Goal: Task Accomplishment & Management: Manage account settings

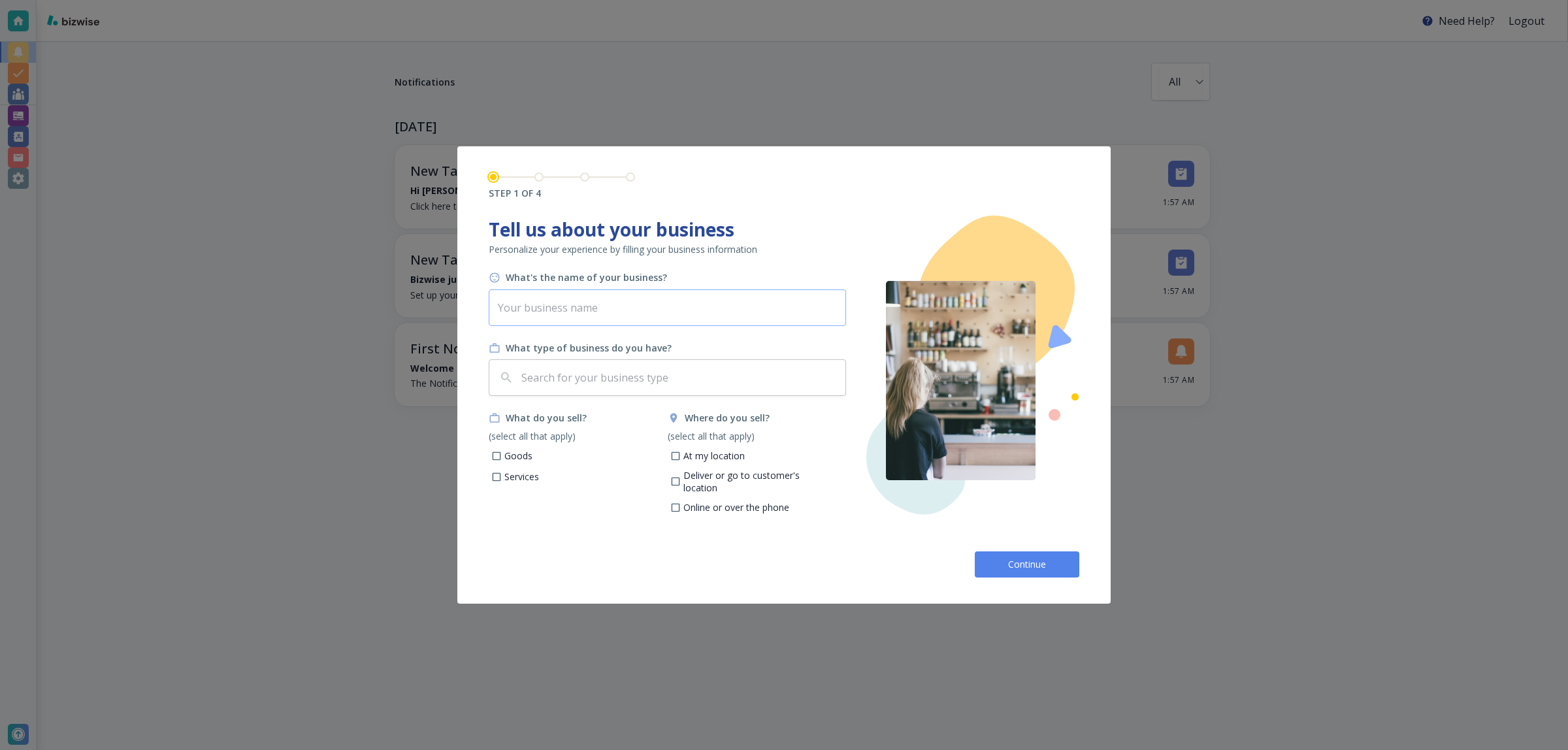
click at [616, 302] on input "text" at bounding box center [667, 308] width 357 height 37
paste input "moyercoconstruction"
click at [528, 308] on input "moyercoconstruction" at bounding box center [667, 308] width 357 height 37
click at [532, 311] on input "moyer coconstruction" at bounding box center [667, 308] width 357 height 37
click at [545, 309] on input "moyer Coconstruction" at bounding box center [667, 308] width 357 height 37
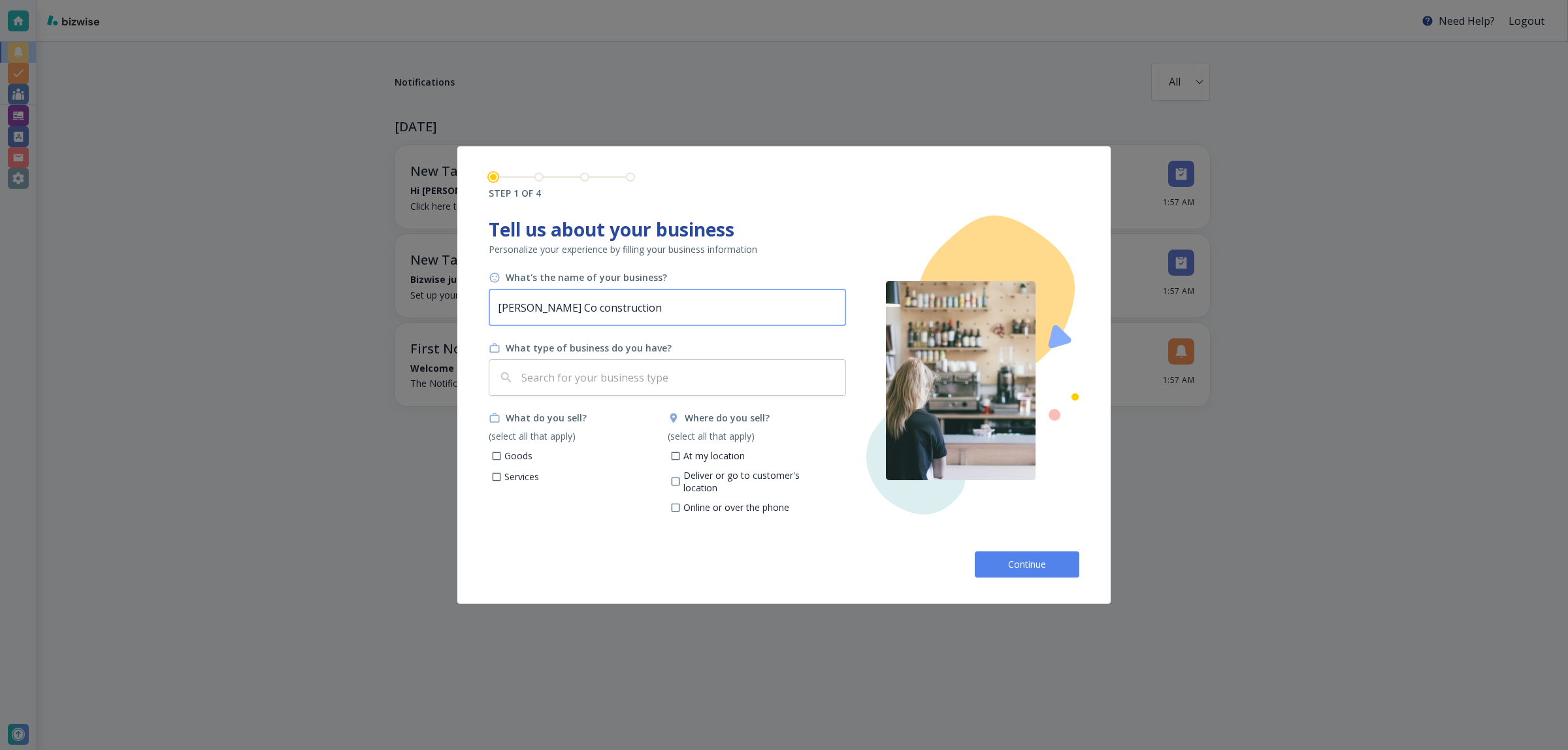
click at [547, 311] on input "moyer Co construction" at bounding box center [667, 308] width 357 height 37
drag, startPoint x: 506, startPoint y: 309, endPoint x: 498, endPoint y: 309, distance: 8.0
click at [498, 309] on input "moyer Co Construction" at bounding box center [667, 308] width 357 height 37
type input "Moyer Co Construction"
click at [588, 373] on input "text" at bounding box center [679, 378] width 322 height 25
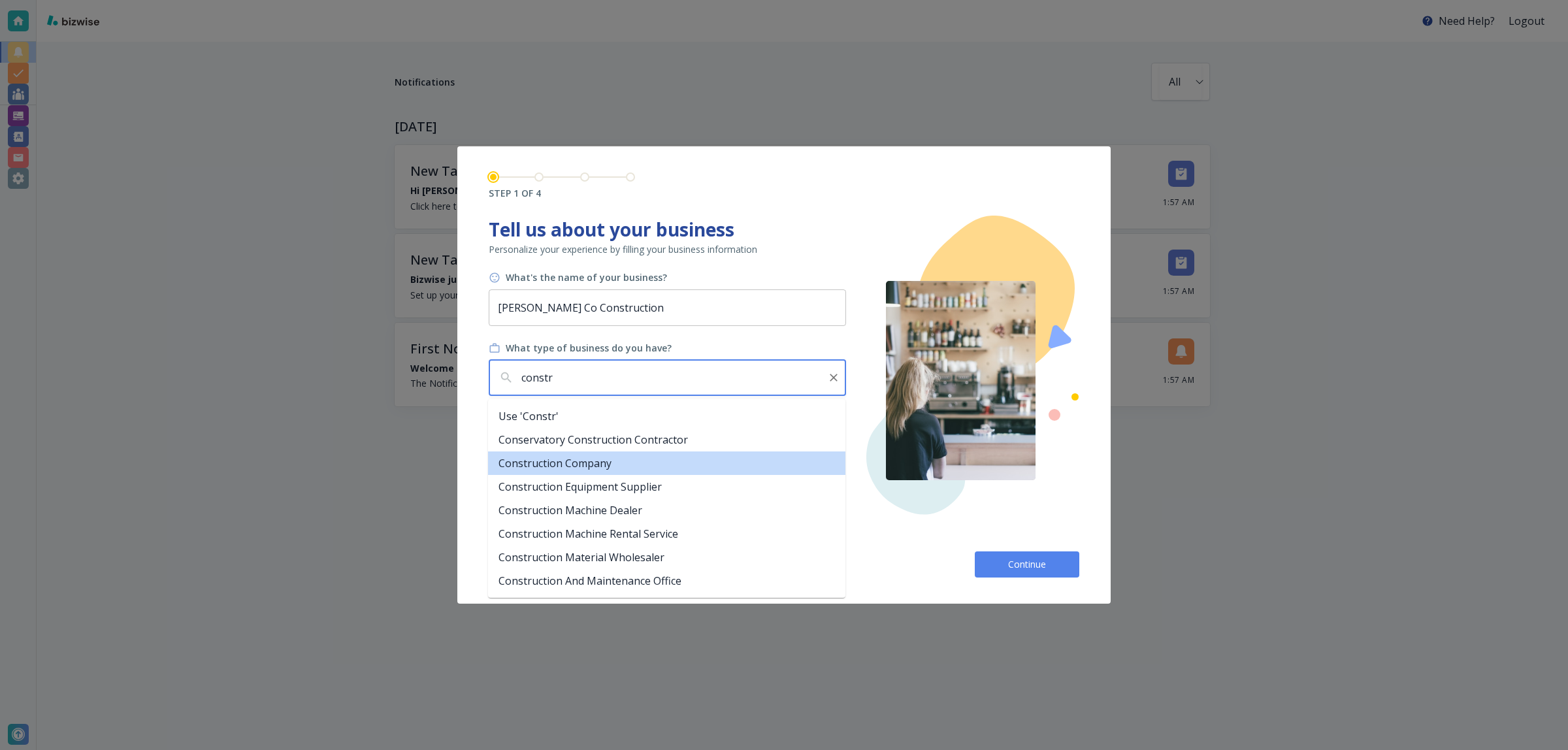
click at [599, 462] on li "Construction Company" at bounding box center [666, 464] width 357 height 24
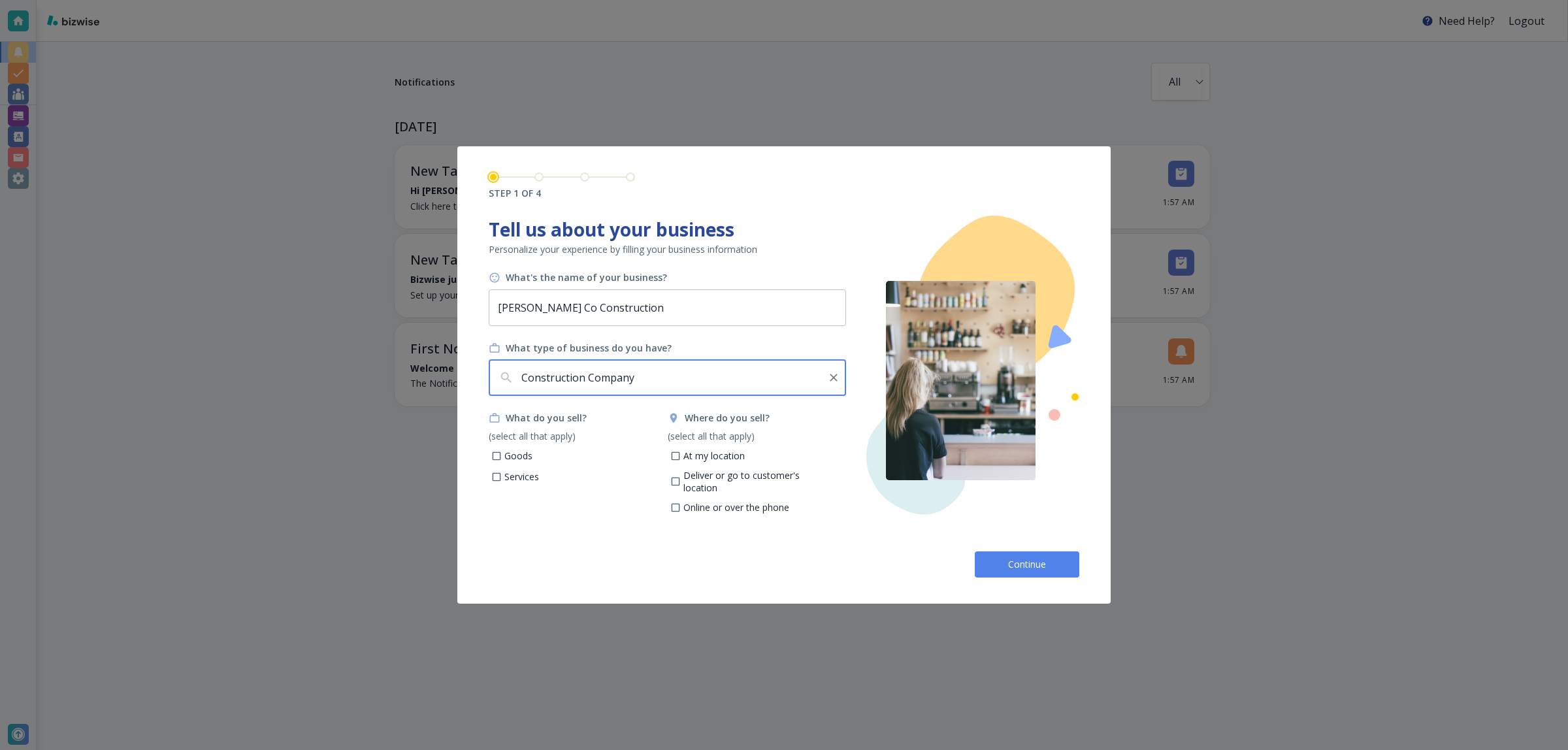
type input "Construction Company"
click at [520, 475] on p "Services" at bounding box center [522, 477] width 35 height 13
click at [502, 475] on input "Services" at bounding box center [497, 479] width 11 height 11
checkbox input "true"
click at [707, 453] on p "At my location" at bounding box center [713, 456] width 61 height 13
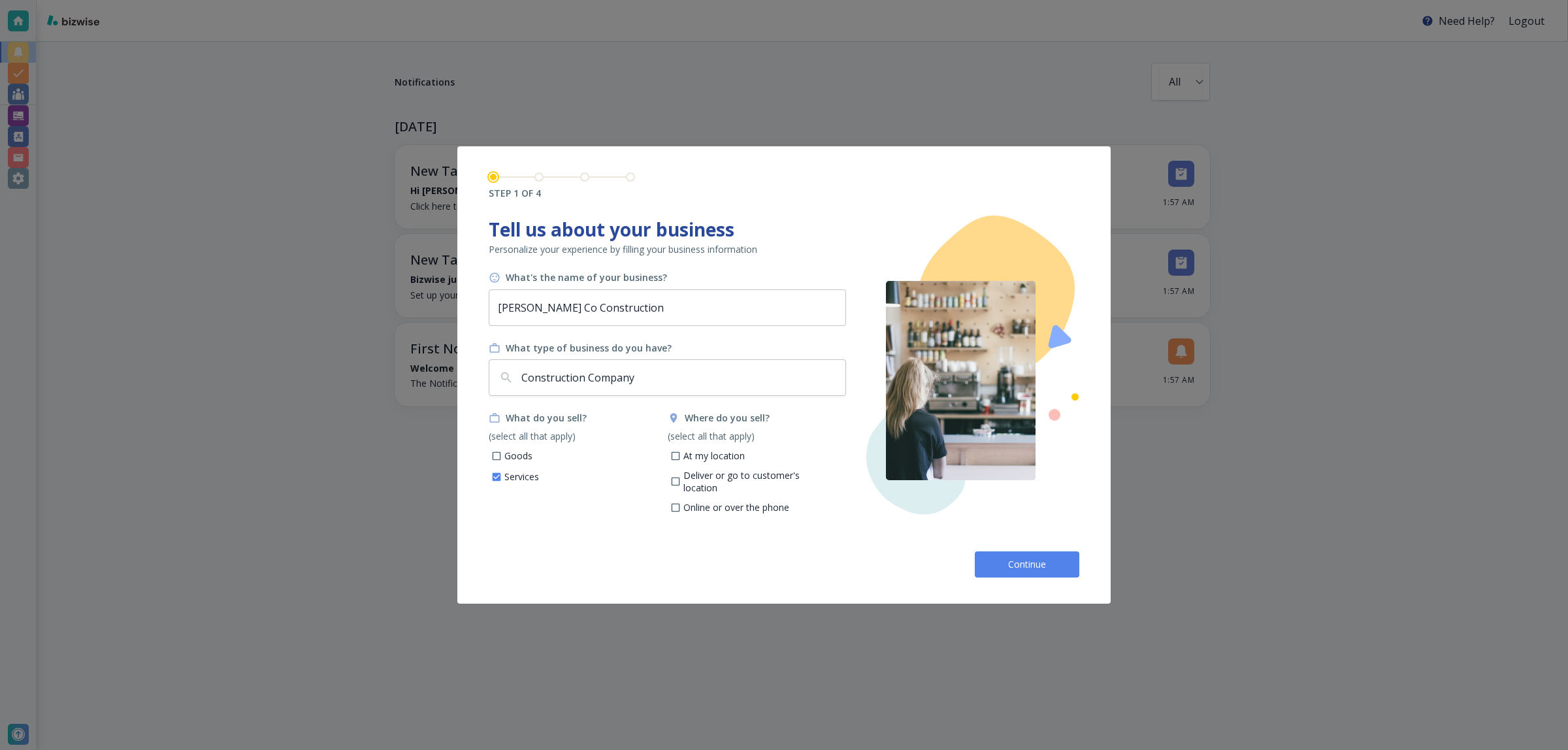
click at [681, 453] on input "At my location" at bounding box center [675, 458] width 11 height 11
checkbox input "true"
click at [1004, 563] on button "Continue" at bounding box center [1027, 565] width 104 height 26
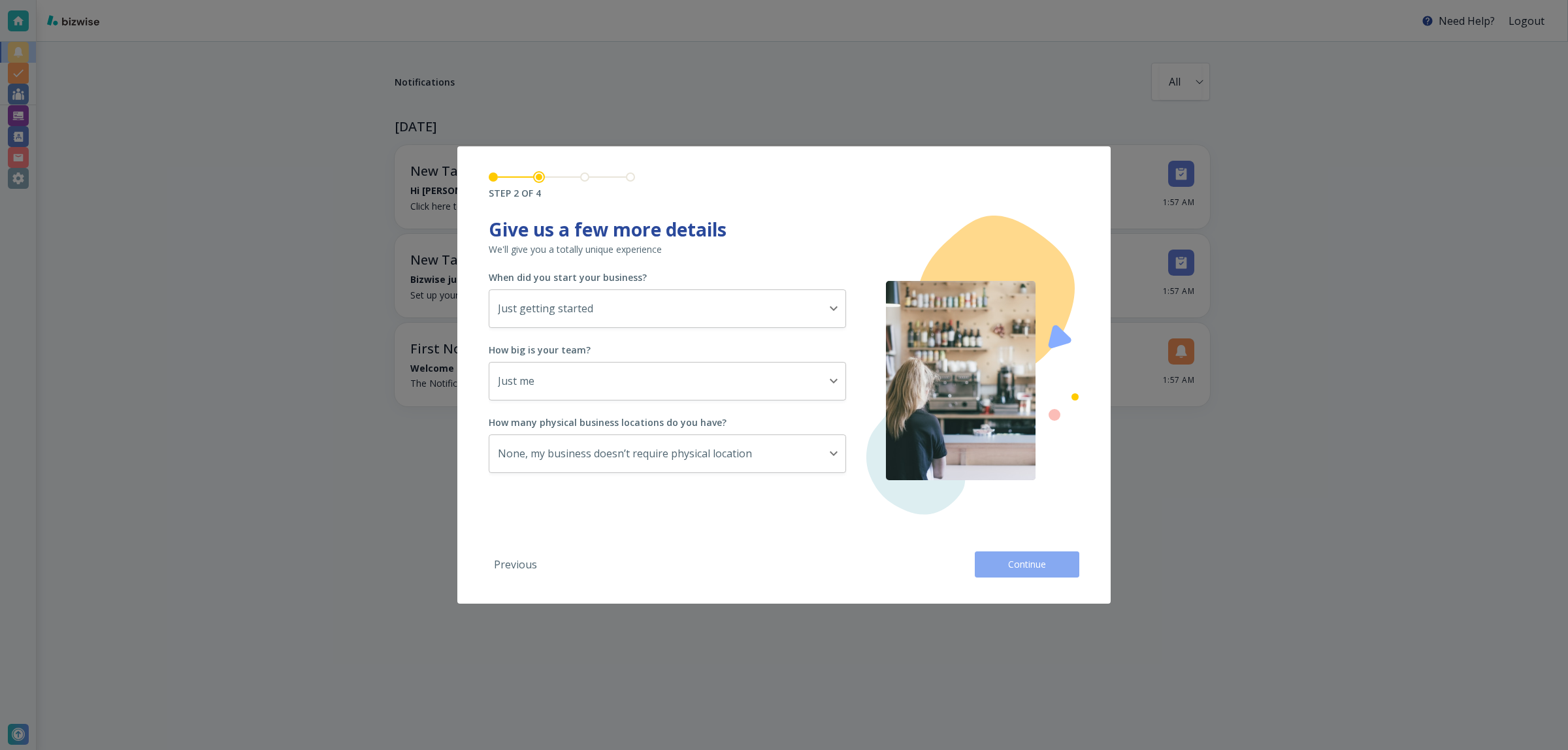
click at [1012, 563] on span "Continue" at bounding box center [1027, 564] width 42 height 13
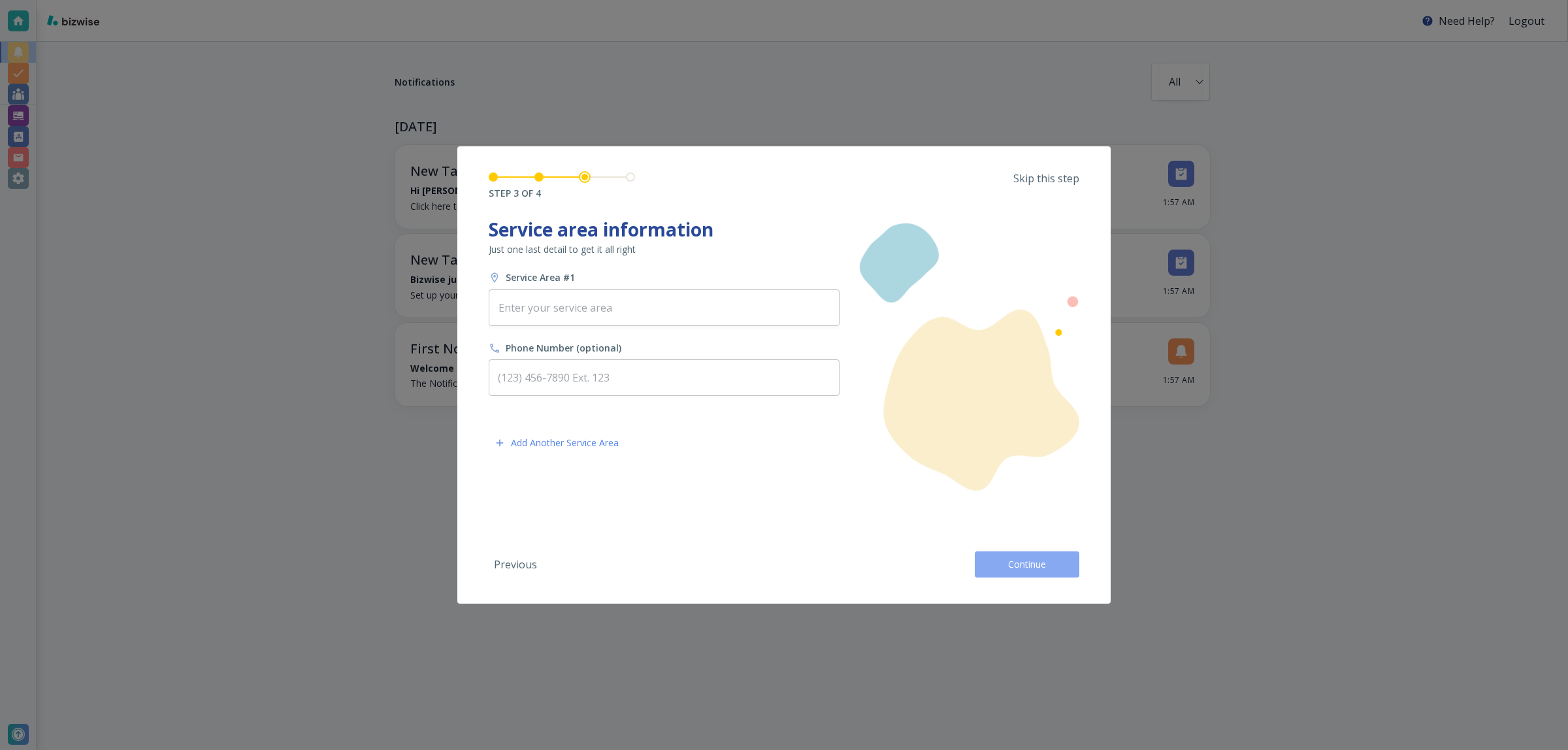
click at [1030, 571] on span "Continue" at bounding box center [1027, 564] width 42 height 13
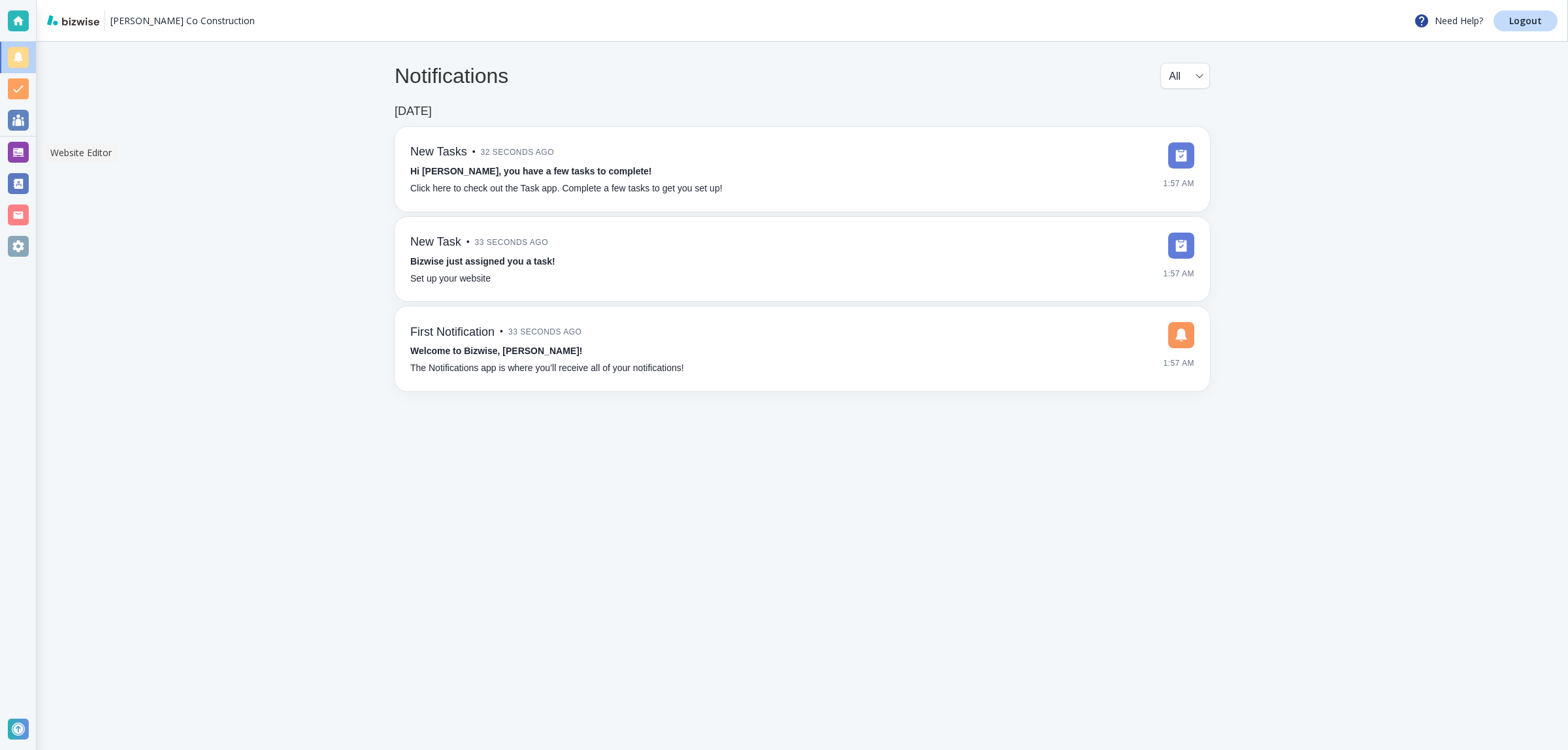
click at [12, 155] on div at bounding box center [18, 152] width 21 height 21
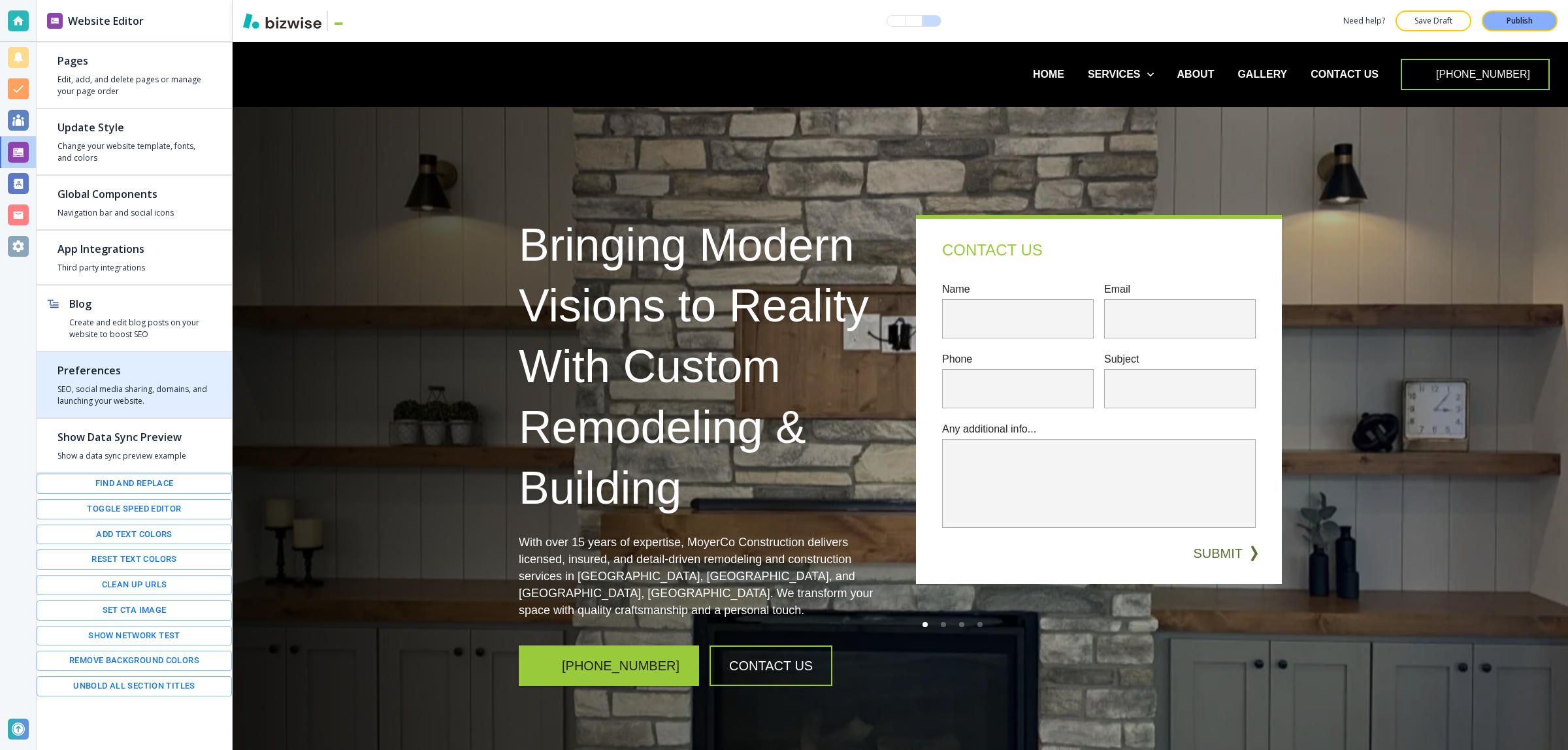
click at [137, 368] on h2 "Preferences" at bounding box center [134, 370] width 154 height 16
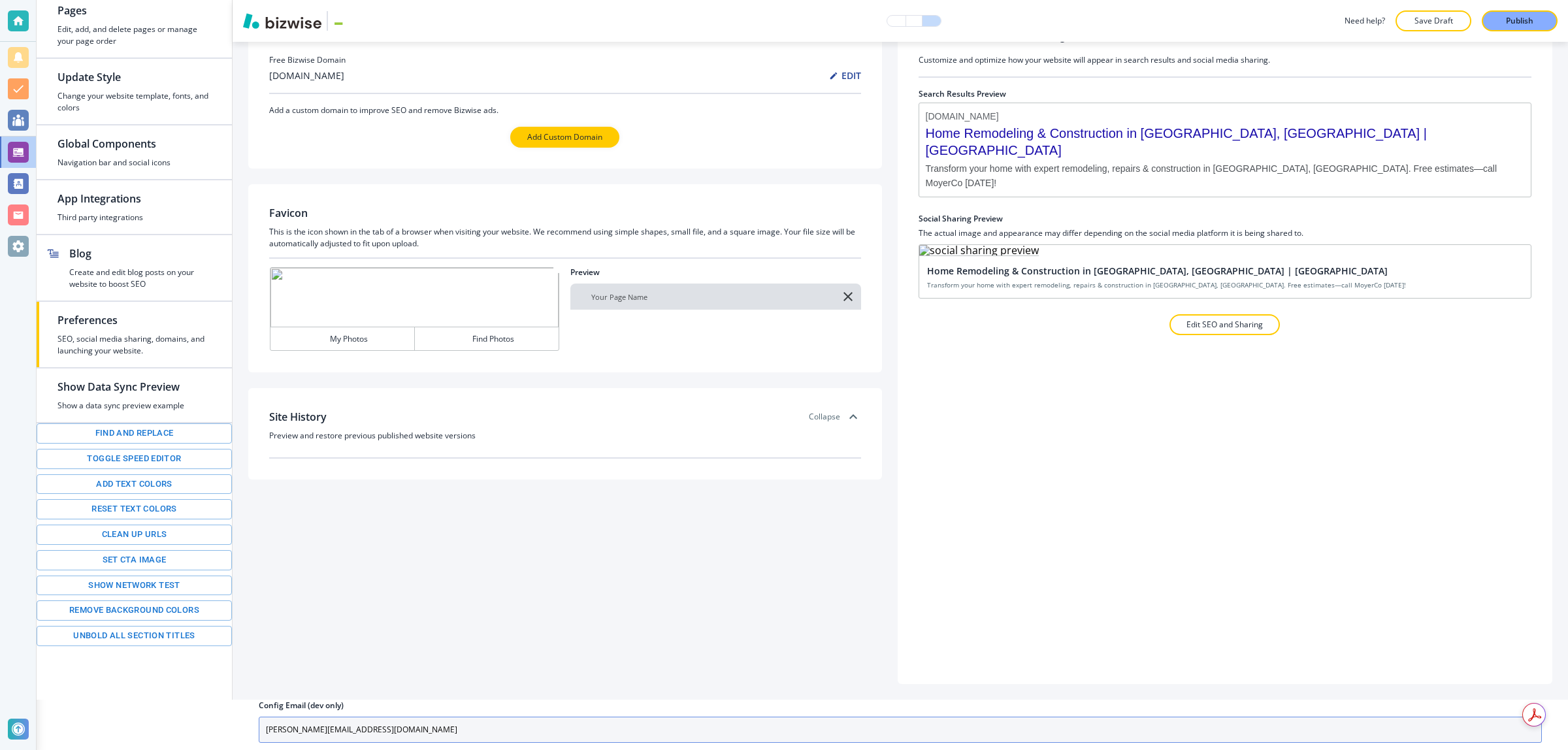
scroll to position [54, 0]
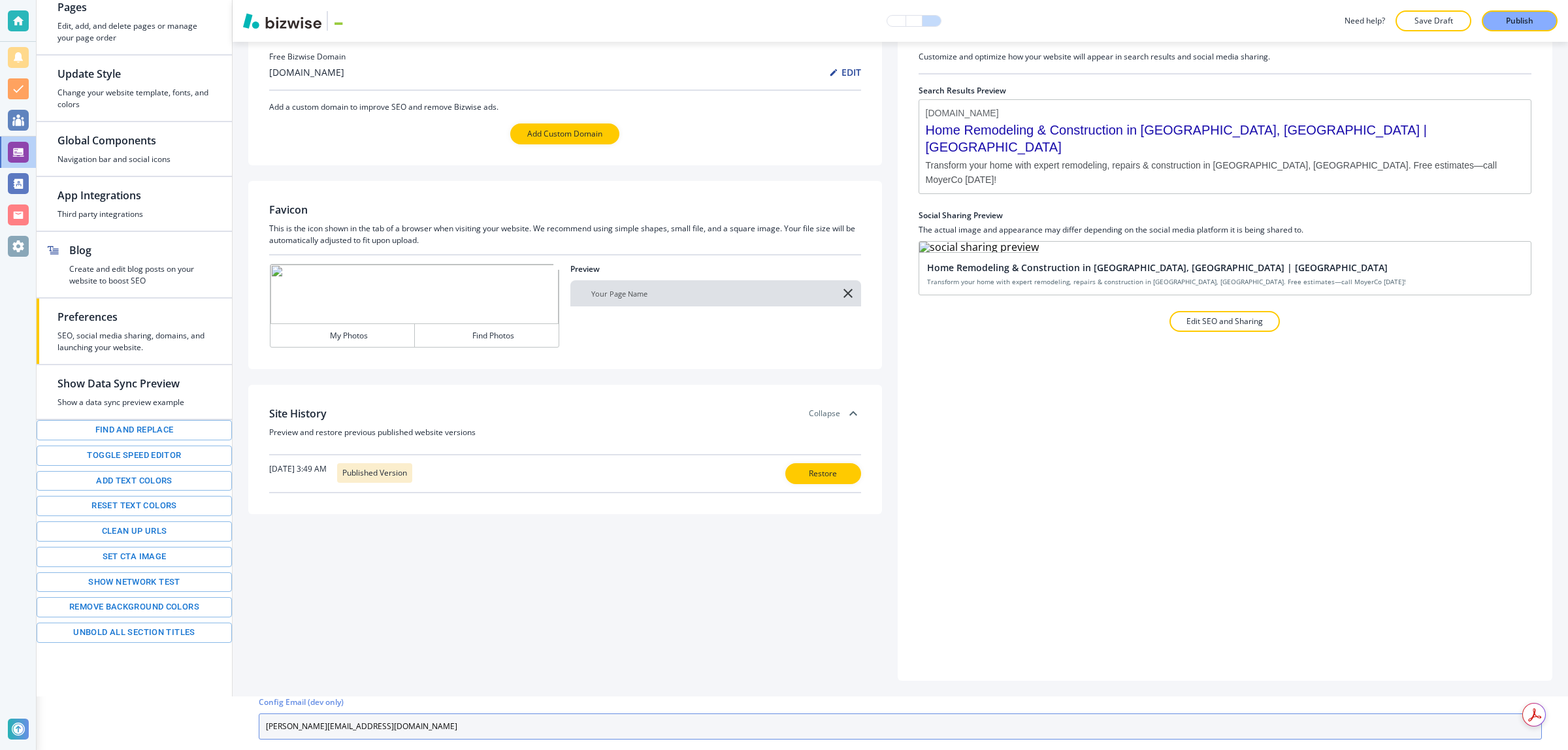
click at [409, 724] on input "chad.moyerco@gmail.com" at bounding box center [900, 727] width 1283 height 26
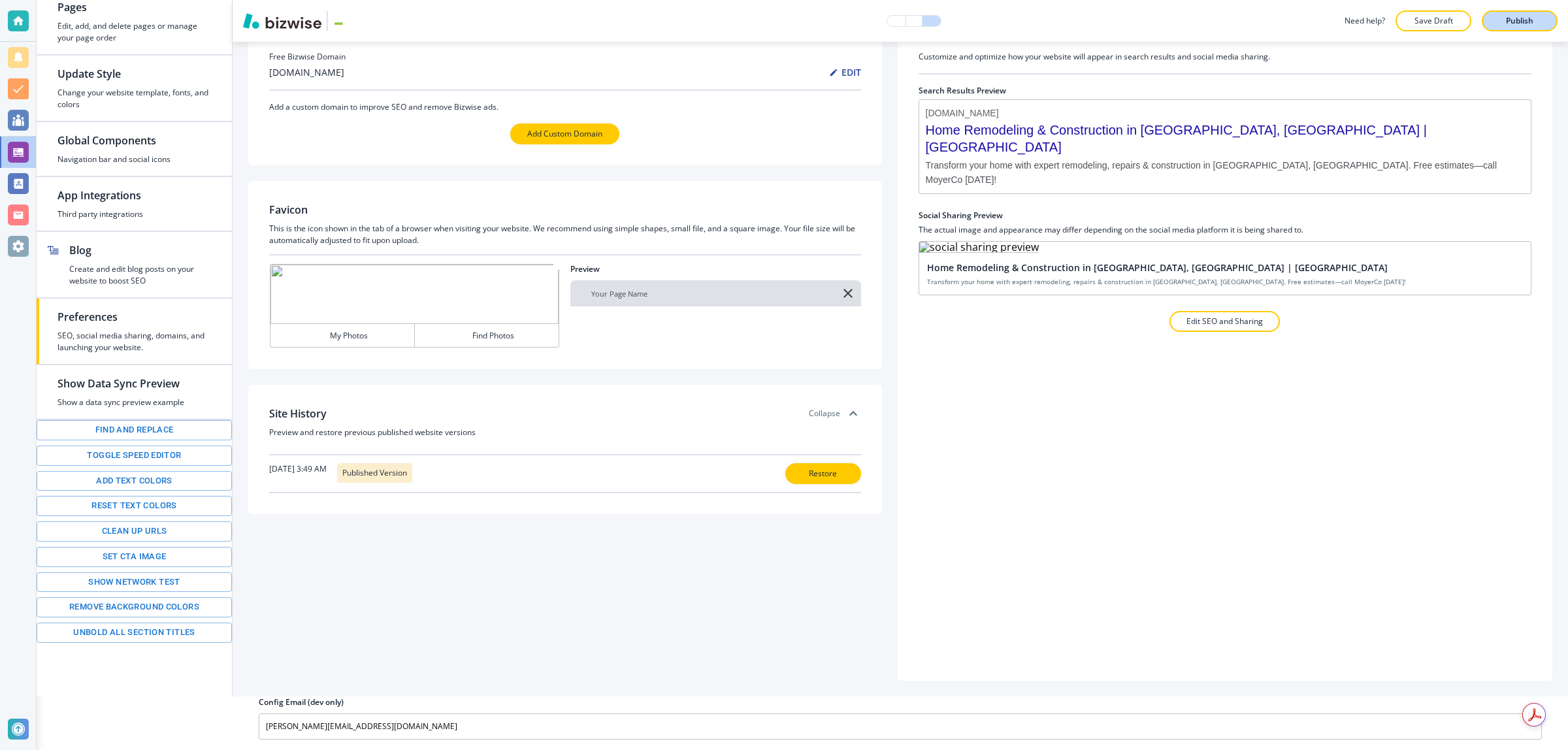
click at [1520, 24] on p "Publish" at bounding box center [1519, 21] width 27 height 12
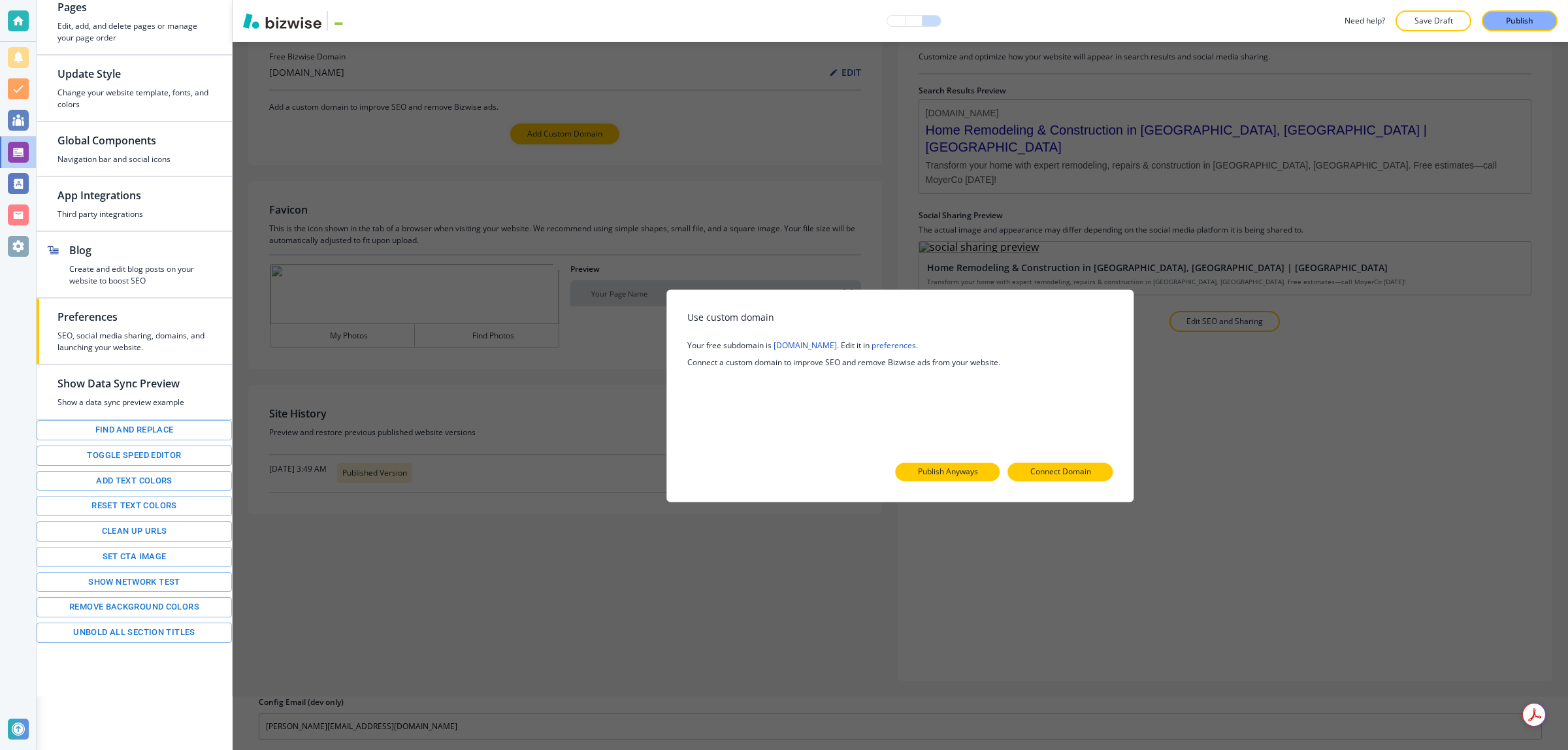
click at [948, 477] on p "Publish Anyways" at bounding box center [948, 472] width 60 height 12
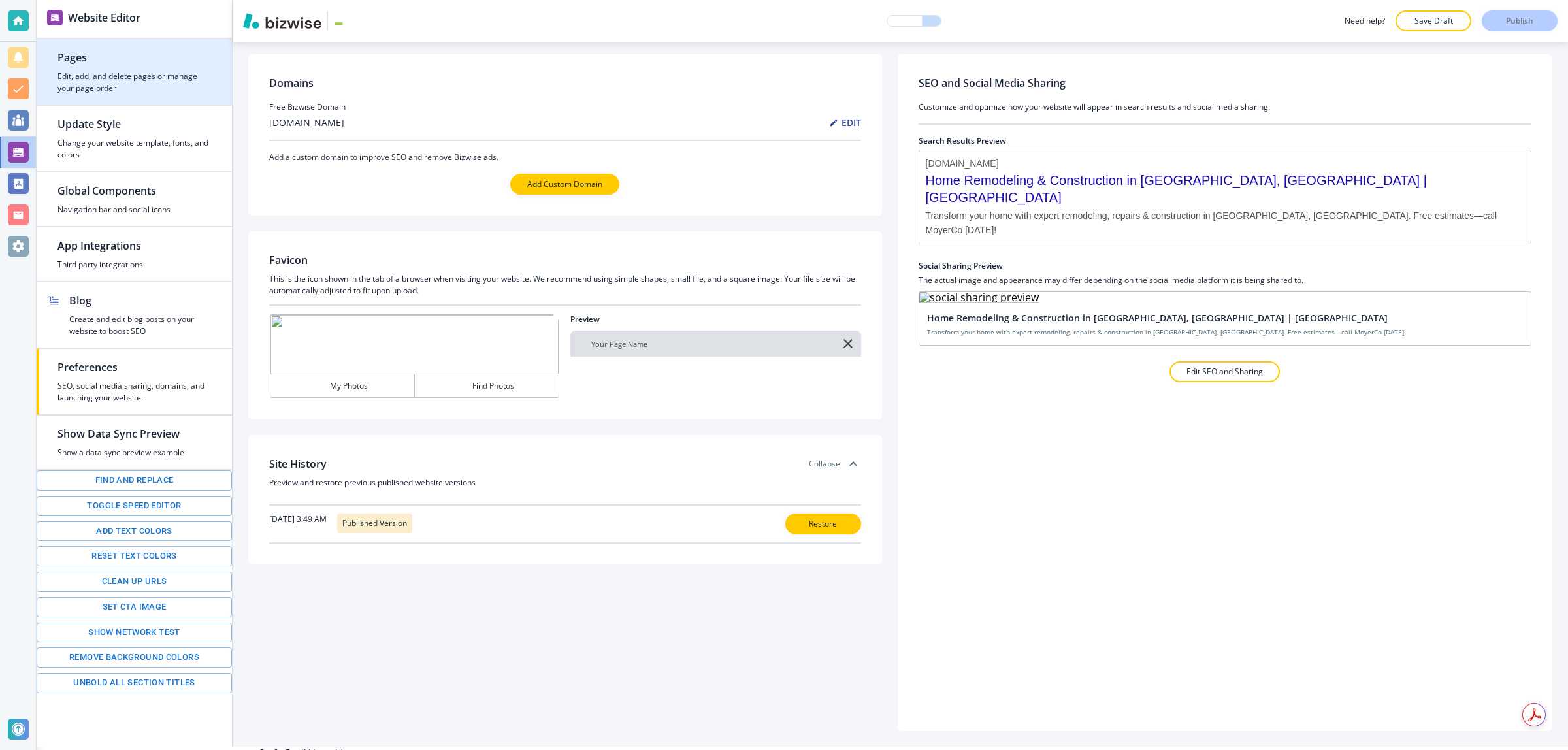
scroll to position [0, 0]
click at [147, 58] on h2 "Pages" at bounding box center [134, 60] width 154 height 16
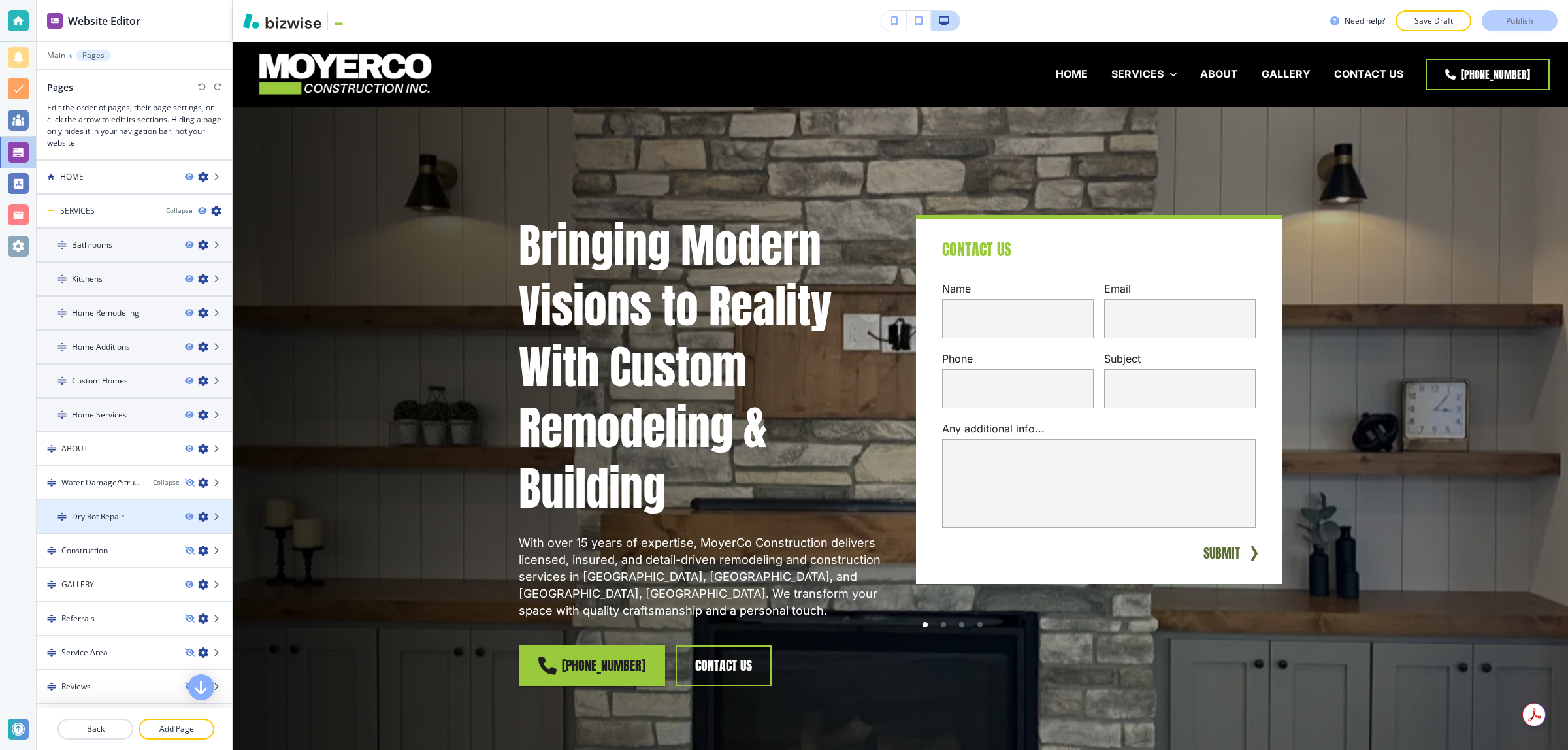
scroll to position [22, 0]
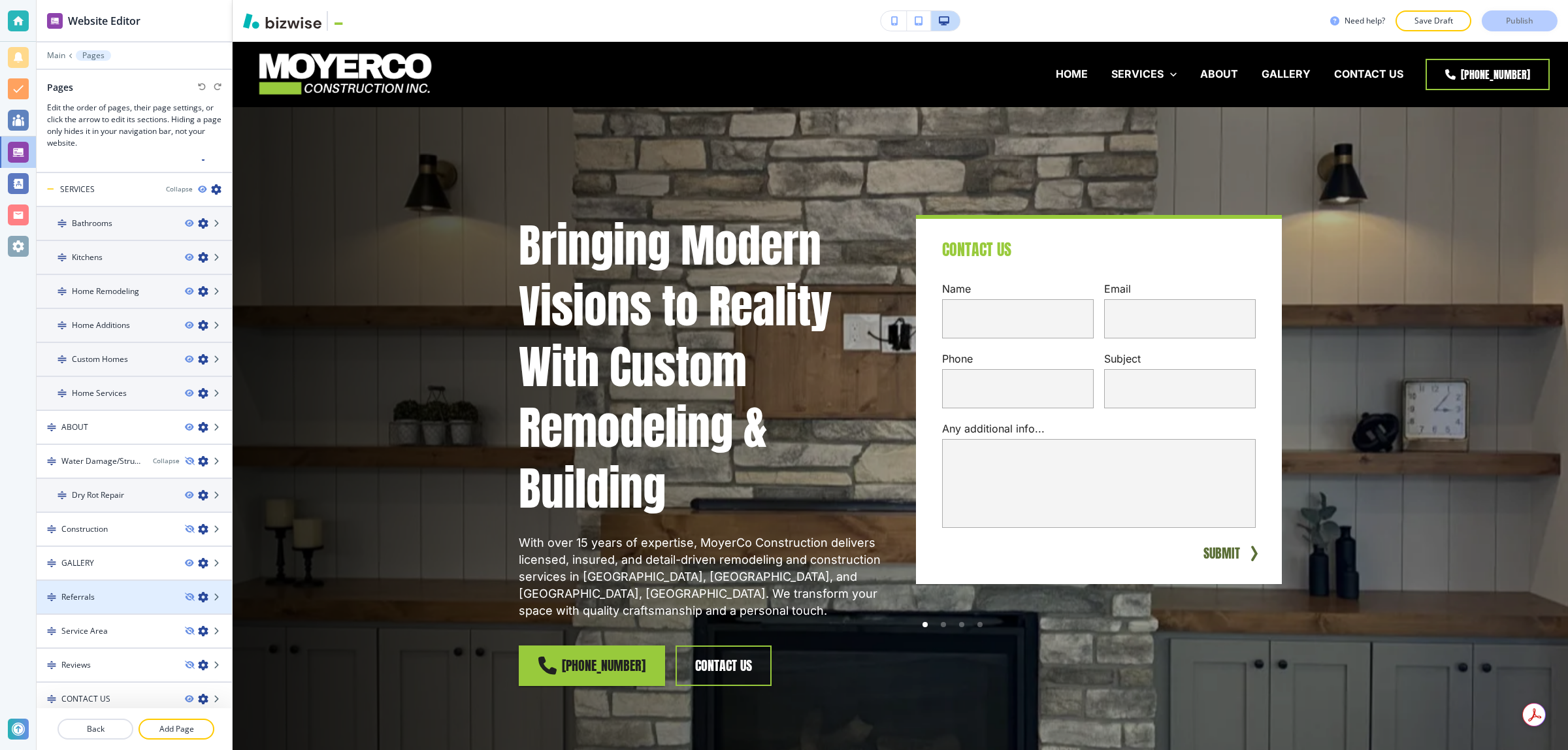
click at [109, 592] on div "Referrals" at bounding box center [106, 597] width 138 height 12
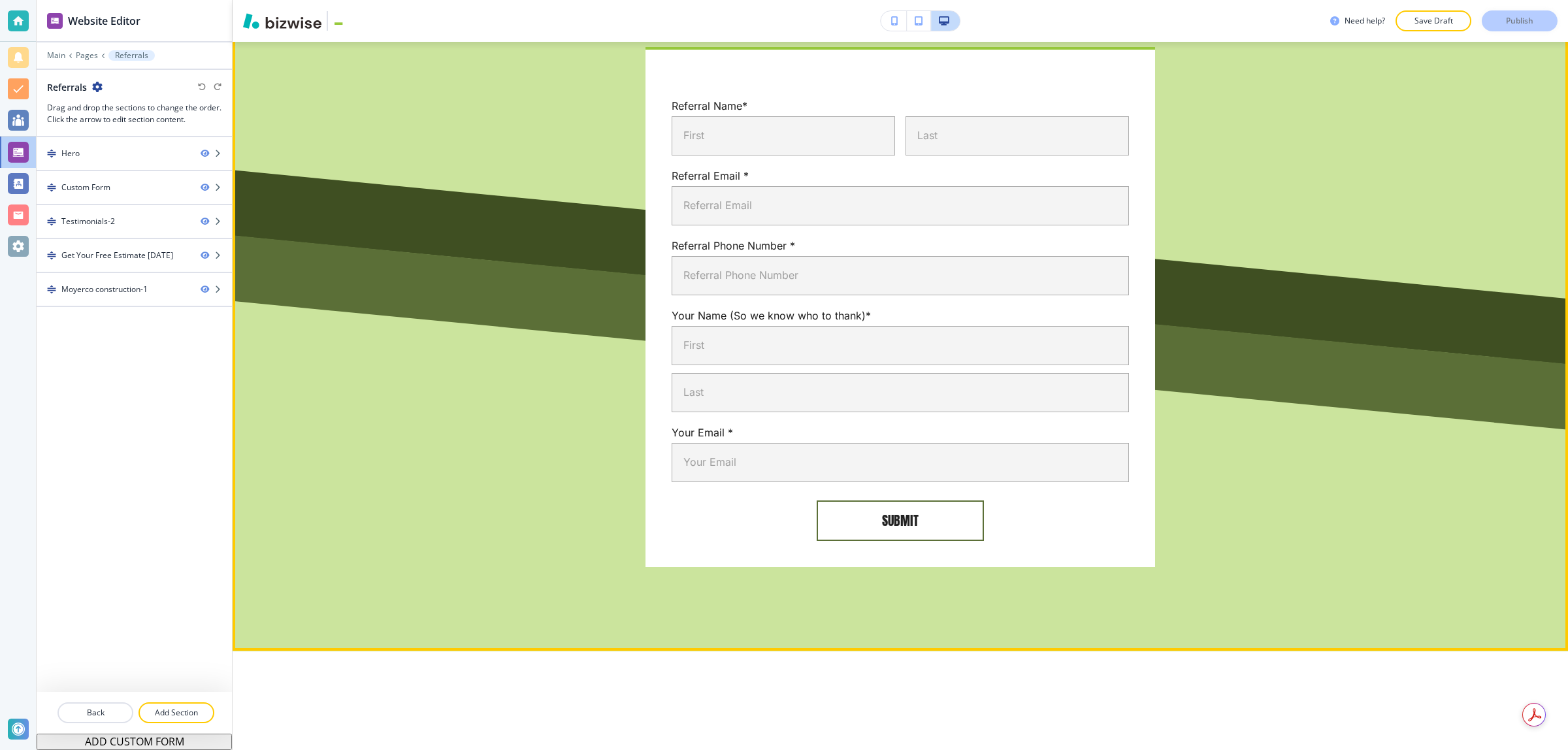
scroll to position [653, 0]
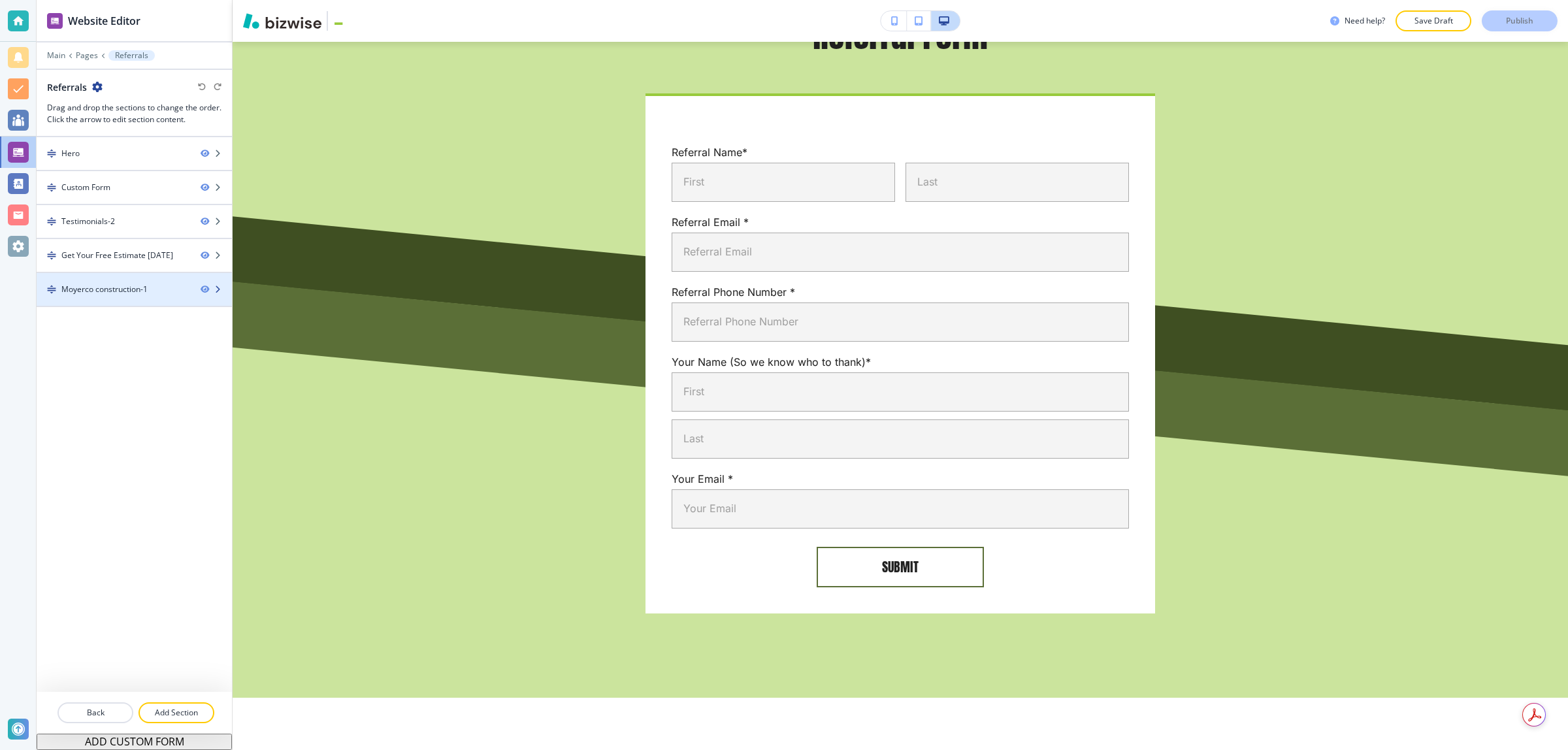
click at [115, 293] on div "Moyerco construction-1" at bounding box center [104, 289] width 86 height 12
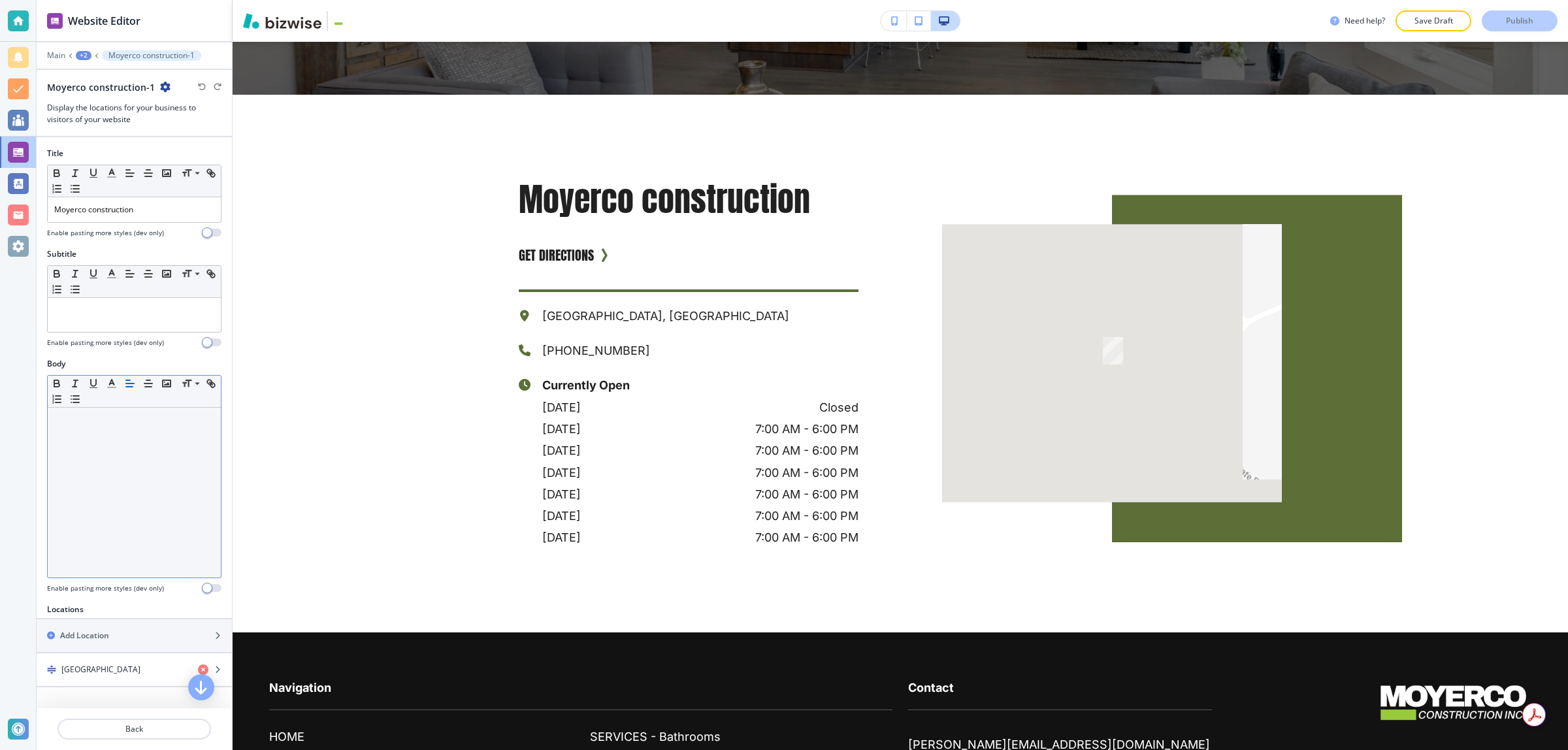
scroll to position [2244, 0]
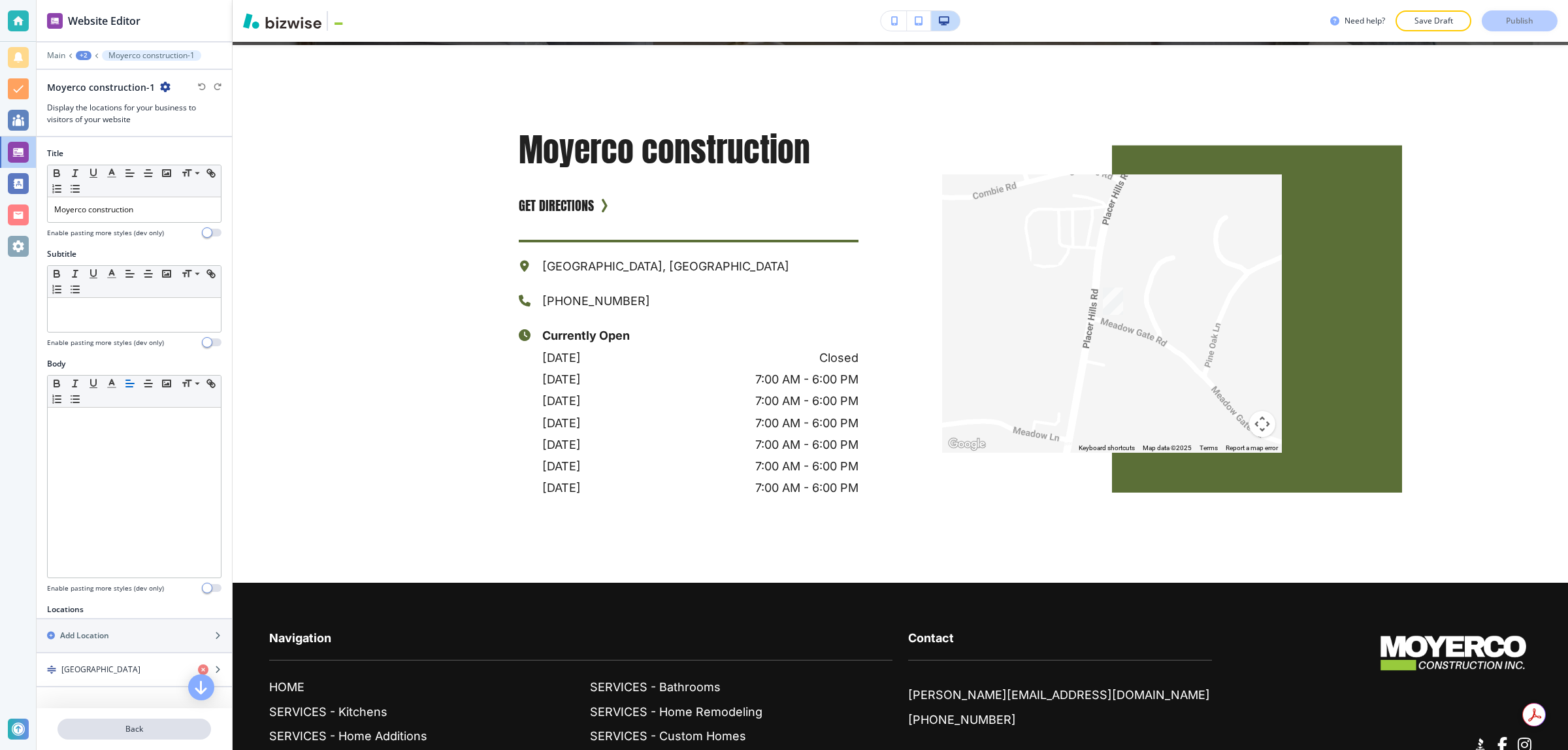
click at [113, 729] on p "Back" at bounding box center [134, 729] width 151 height 12
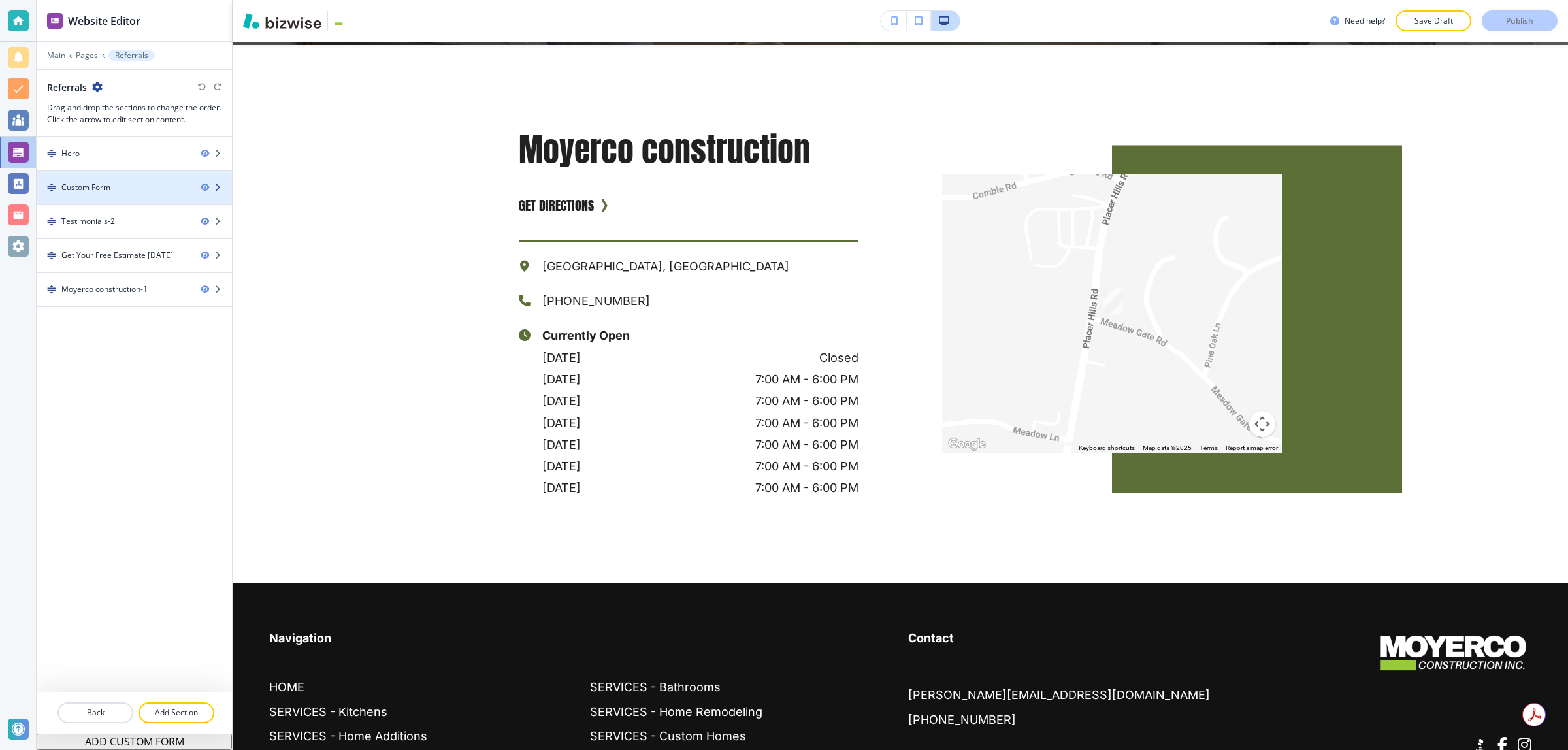
click at [88, 191] on div "Custom Form" at bounding box center [85, 187] width 49 height 12
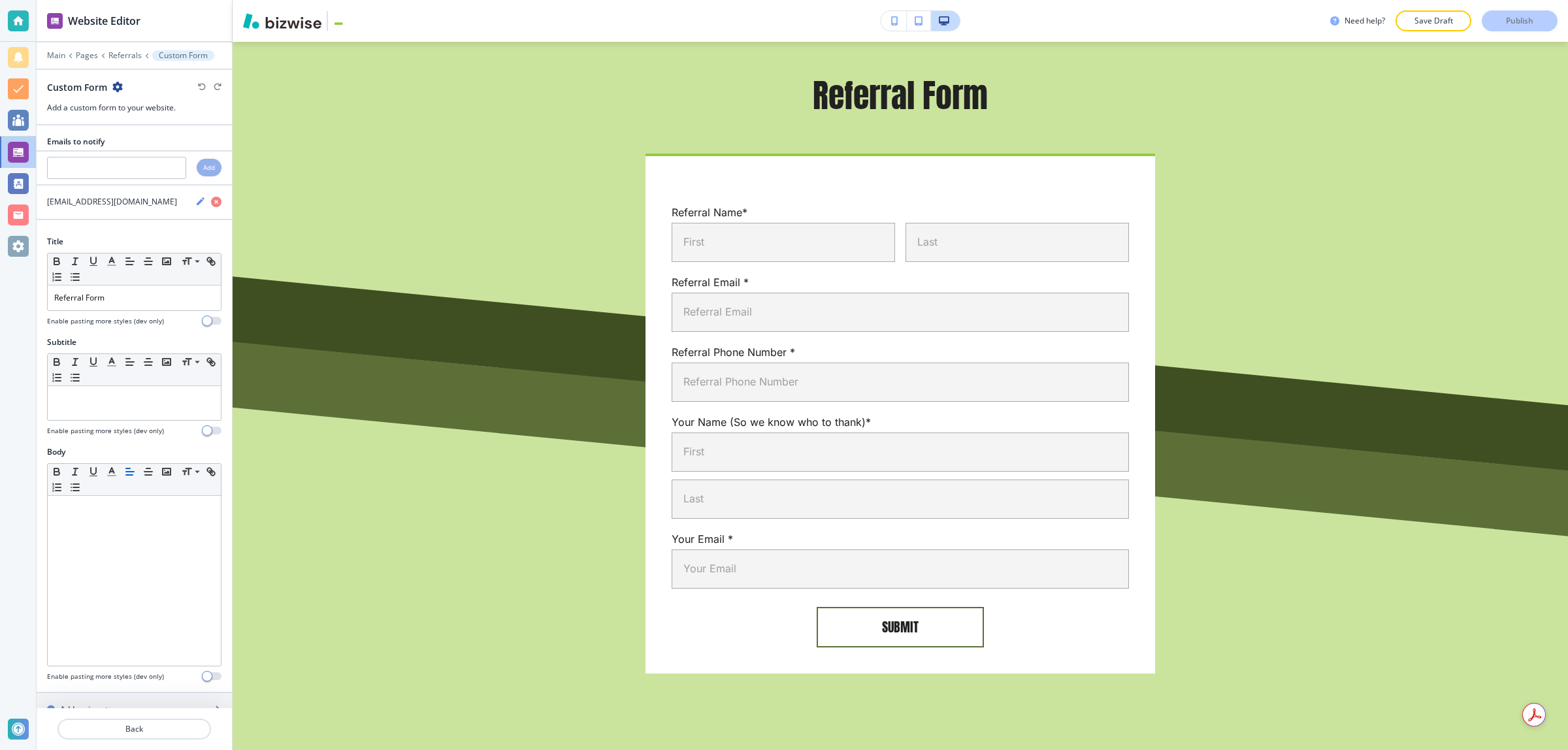
scroll to position [541, 0]
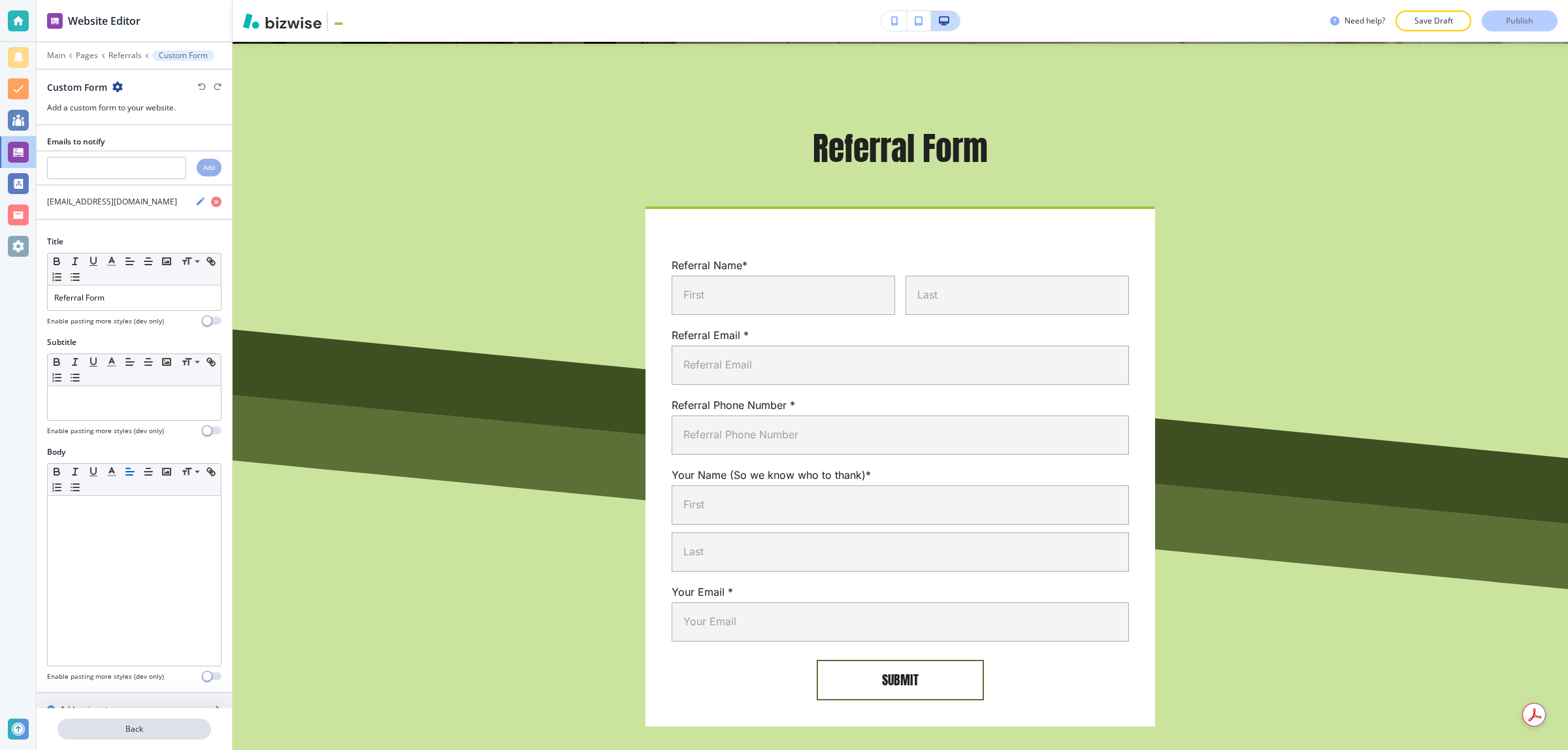
click at [148, 724] on p "Back" at bounding box center [134, 729] width 151 height 12
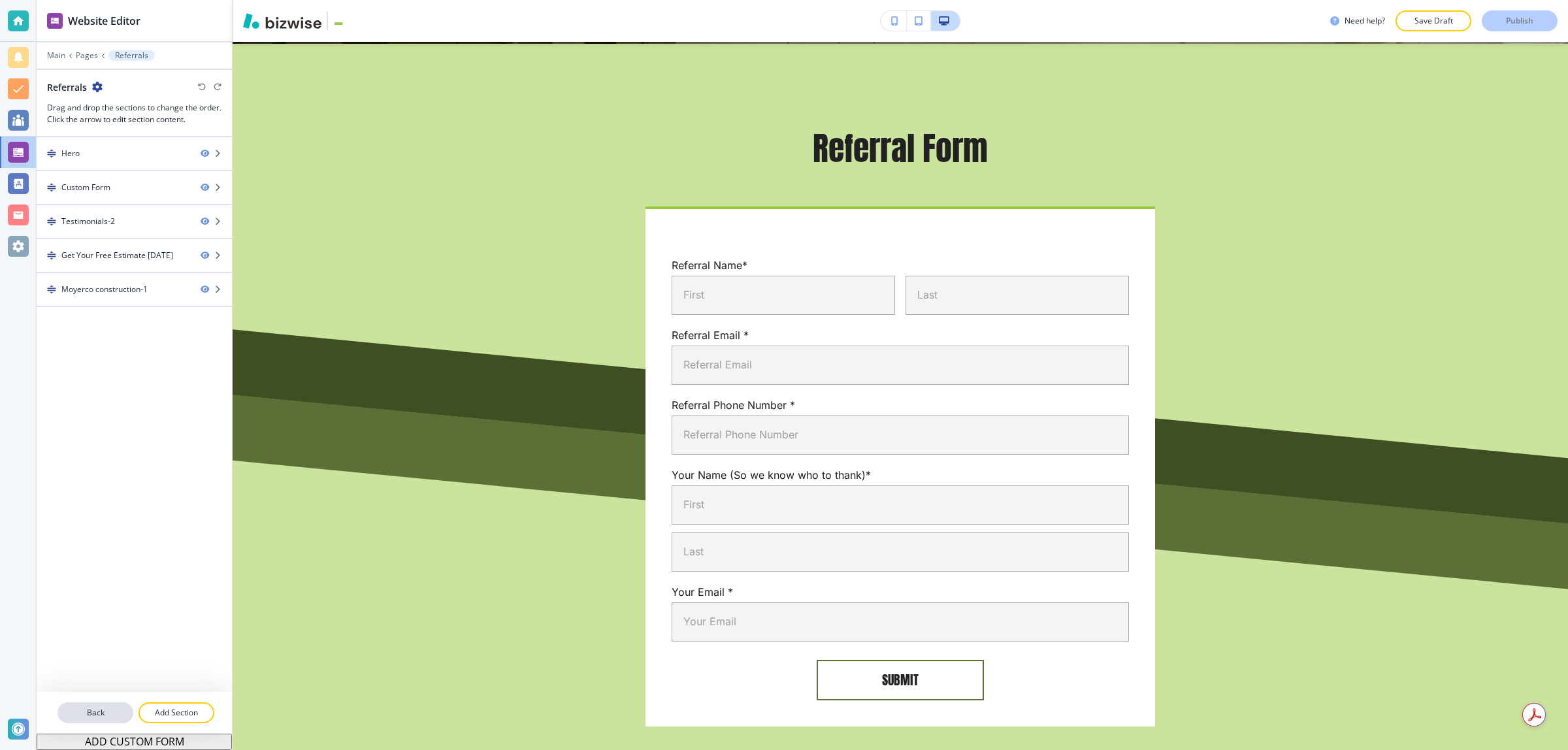
click at [106, 712] on p "Back" at bounding box center [95, 712] width 73 height 12
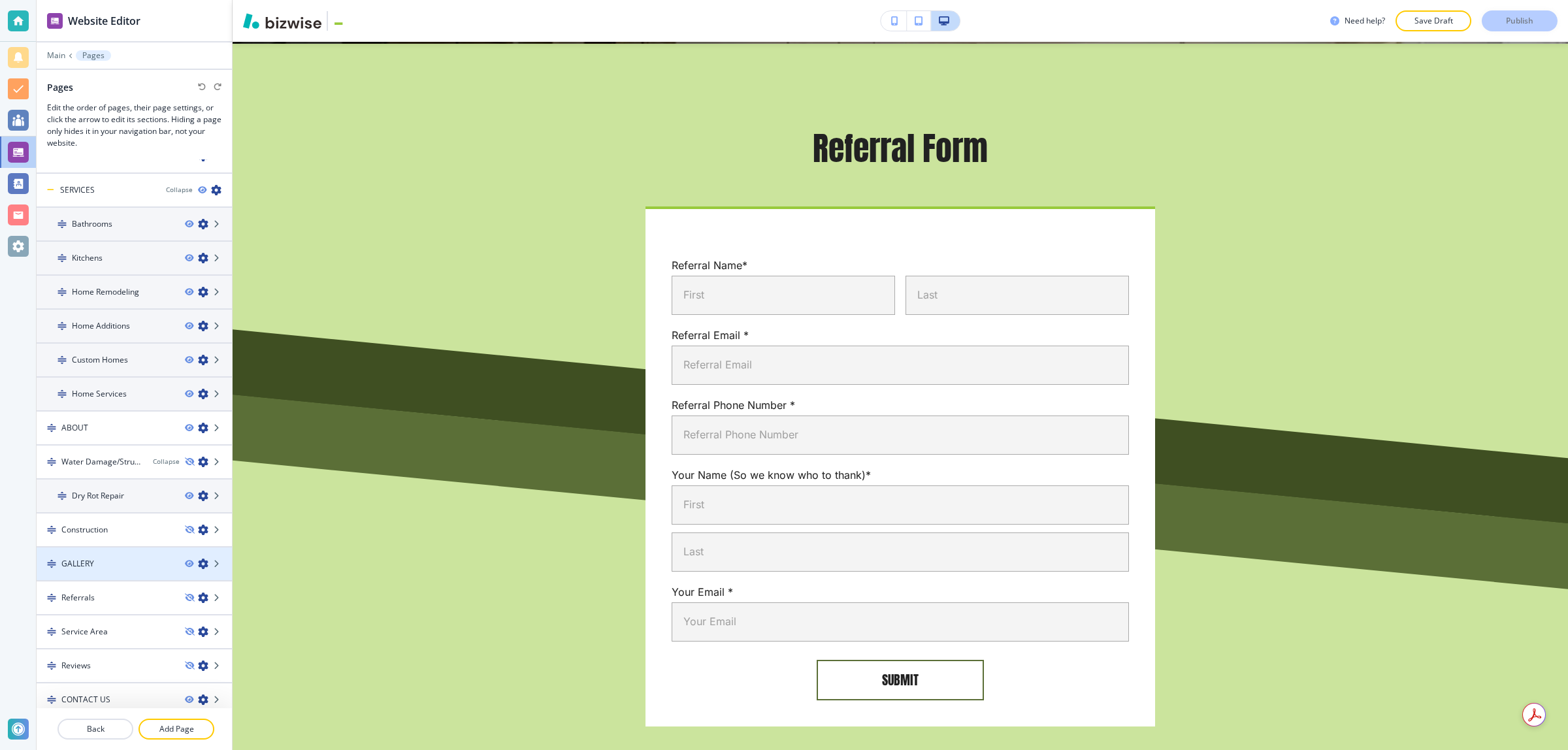
scroll to position [22, 0]
click at [109, 594] on div "Referrals" at bounding box center [106, 597] width 138 height 12
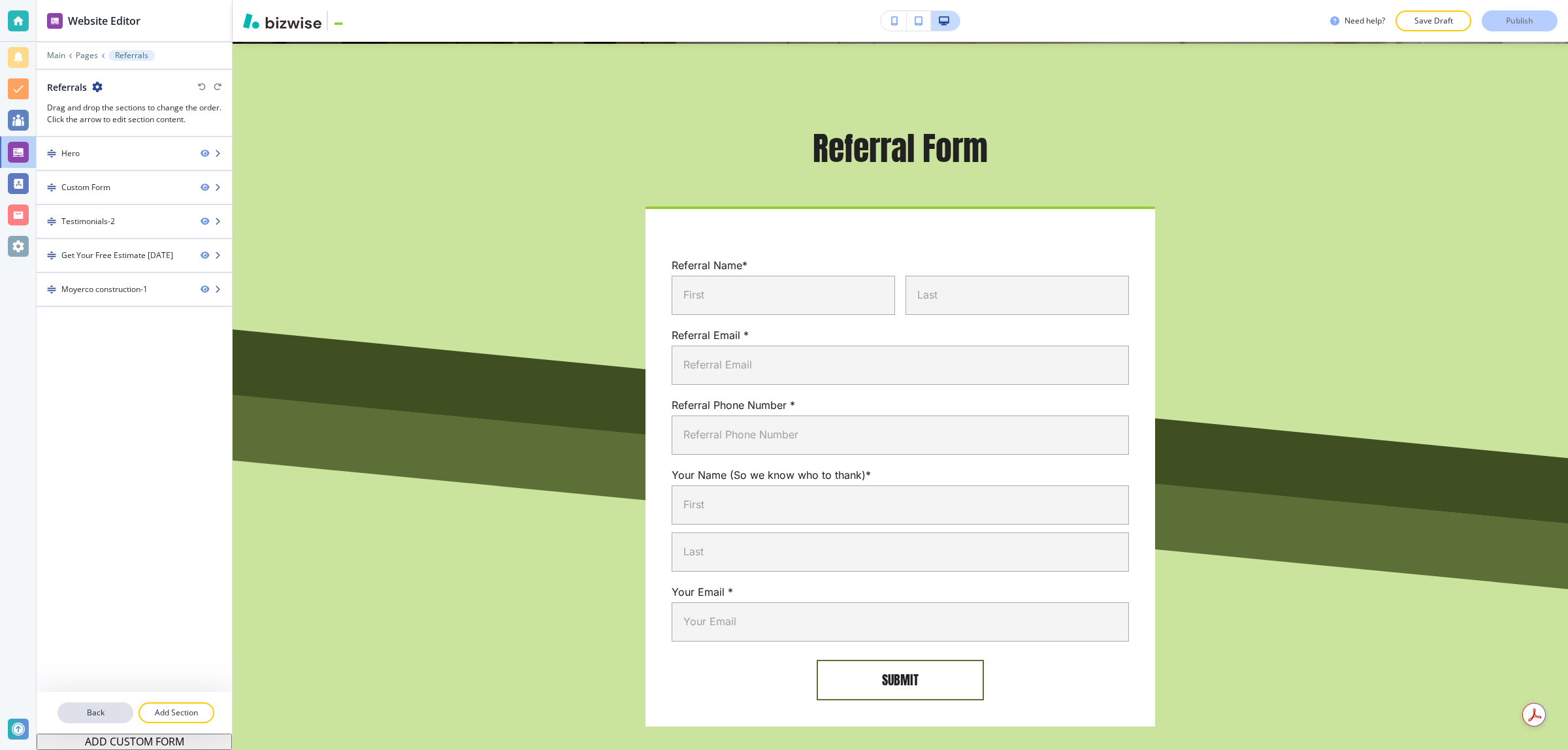
click at [77, 710] on p "Back" at bounding box center [95, 712] width 73 height 12
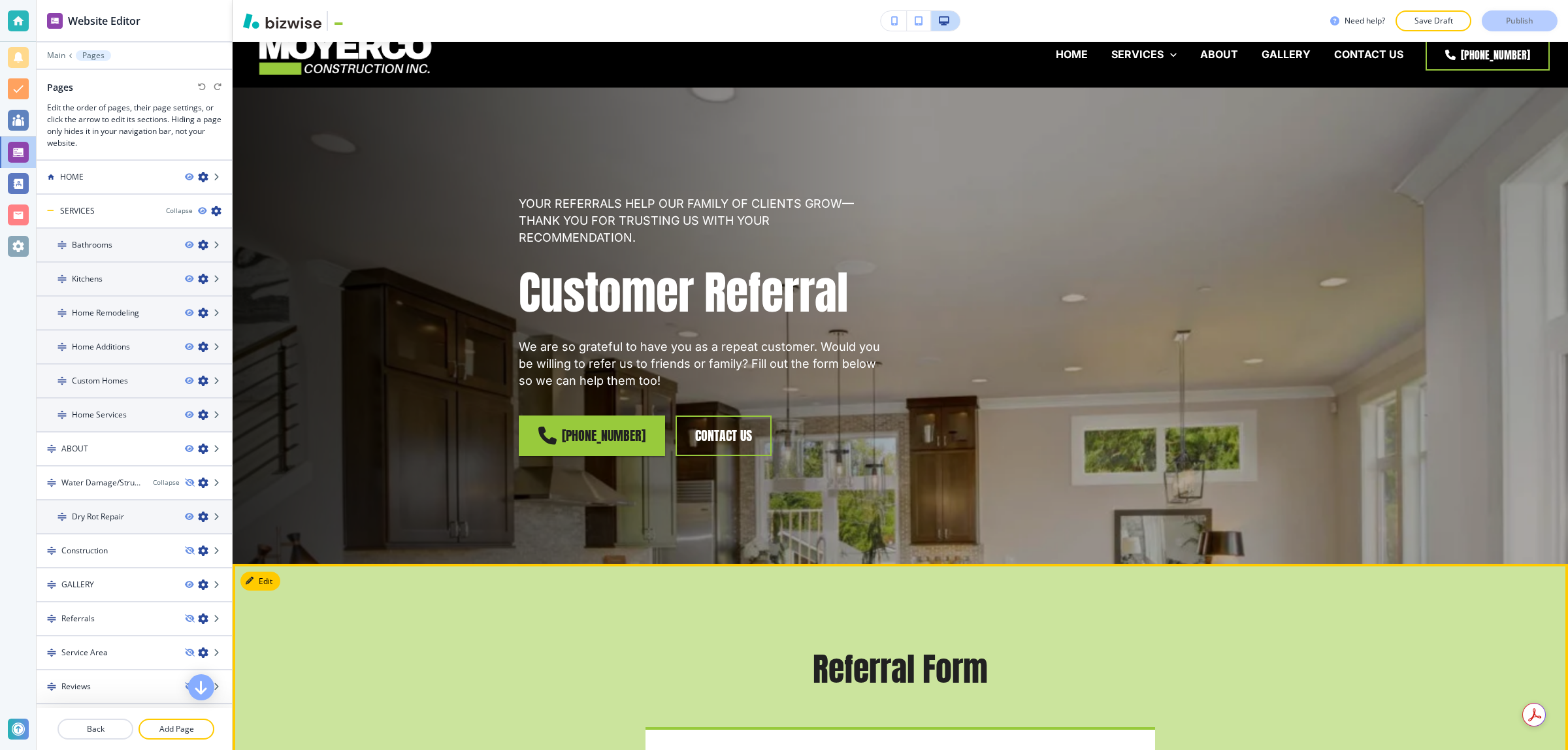
scroll to position [0, 0]
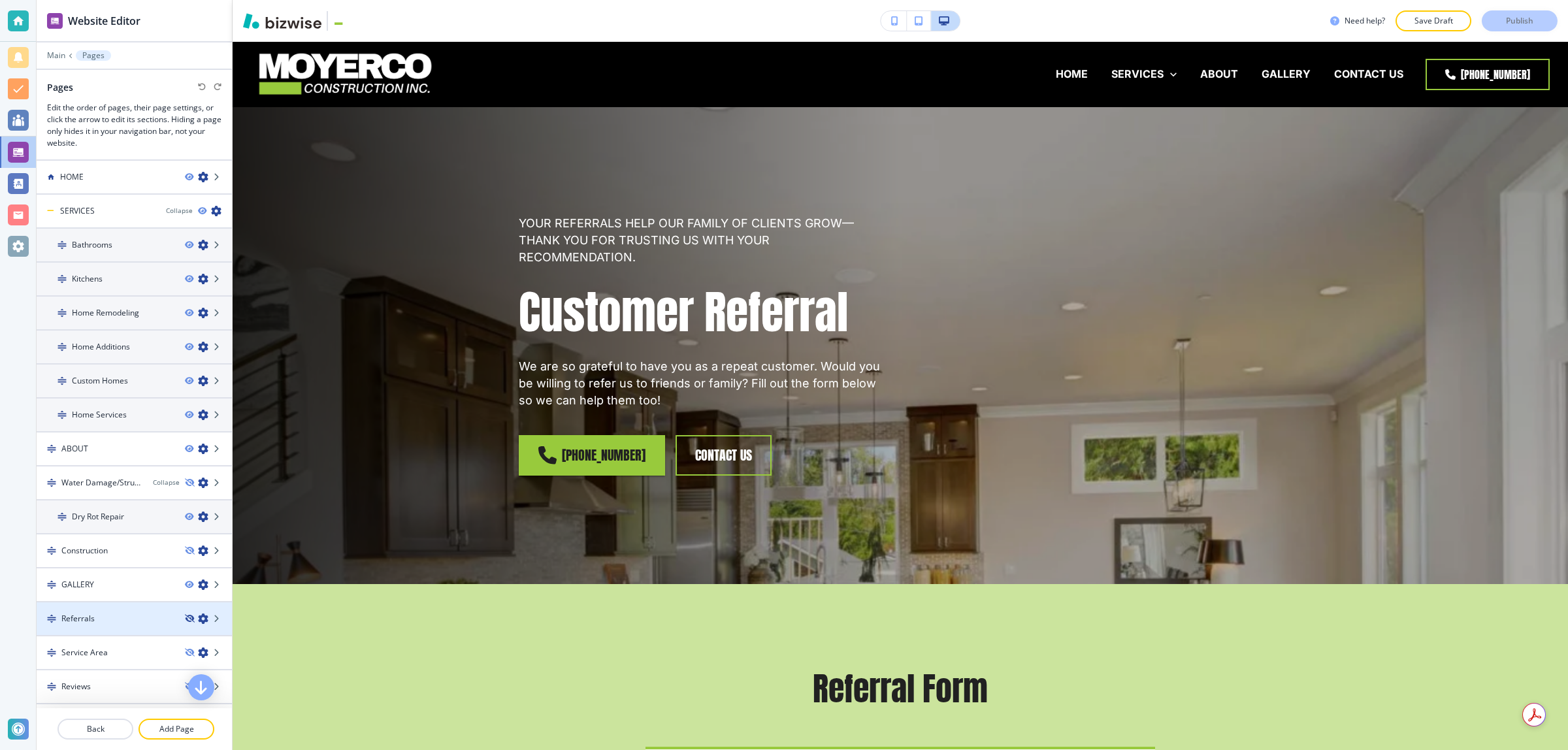
click at [185, 617] on icon "button" at bounding box center [188, 619] width 8 height 8
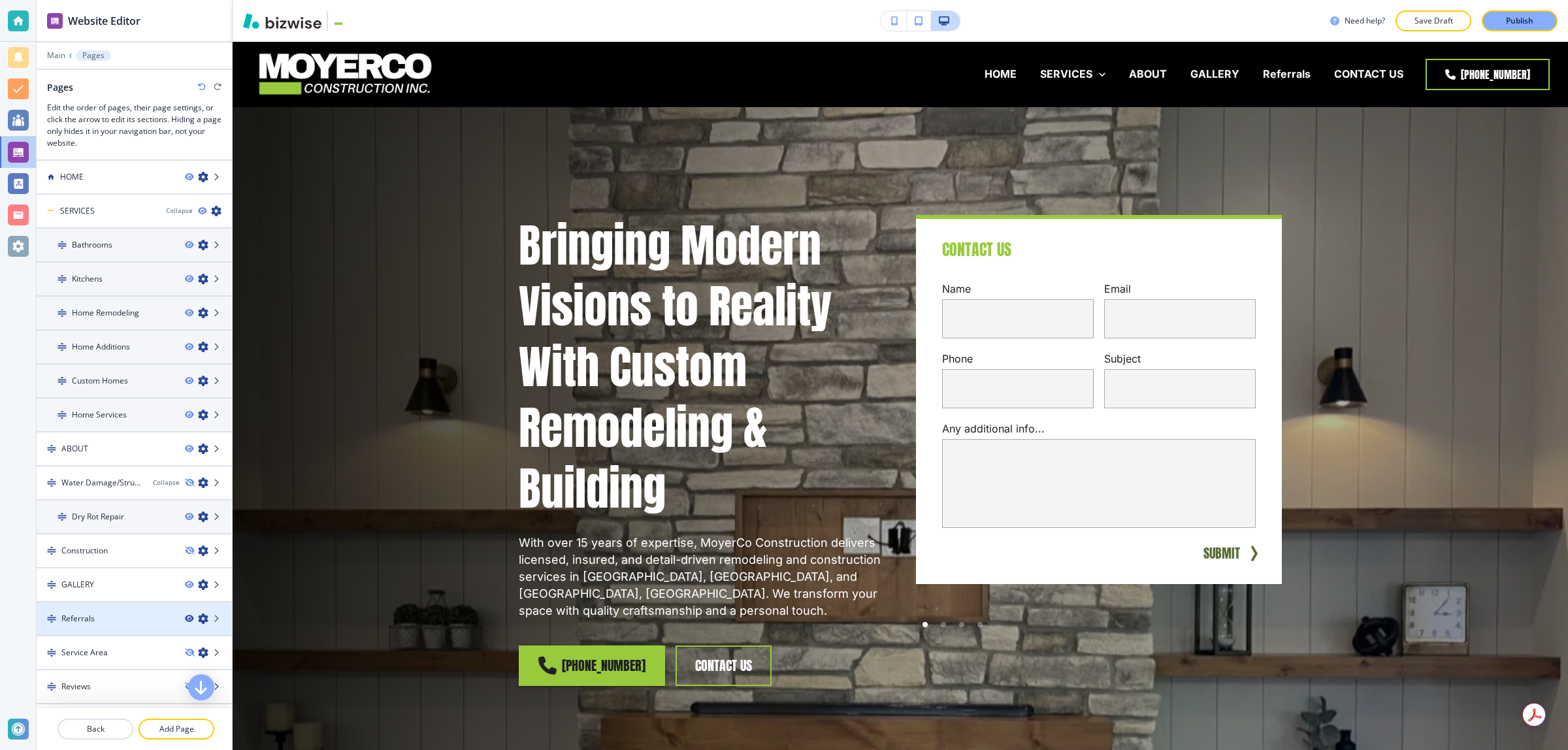
click at [185, 616] on icon "button" at bounding box center [188, 619] width 8 height 8
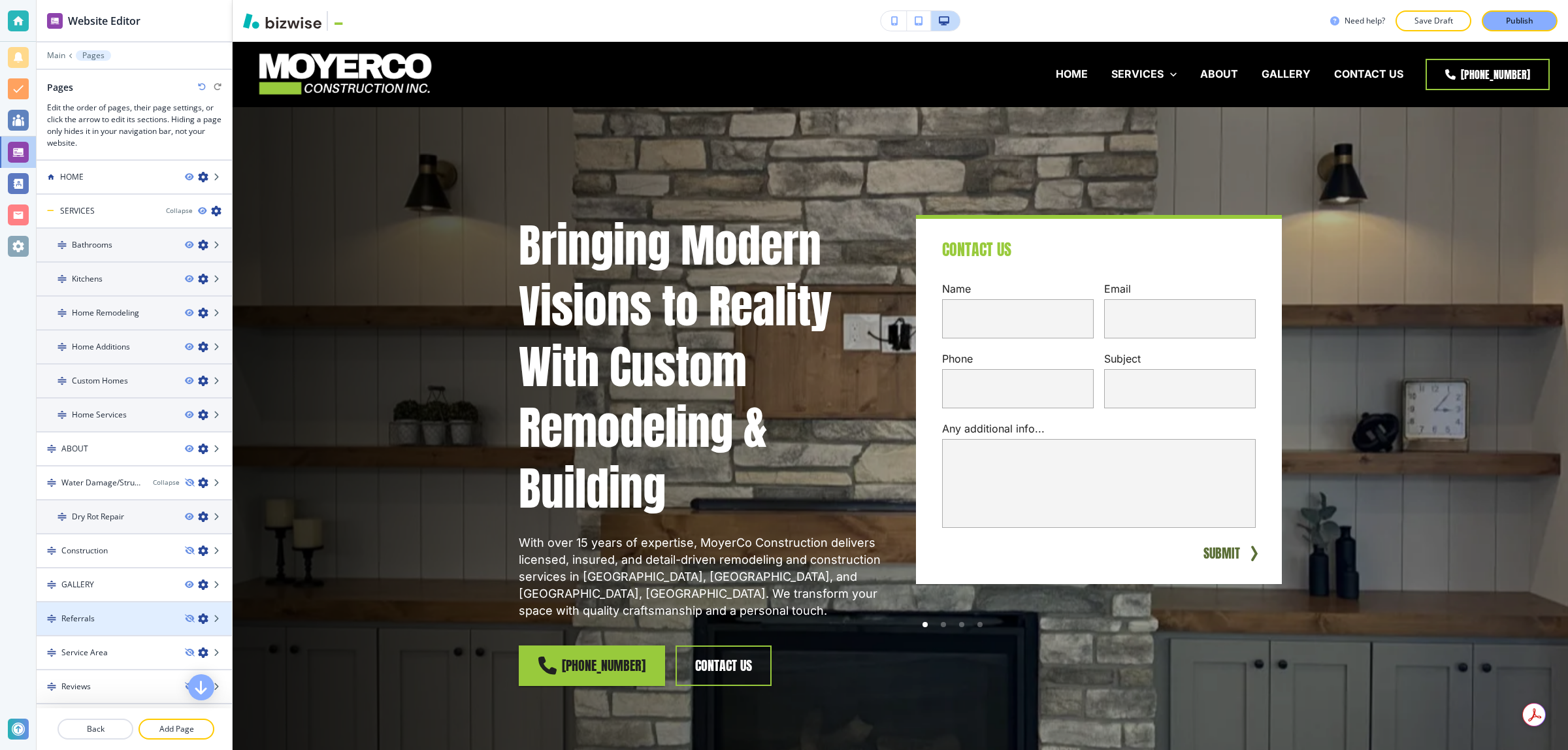
click at [198, 614] on icon "button" at bounding box center [203, 619] width 10 height 10
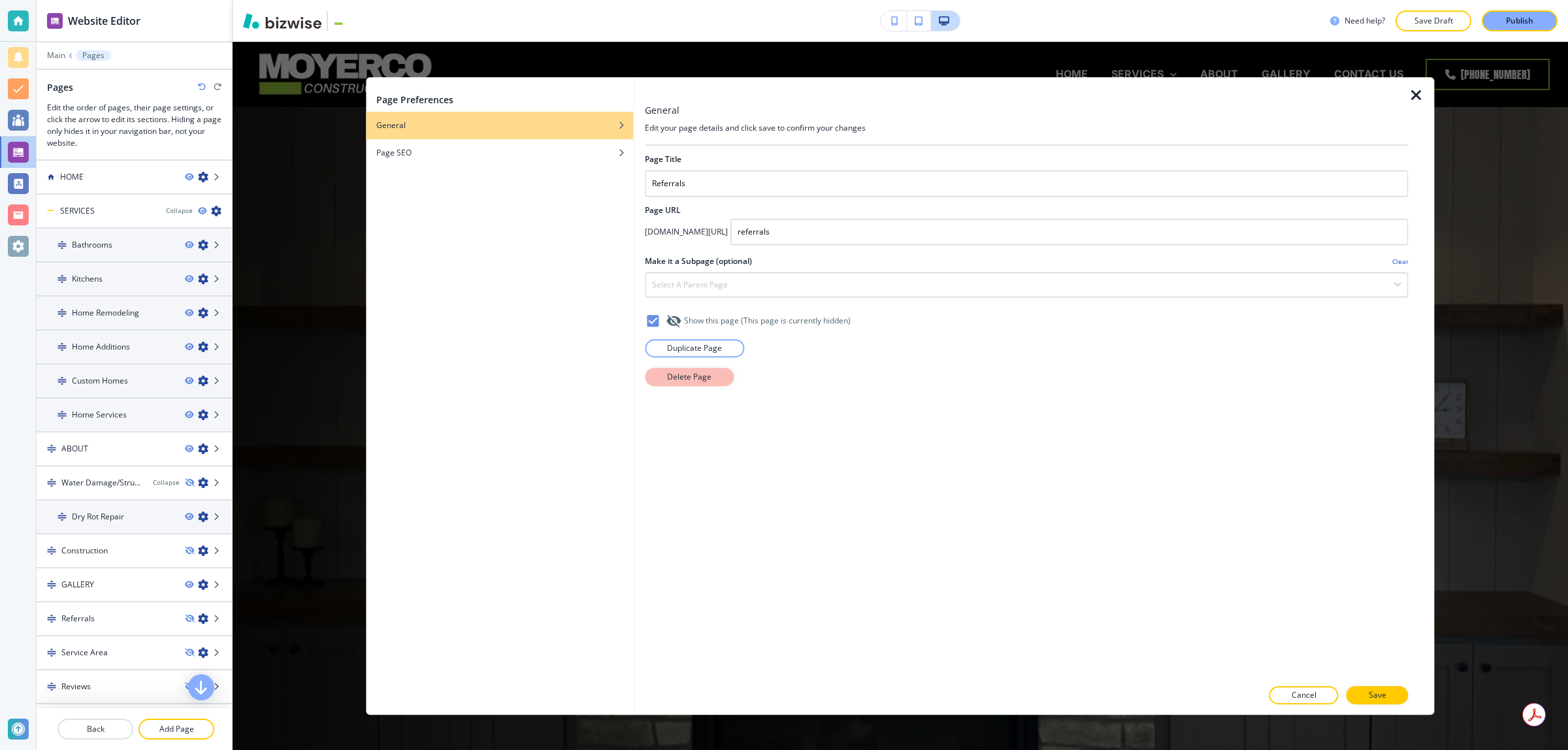
click at [707, 381] on p "Delete Page" at bounding box center [689, 377] width 44 height 12
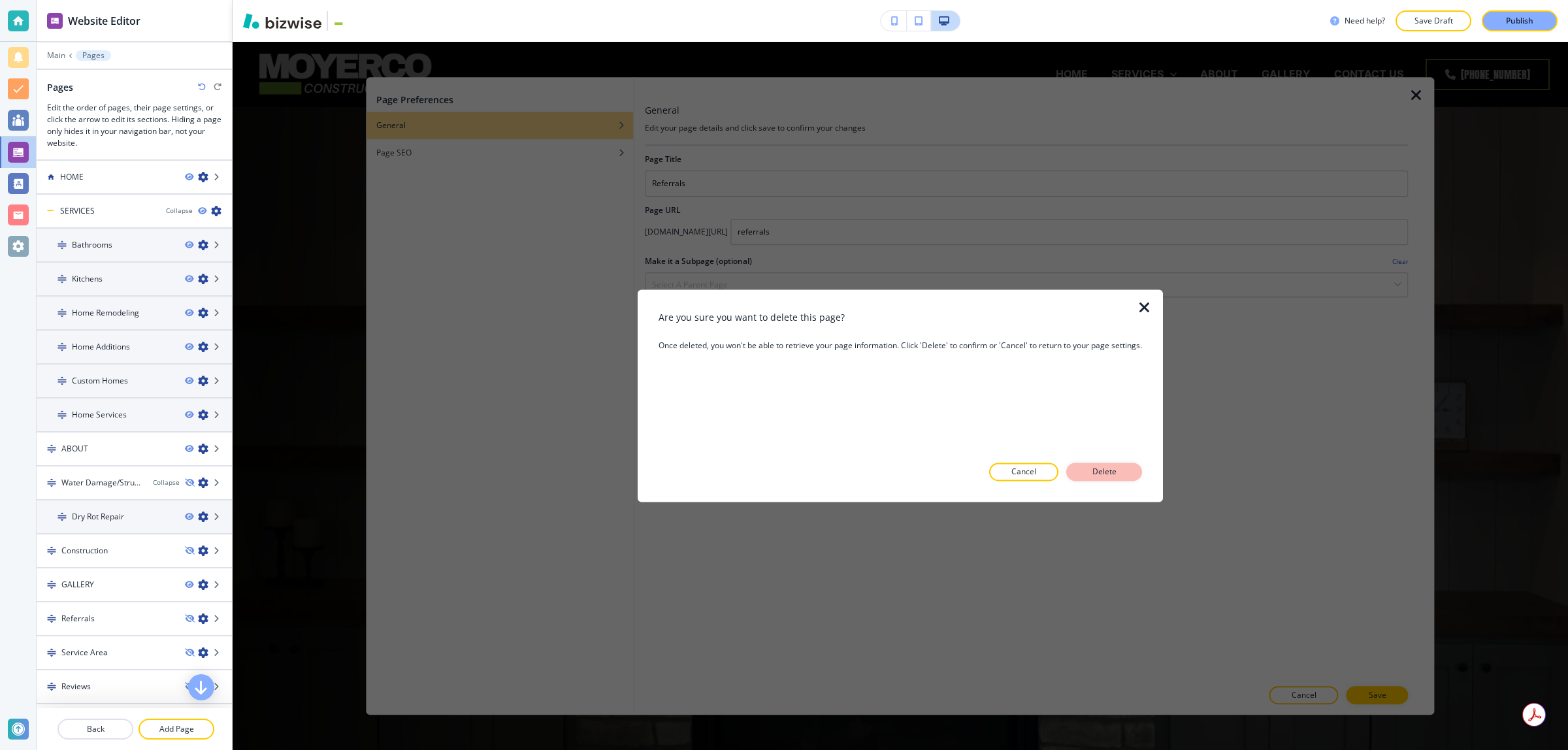
click at [1109, 475] on p "Delete" at bounding box center [1103, 472] width 31 height 12
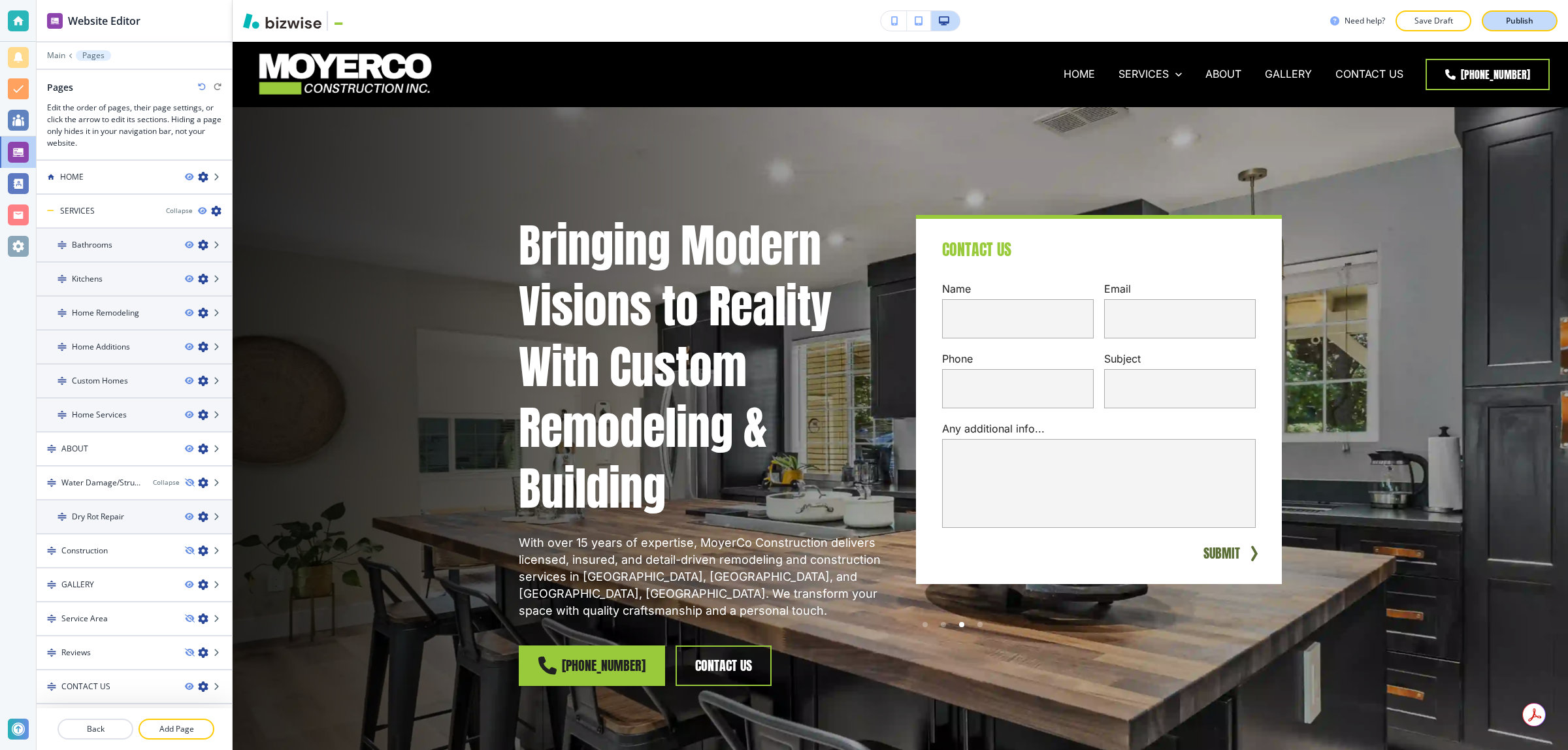
click at [1526, 24] on p "Publish" at bounding box center [1519, 21] width 27 height 12
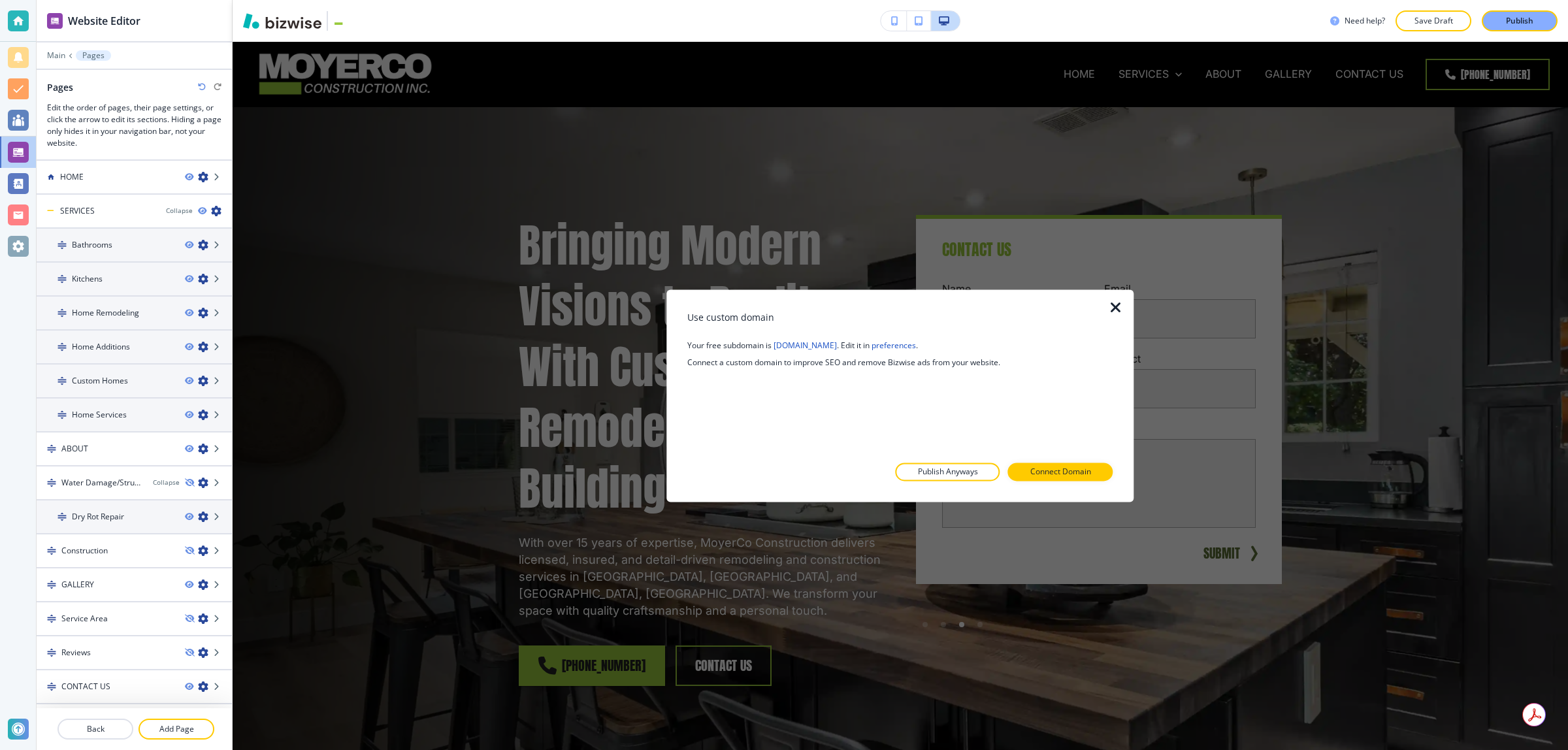
click at [943, 482] on div at bounding box center [900, 492] width 425 height 21
click at [946, 475] on p "Publish Anyways" at bounding box center [948, 472] width 60 height 12
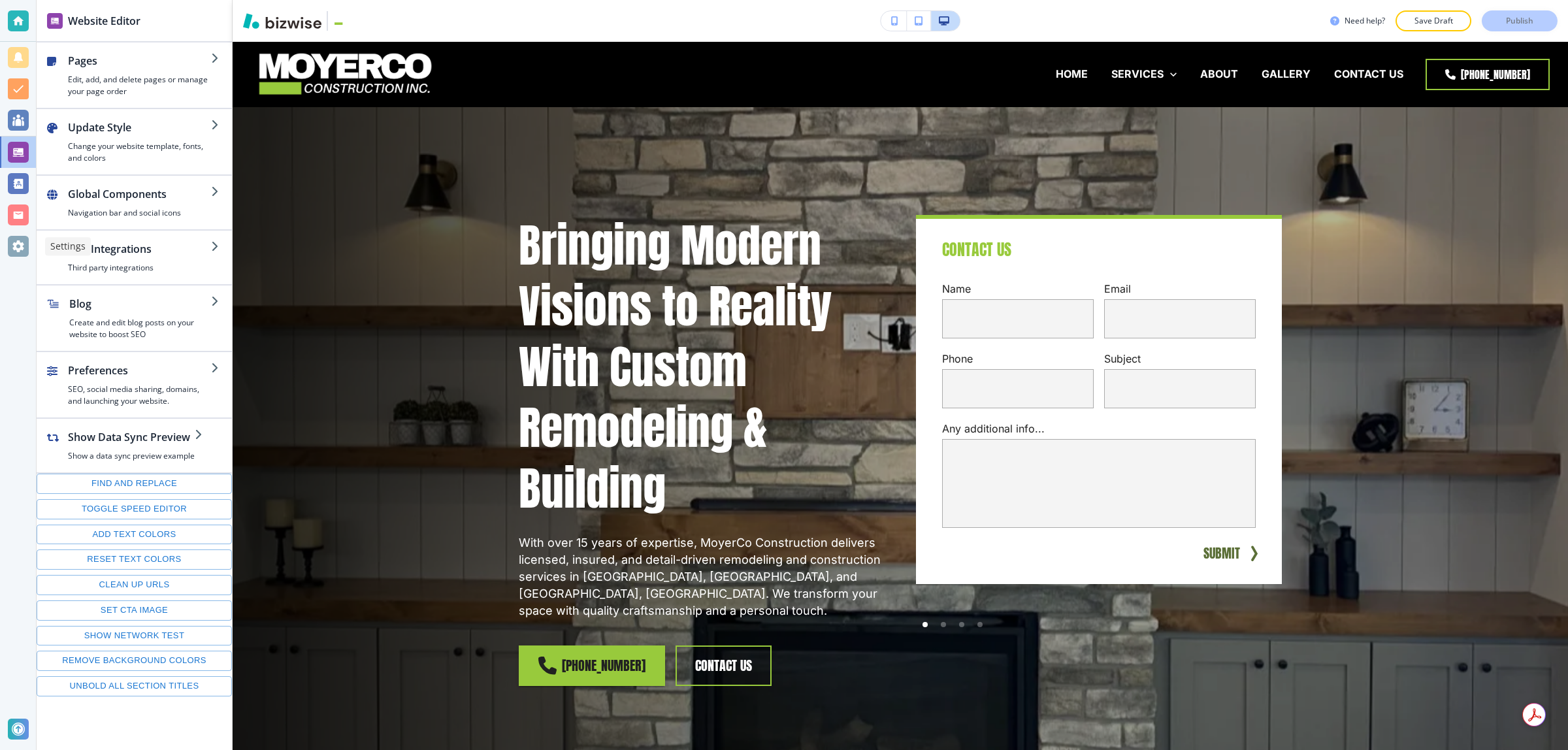
click at [23, 233] on div at bounding box center [18, 246] width 36 height 31
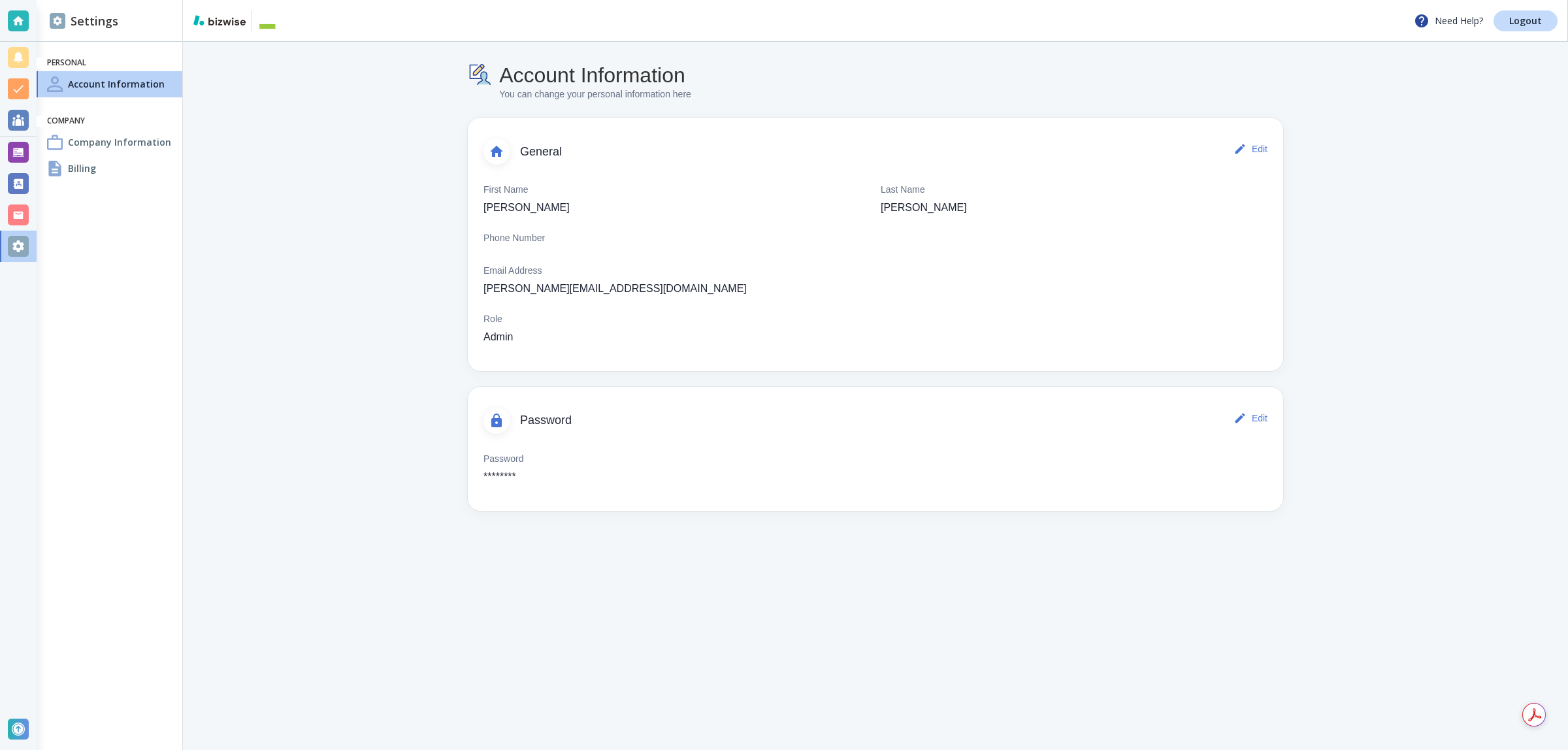
click at [124, 161] on div "Billing" at bounding box center [110, 169] width 146 height 26
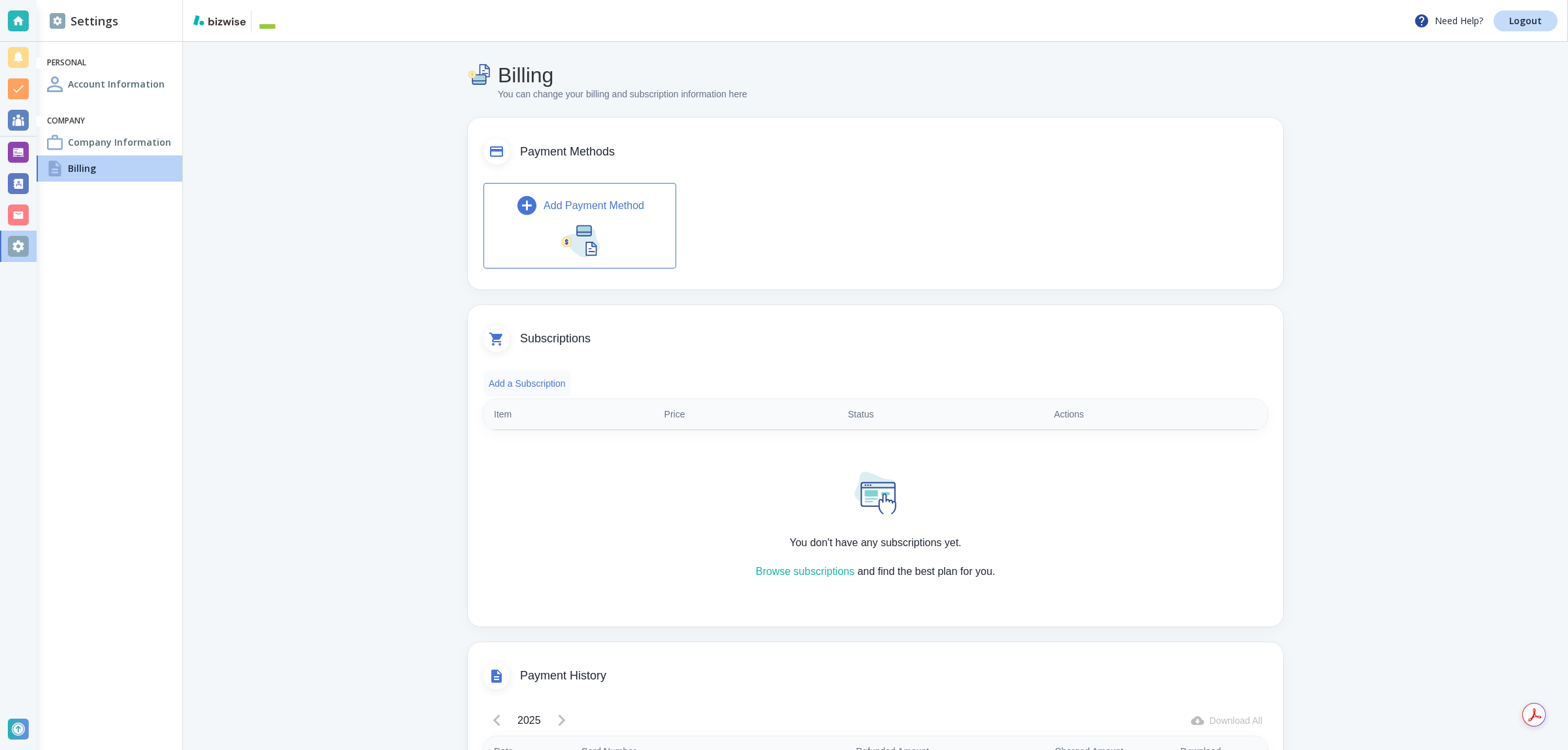
click at [518, 377] on button "Add a Subscription" at bounding box center [527, 384] width 88 height 26
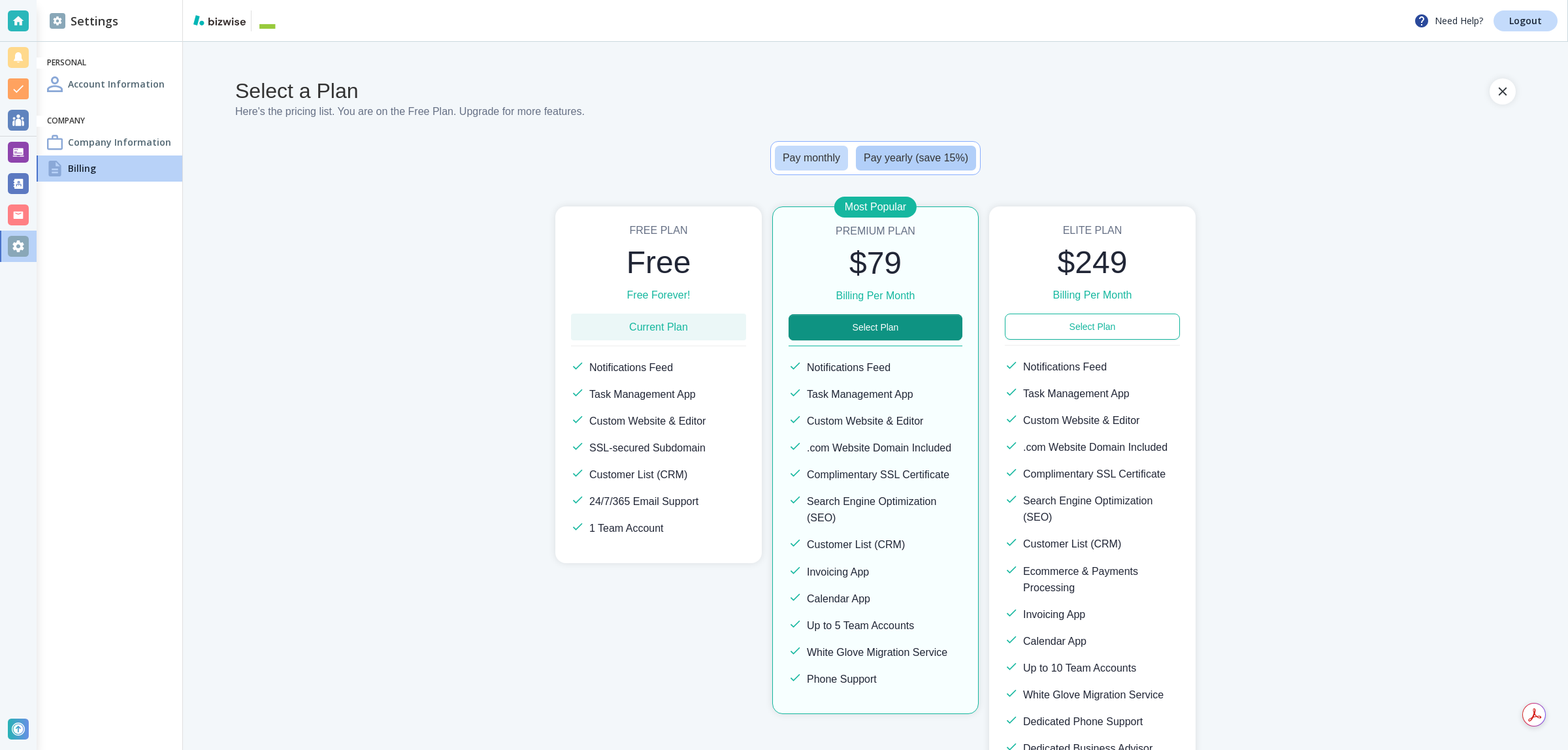
click at [866, 152] on button "Pay yearly (save 15%)" at bounding box center [916, 158] width 120 height 25
click at [821, 322] on button "Select Plan" at bounding box center [875, 327] width 174 height 26
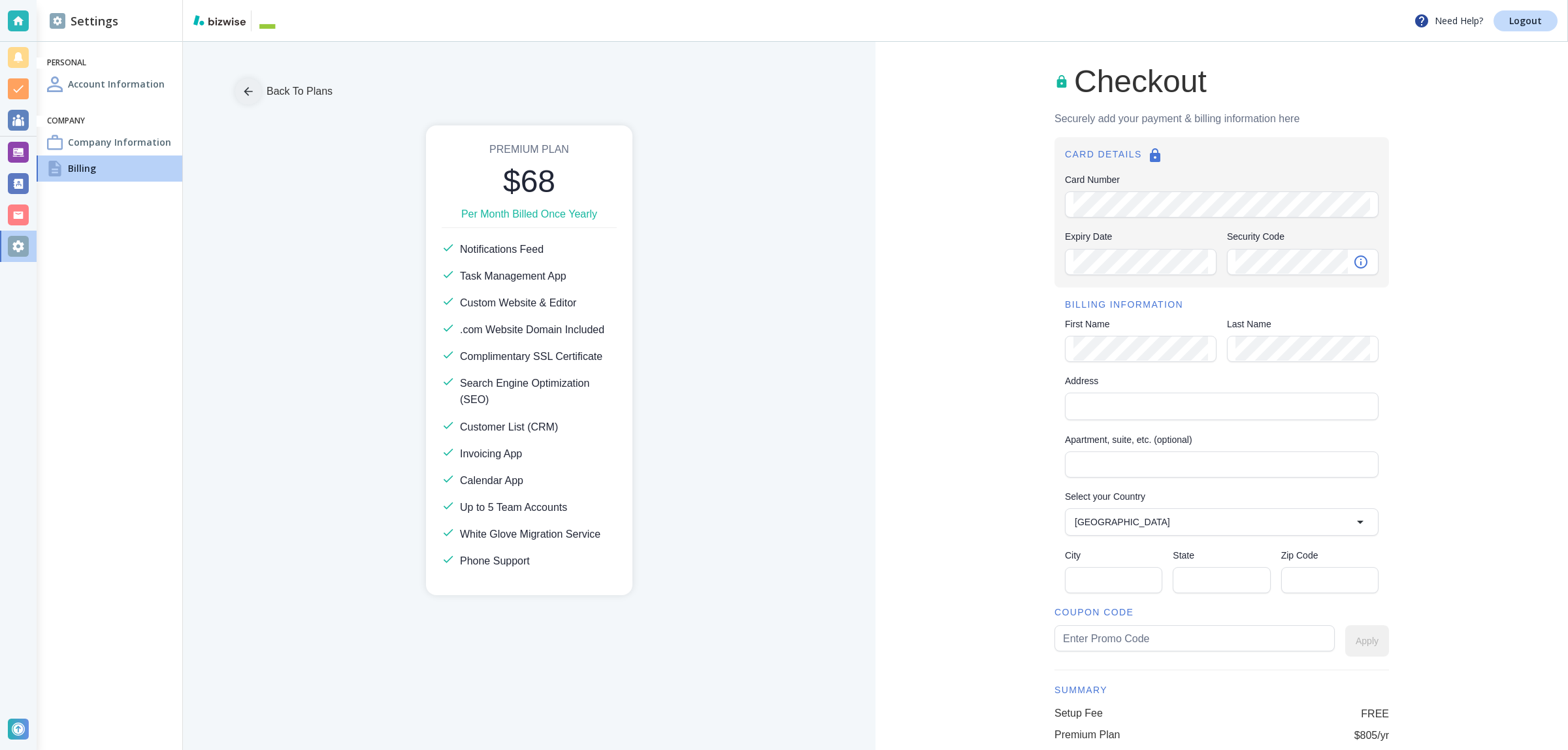
click at [244, 90] on icon "button" at bounding box center [248, 91] width 13 height 13
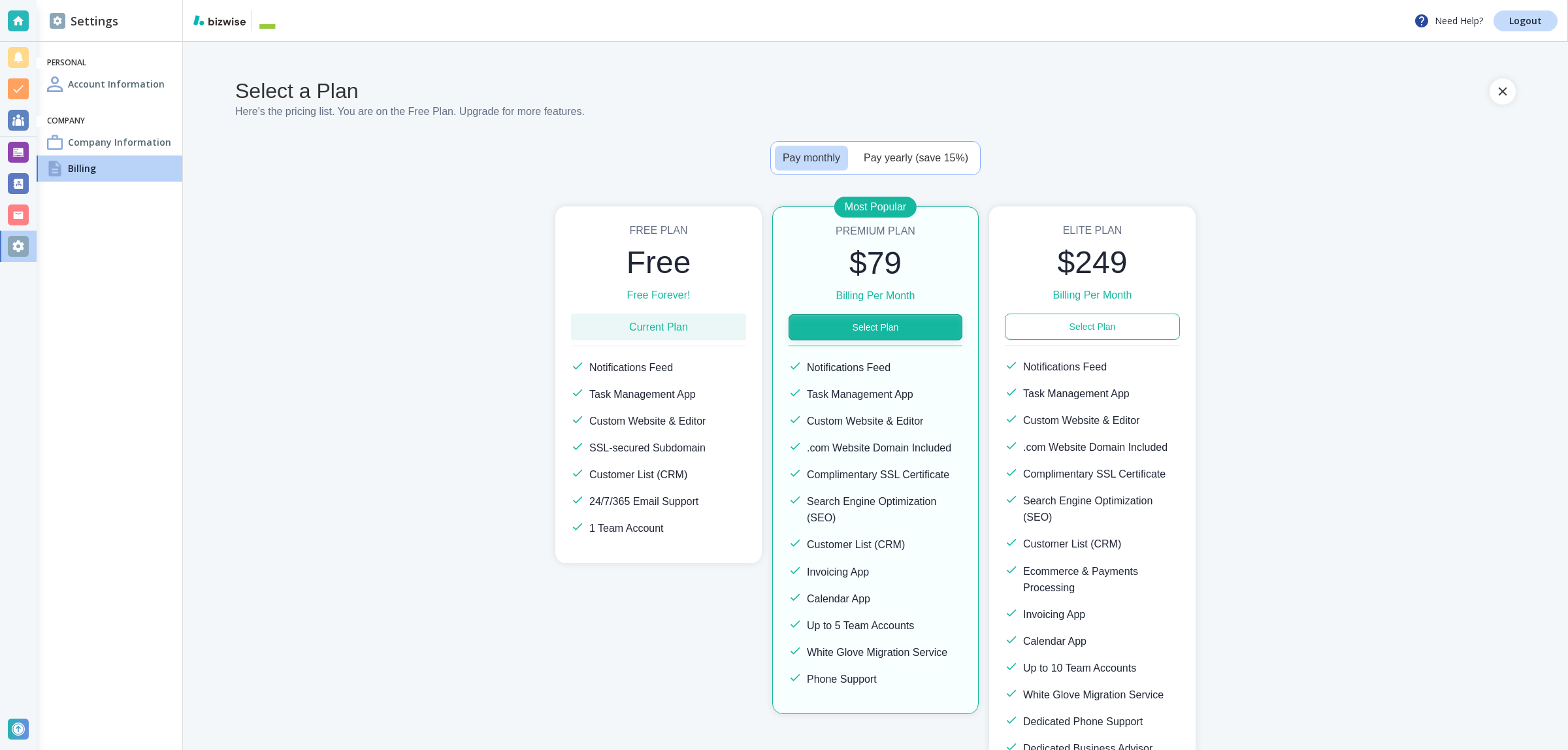
click at [909, 329] on button "Select Plan" at bounding box center [875, 327] width 174 height 26
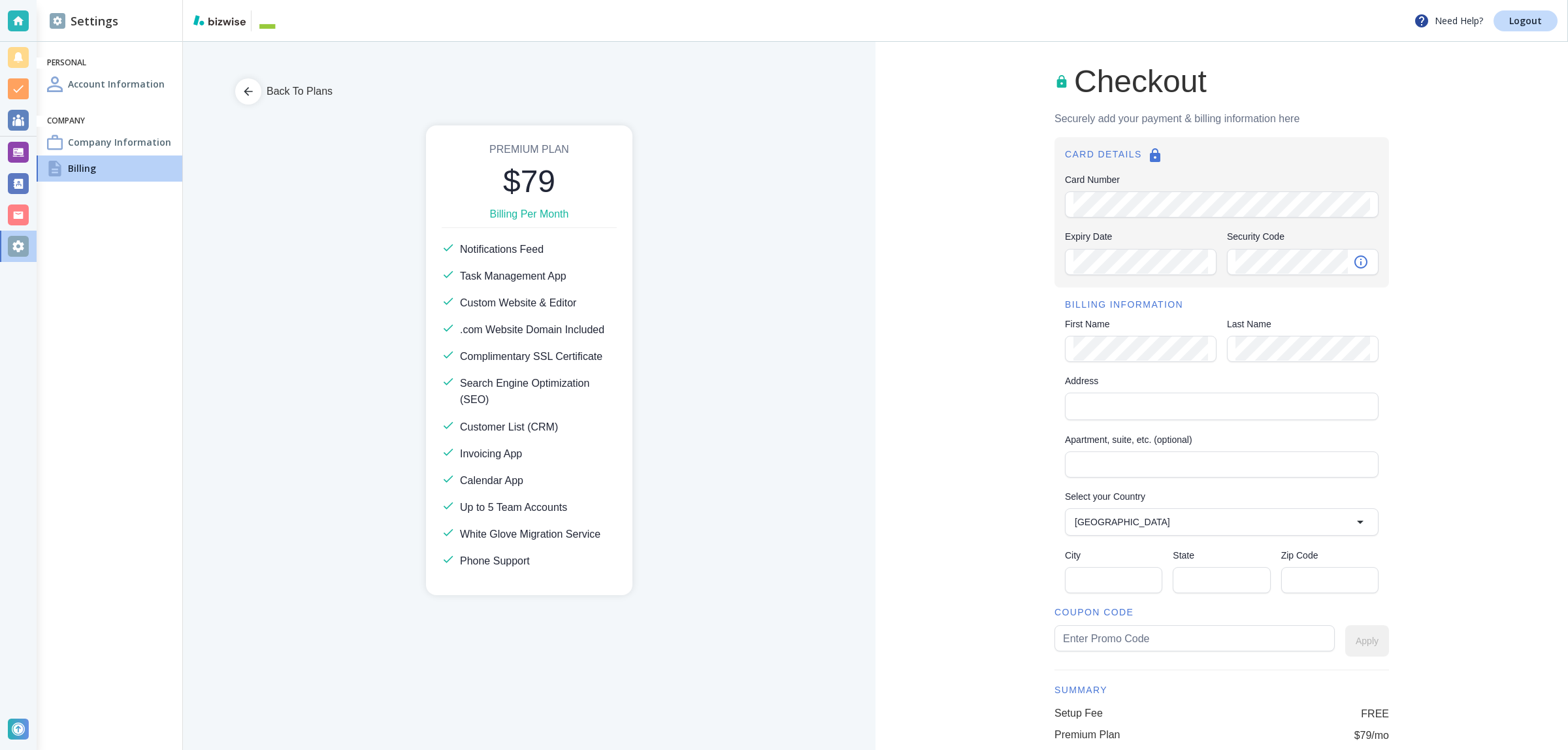
click at [1111, 216] on div "Card Number" at bounding box center [1221, 204] width 313 height 26
click at [1022, 342] on div "Checkout Securely add your payment & billing information here CARD DETAILS Card…" at bounding box center [1221, 468] width 693 height 854
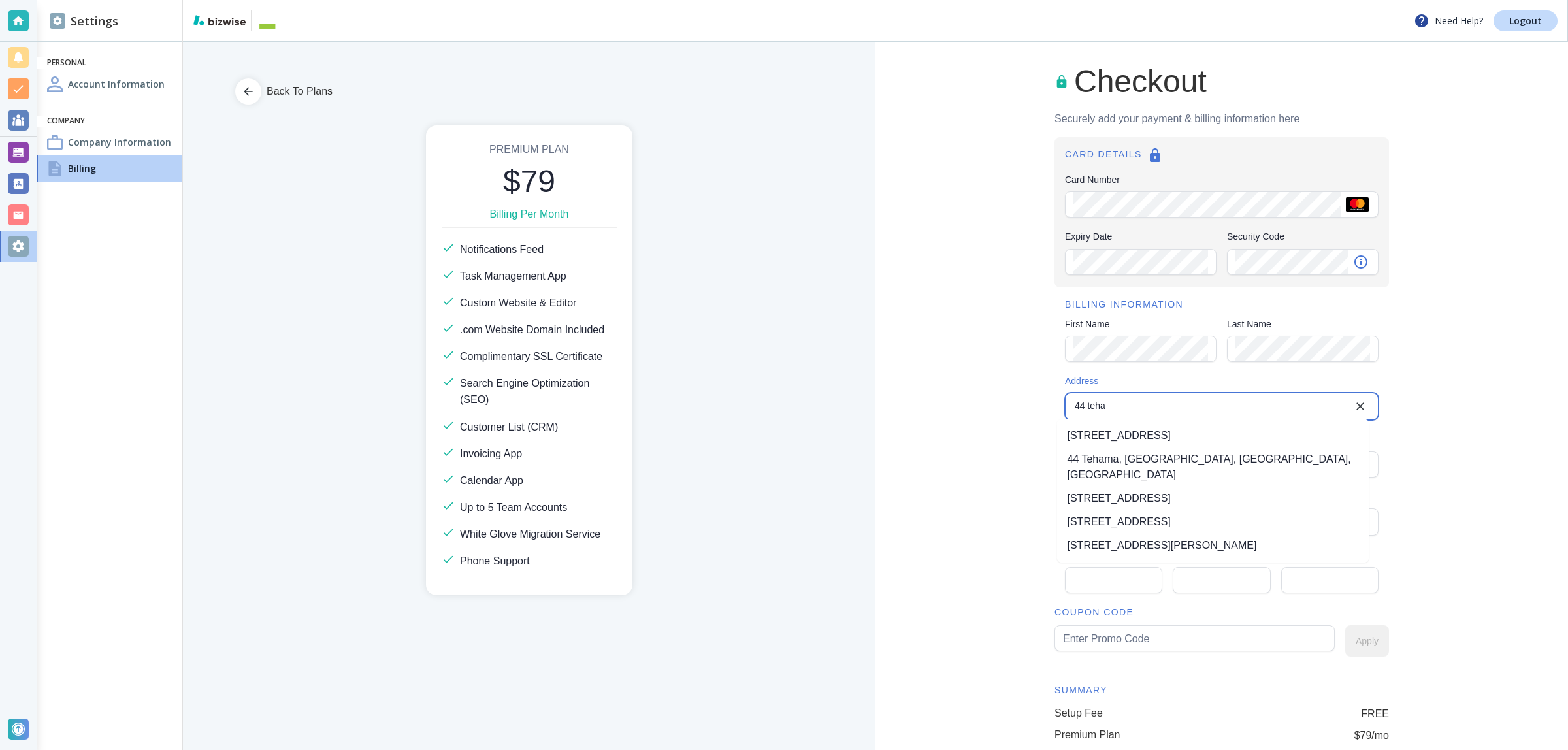
click at [1128, 440] on li "44 Tehama Street, San Francisco, CA, USA" at bounding box center [1212, 436] width 312 height 24
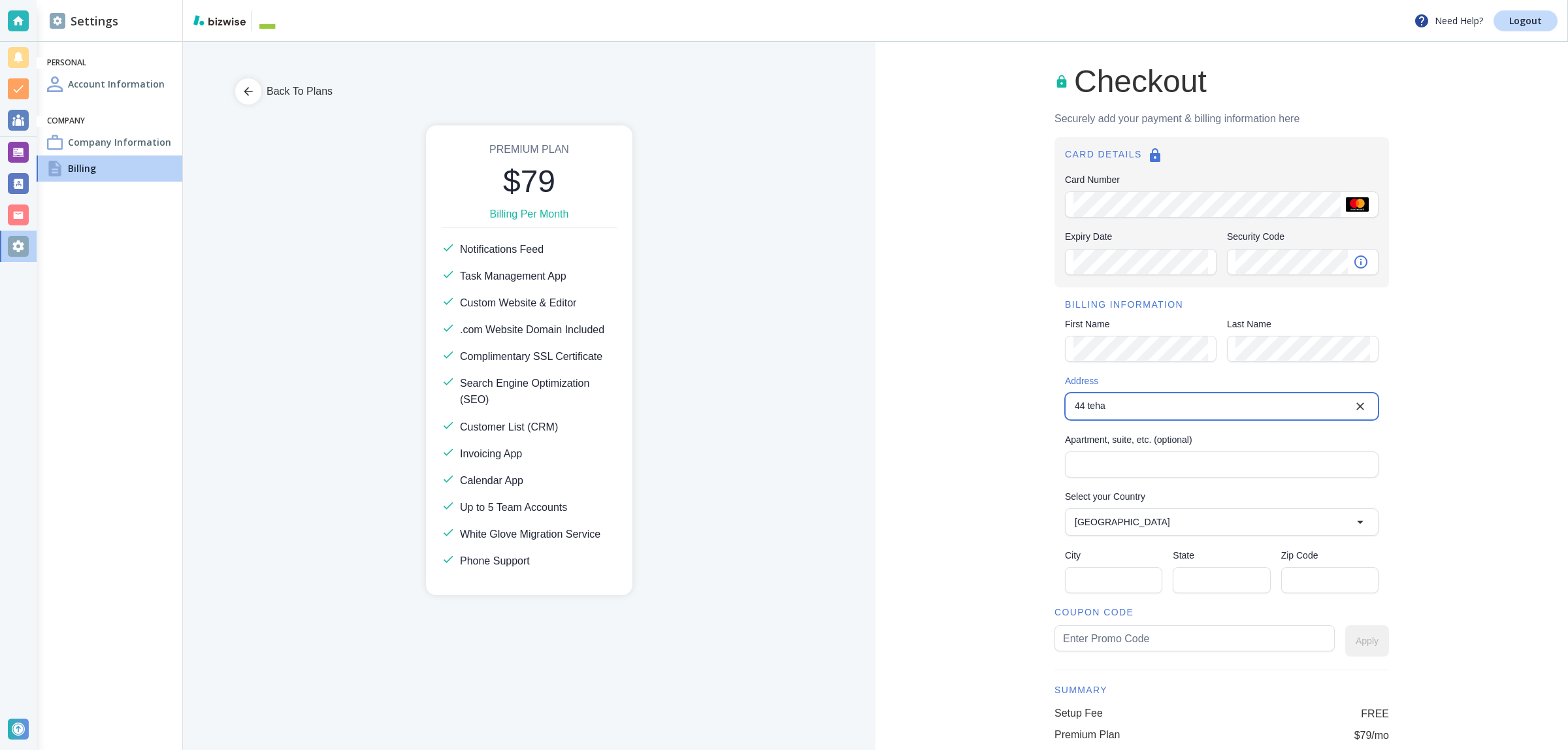
type input "44 Tehama Street"
type input "San Francisco"
type input "CA"
type input "94105"
type input "United States"
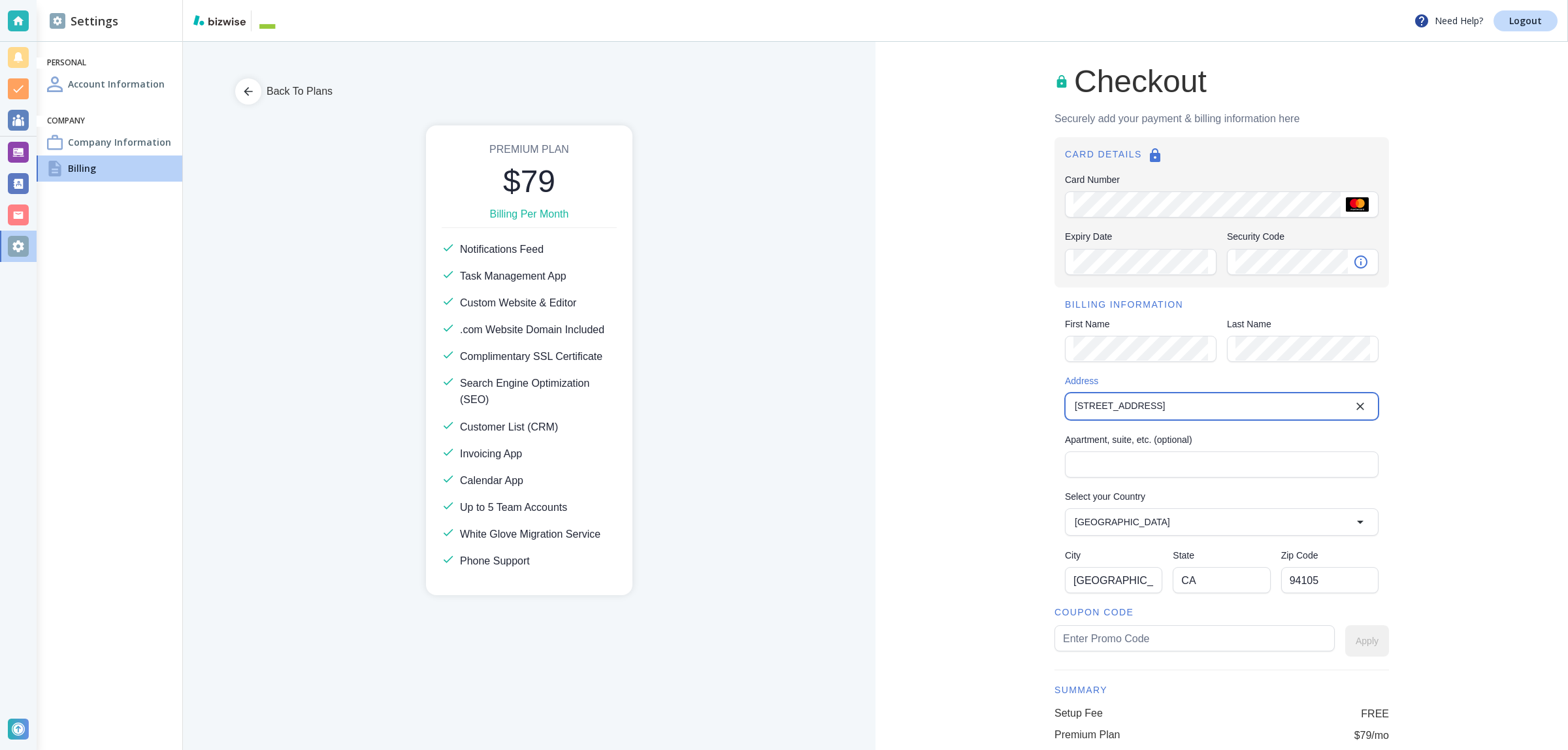
type input "44 Tehama Street"
click at [1098, 637] on input "text" at bounding box center [1194, 639] width 263 height 25
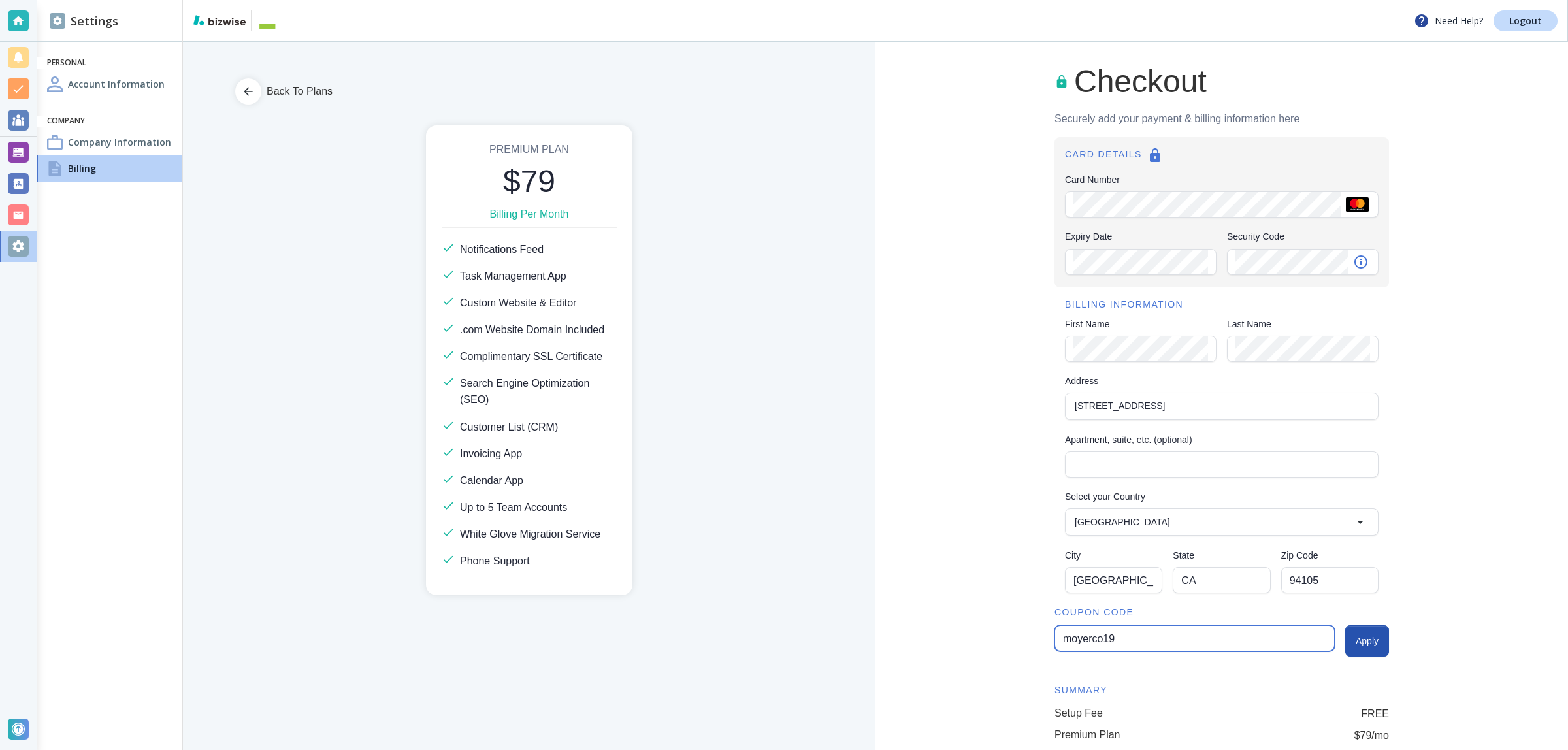
type input "moyerco19"
click at [1362, 640] on button "Apply" at bounding box center [1367, 641] width 44 height 31
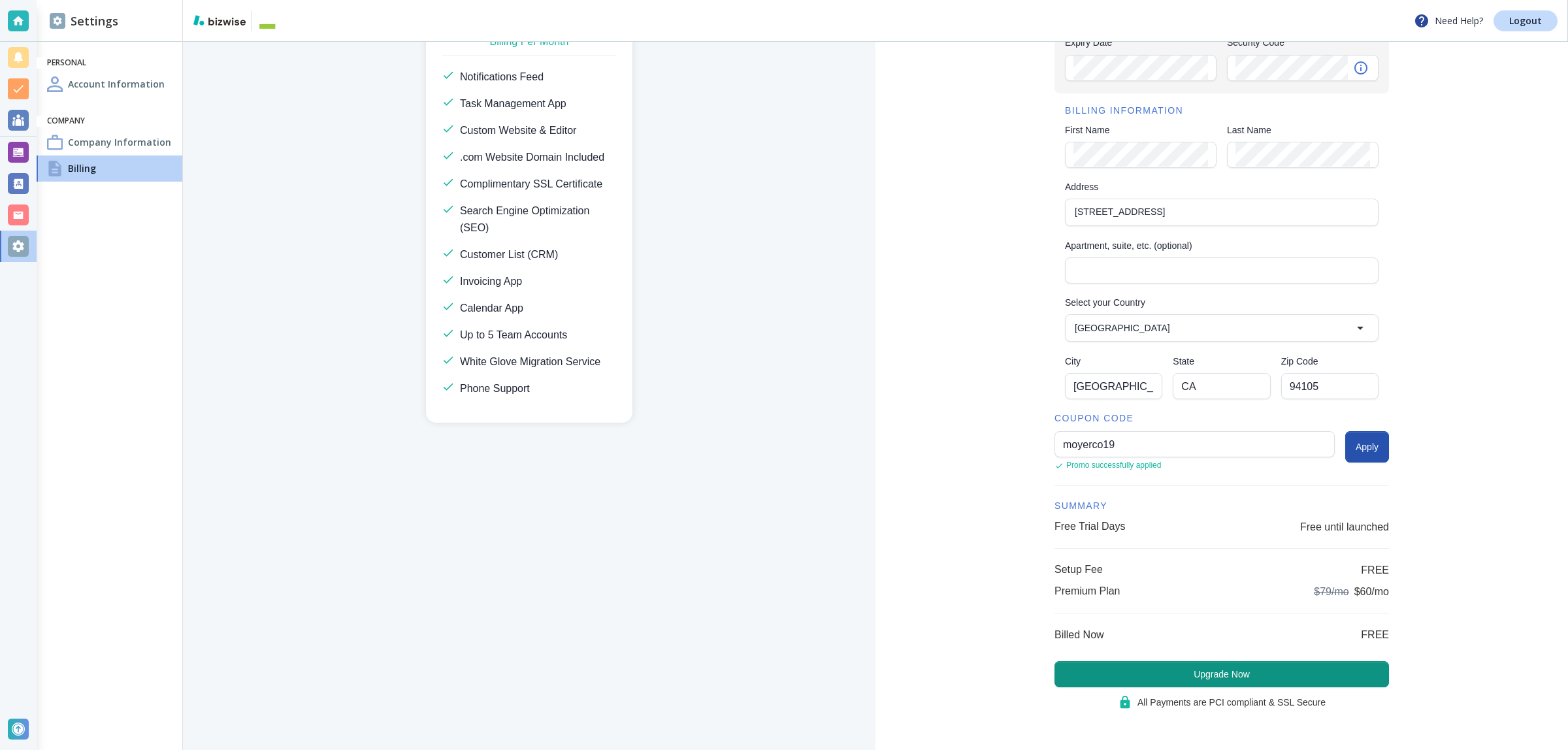
scroll to position [195, 0]
click at [1150, 675] on button "Upgrade Now" at bounding box center [1221, 674] width 334 height 26
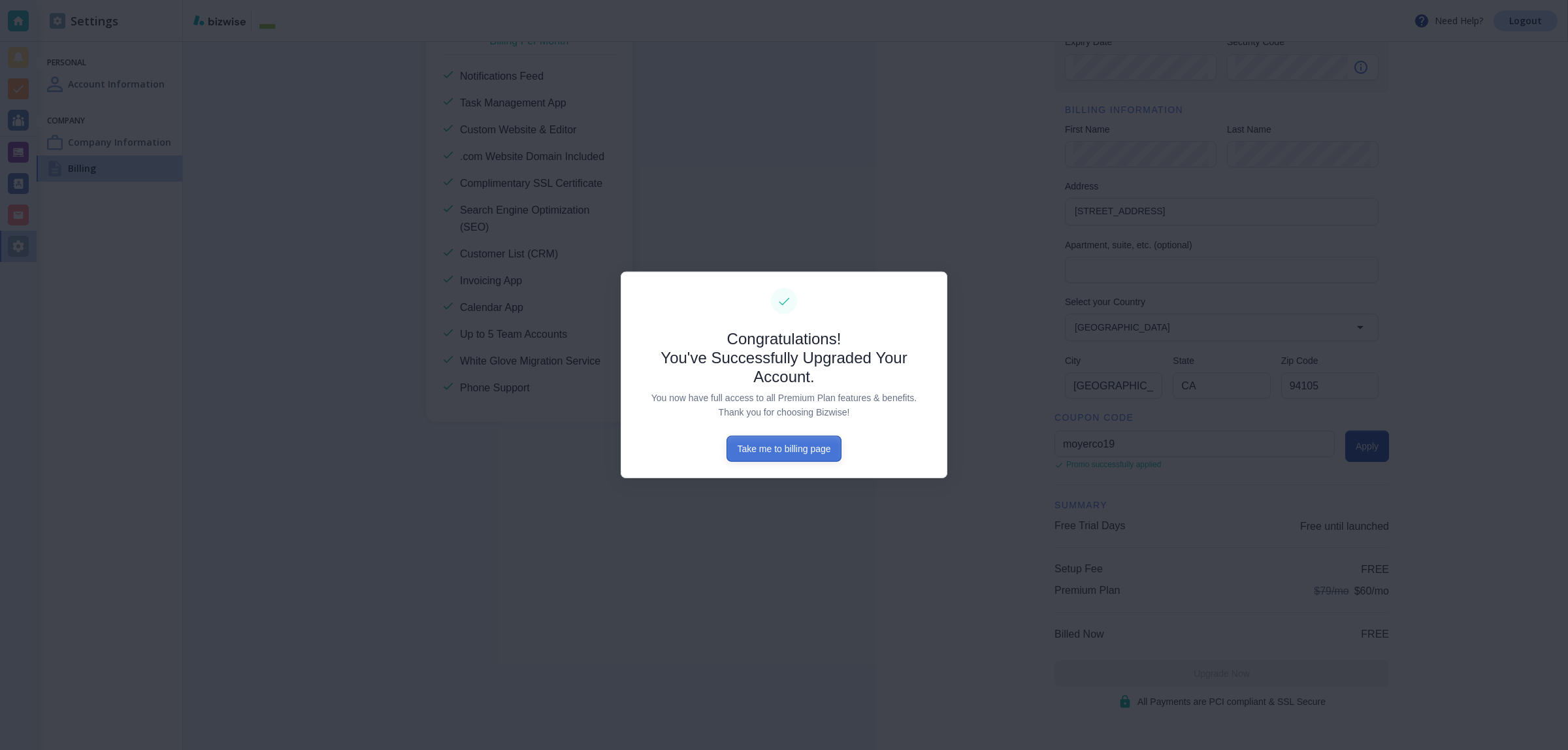
click at [777, 450] on button "Take me to billing page" at bounding box center [784, 449] width 115 height 26
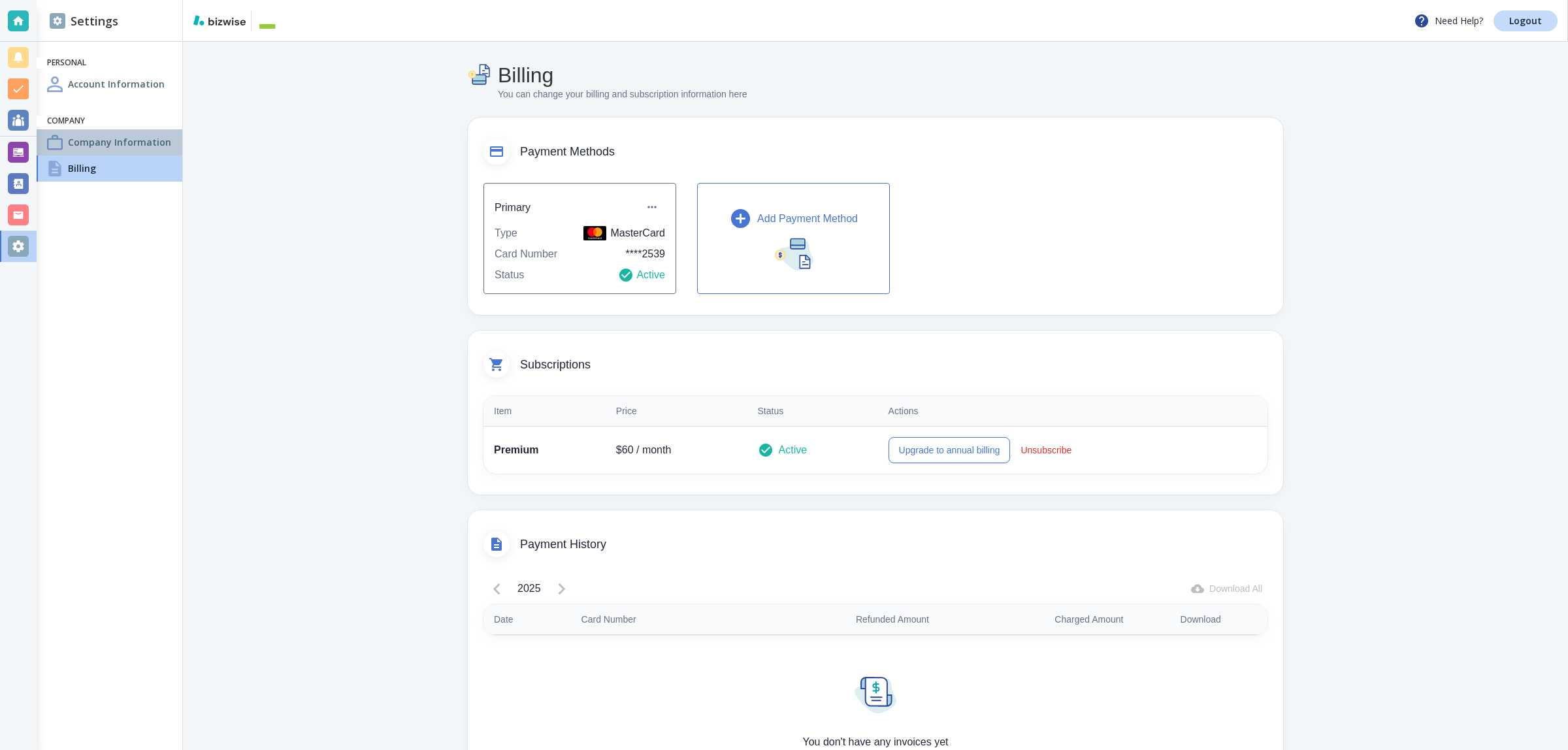
click at [133, 142] on h4 "Company Information" at bounding box center [119, 142] width 104 height 14
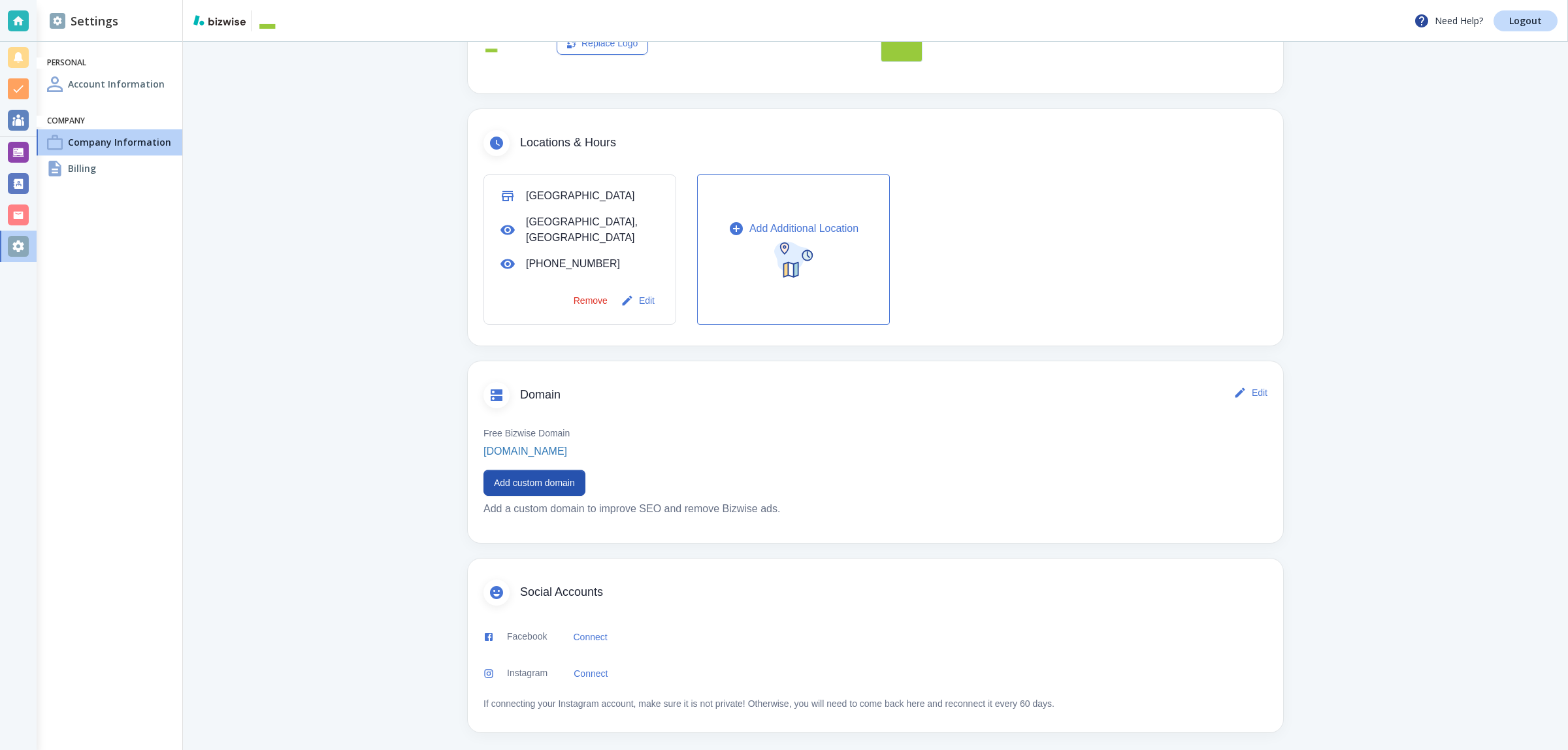
scroll to position [360, 0]
click at [523, 475] on button "Add custom domain" at bounding box center [534, 480] width 102 height 26
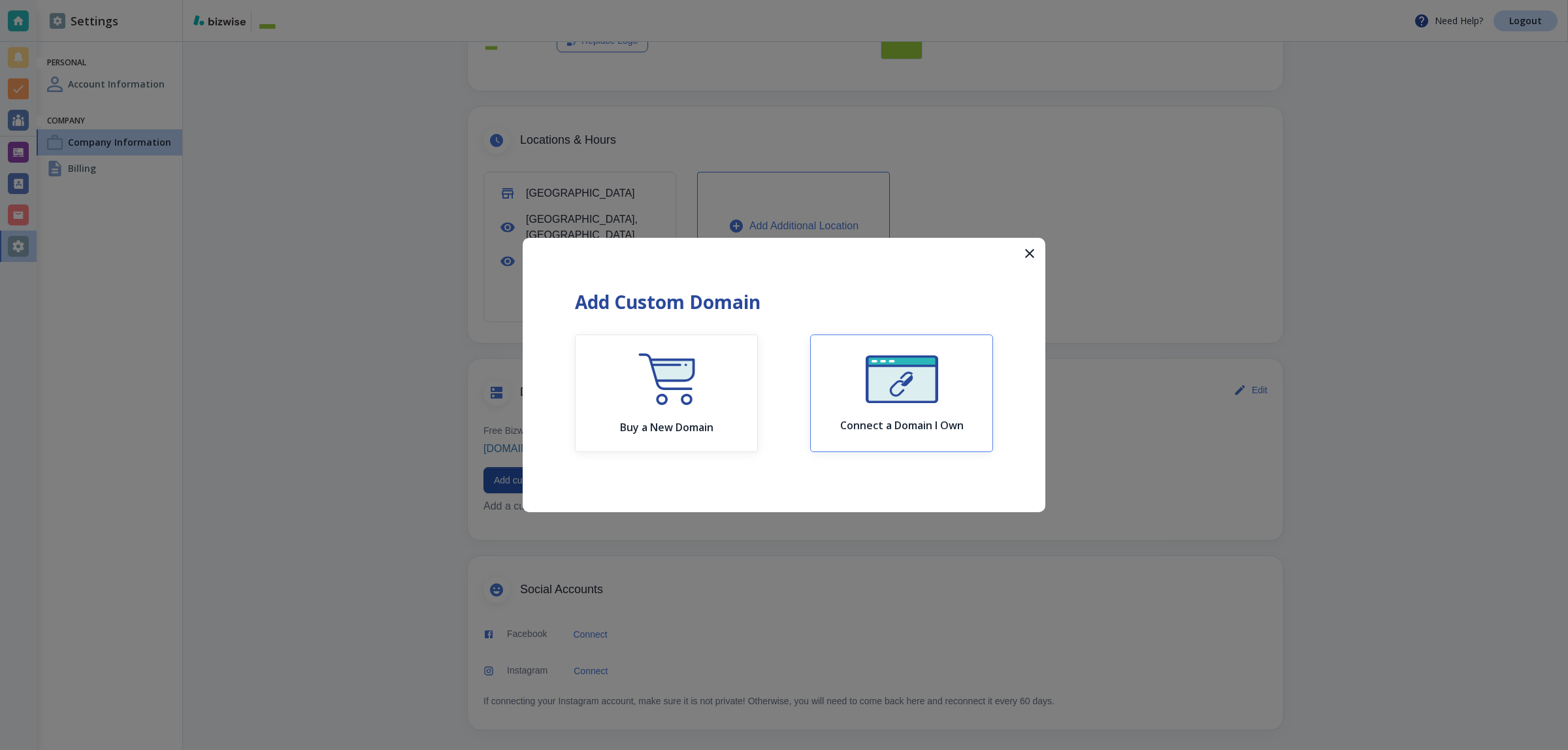
click at [863, 377] on div "Connect a Domain I Own" at bounding box center [902, 393] width 124 height 76
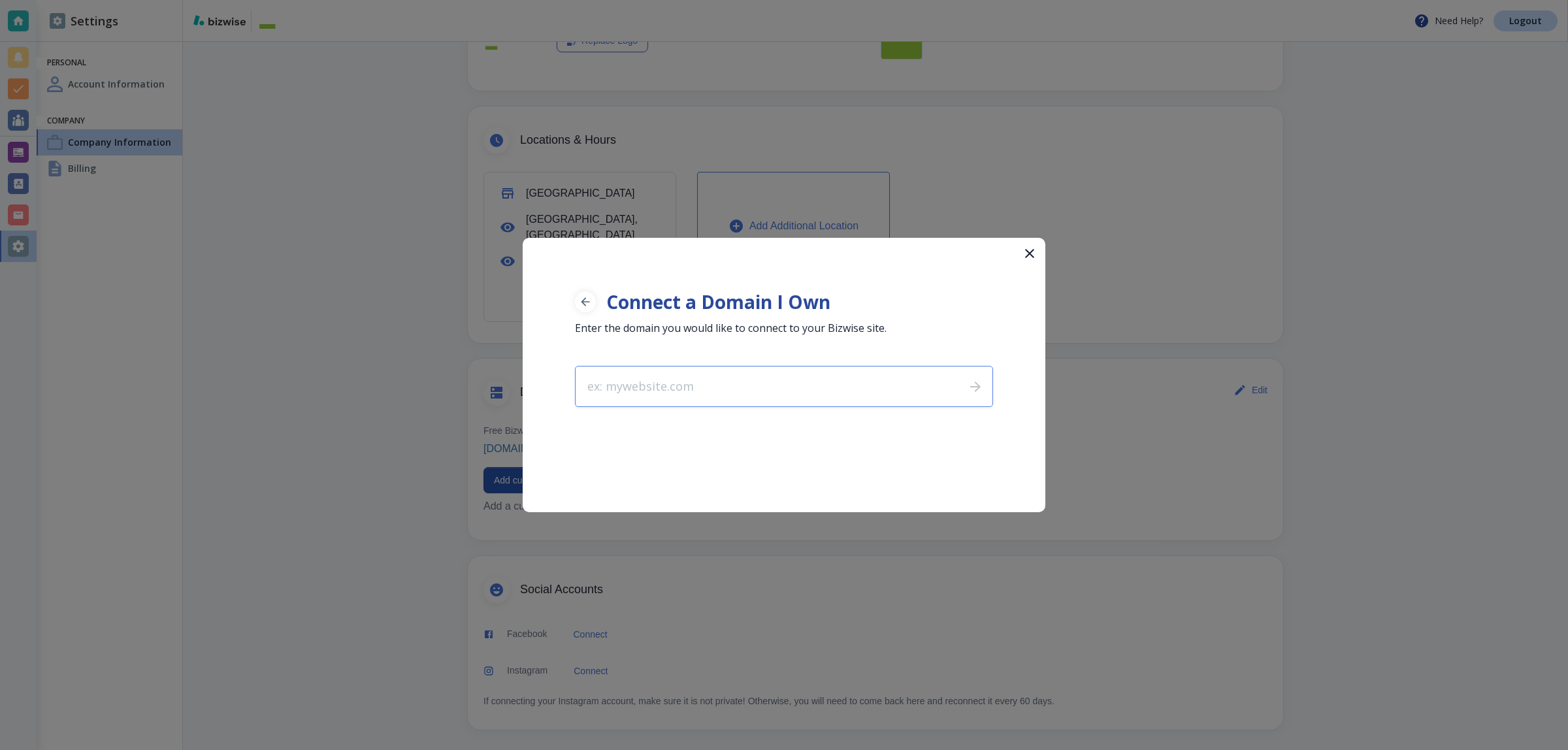
click at [795, 394] on input "text" at bounding box center [764, 386] width 379 height 40
type input "moyercoconstruction.com"
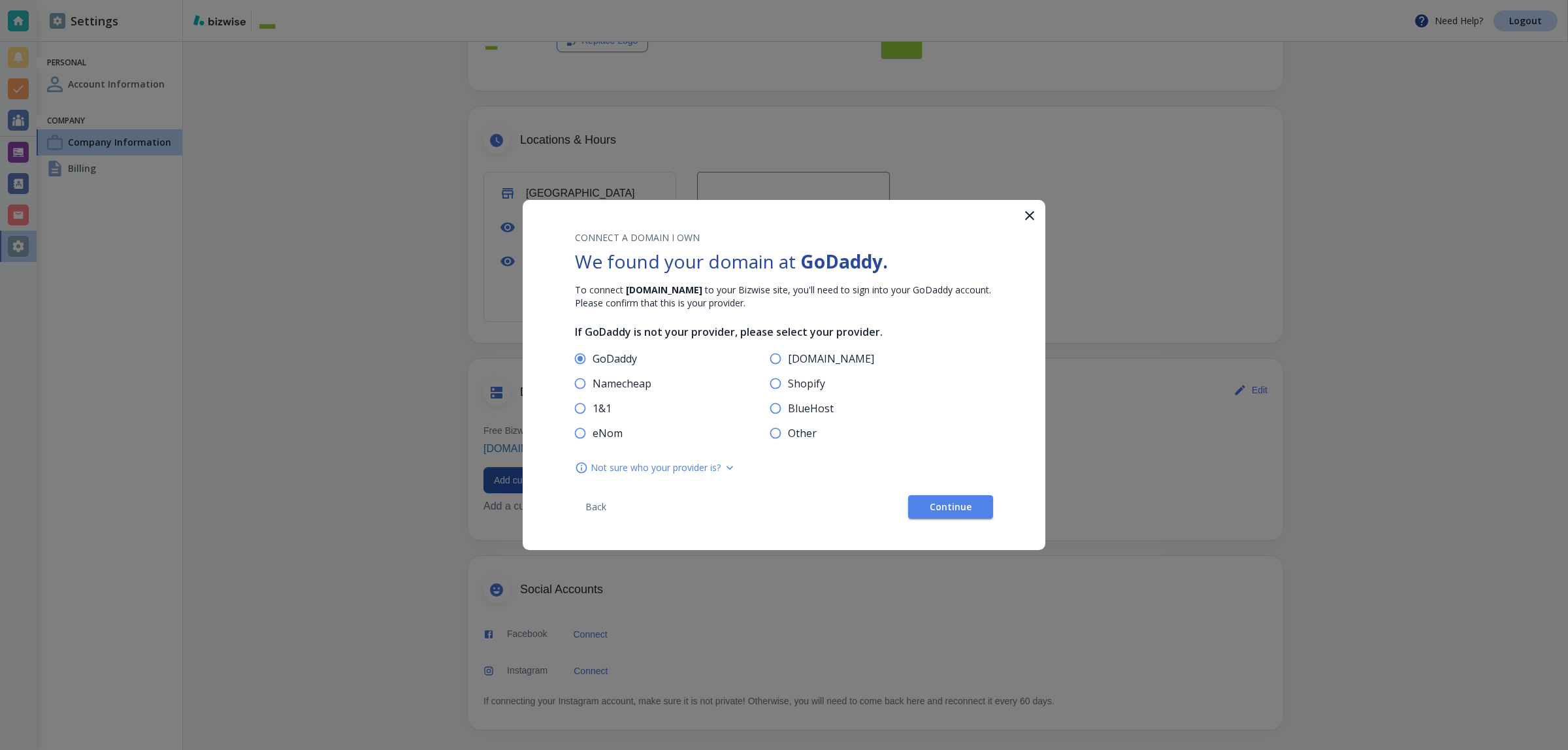
radio input "true"
click at [948, 515] on button "Continue" at bounding box center [950, 507] width 85 height 24
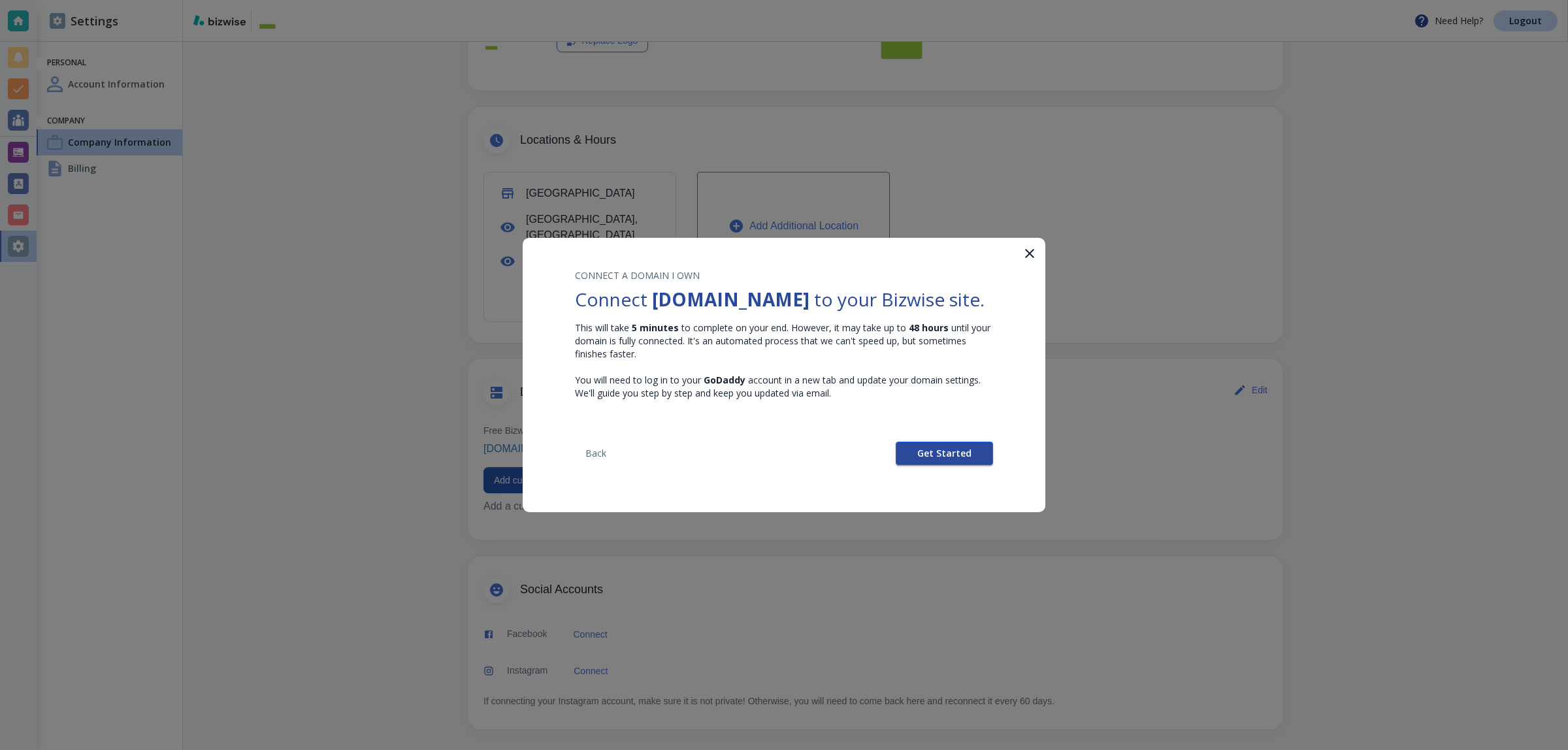
click at [954, 458] on span "Get Started" at bounding box center [944, 453] width 54 height 9
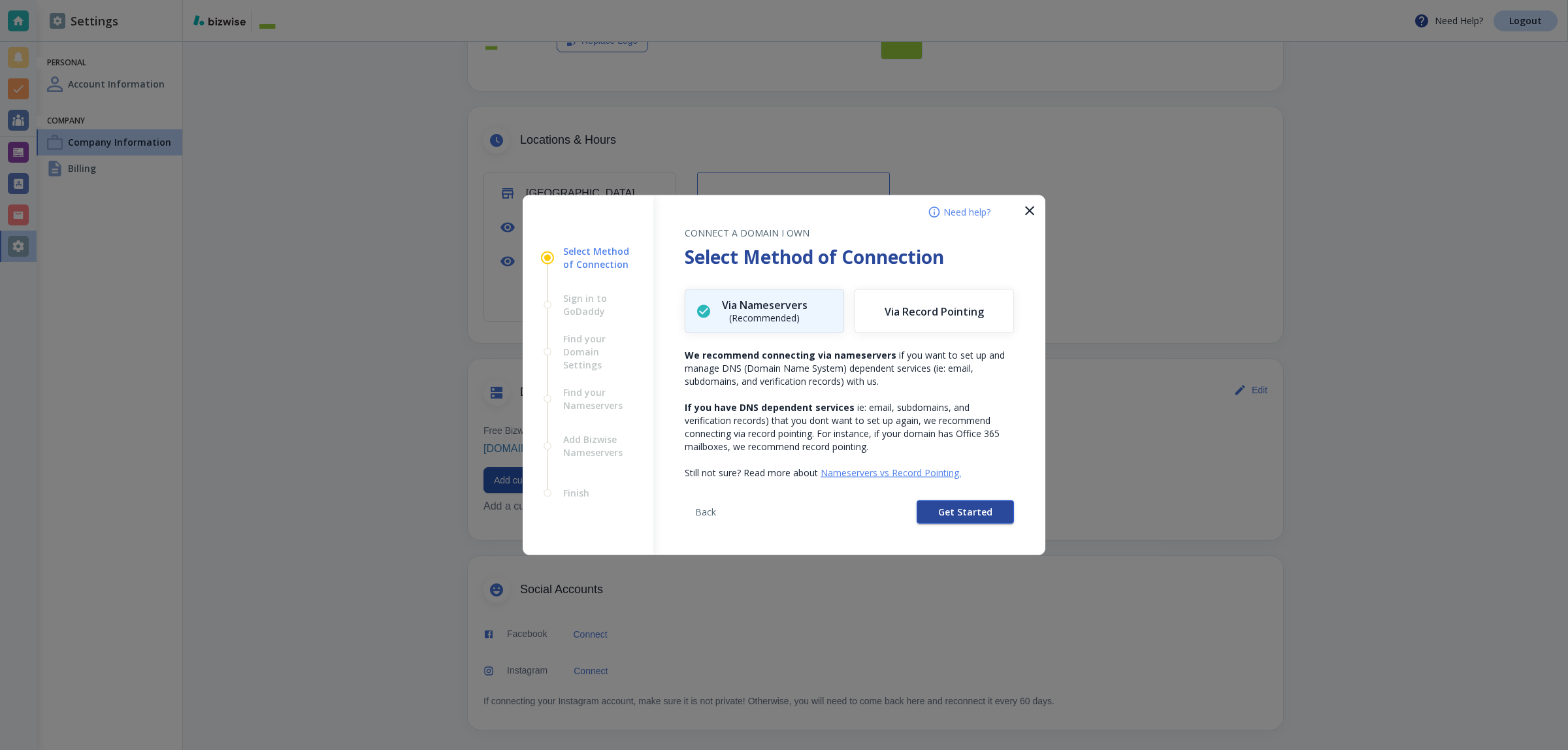
click at [951, 503] on button "Get Started" at bounding box center [965, 512] width 97 height 24
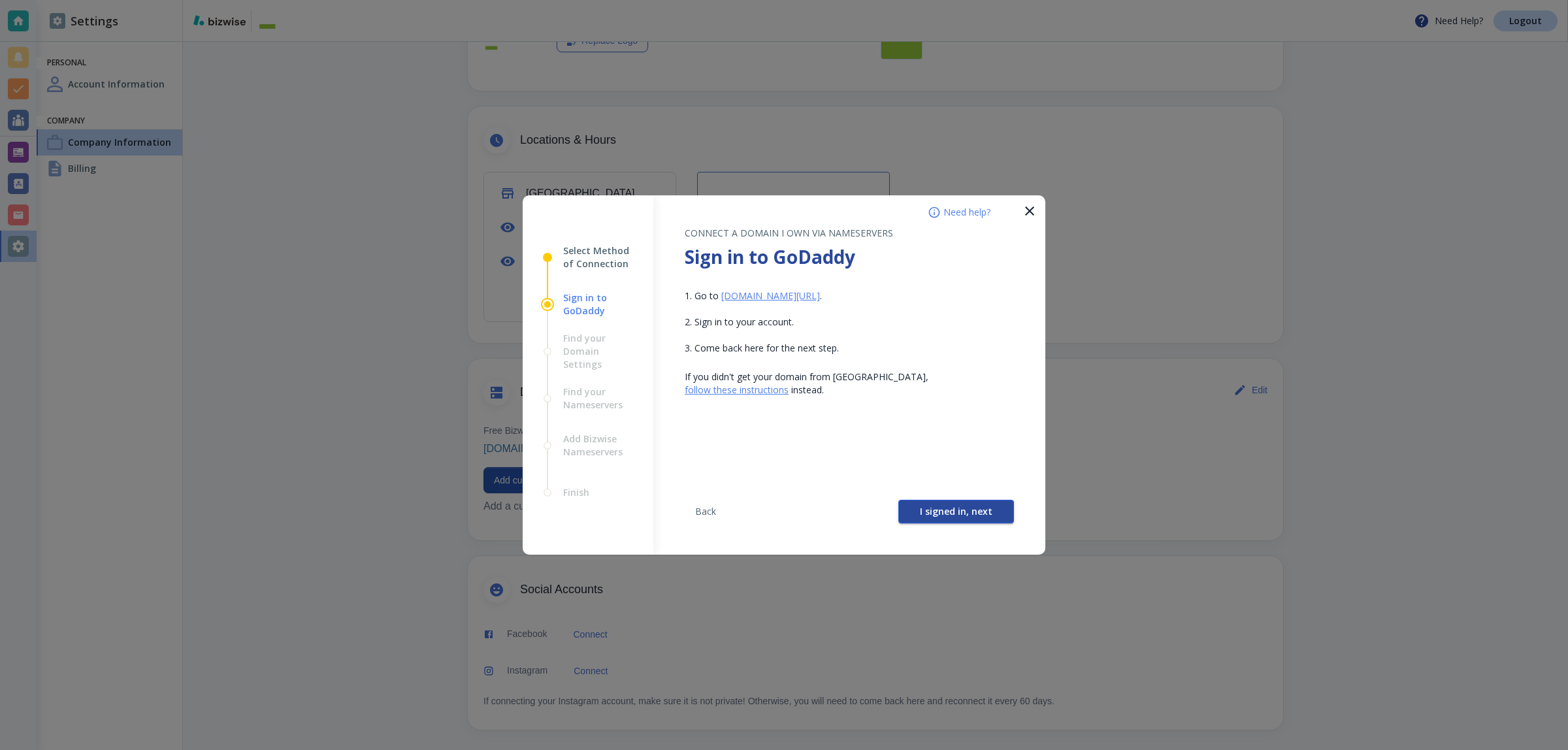
click at [951, 514] on span "I signed in, next" at bounding box center [956, 512] width 72 height 9
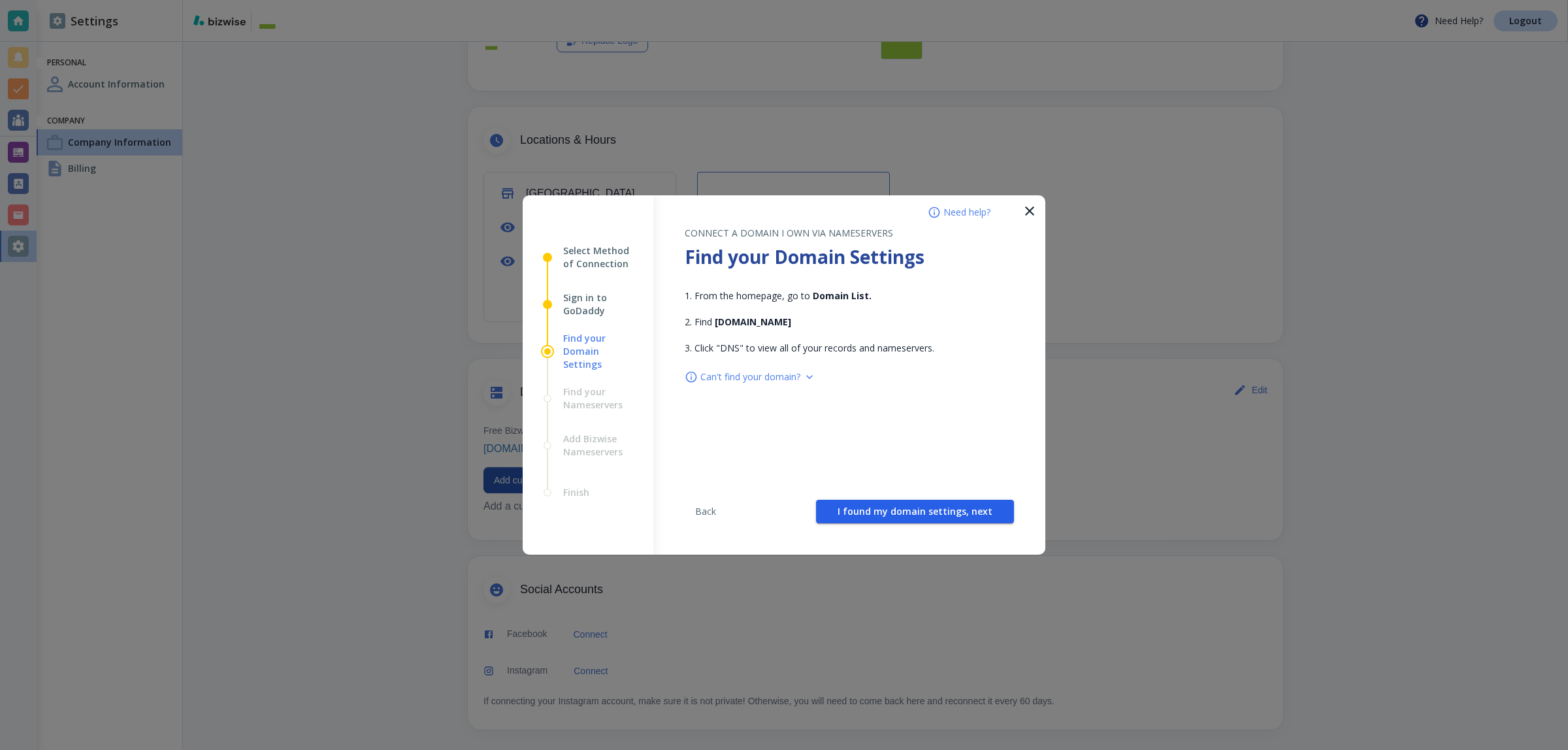
click at [951, 514] on span "I found my domain settings, next" at bounding box center [914, 512] width 155 height 9
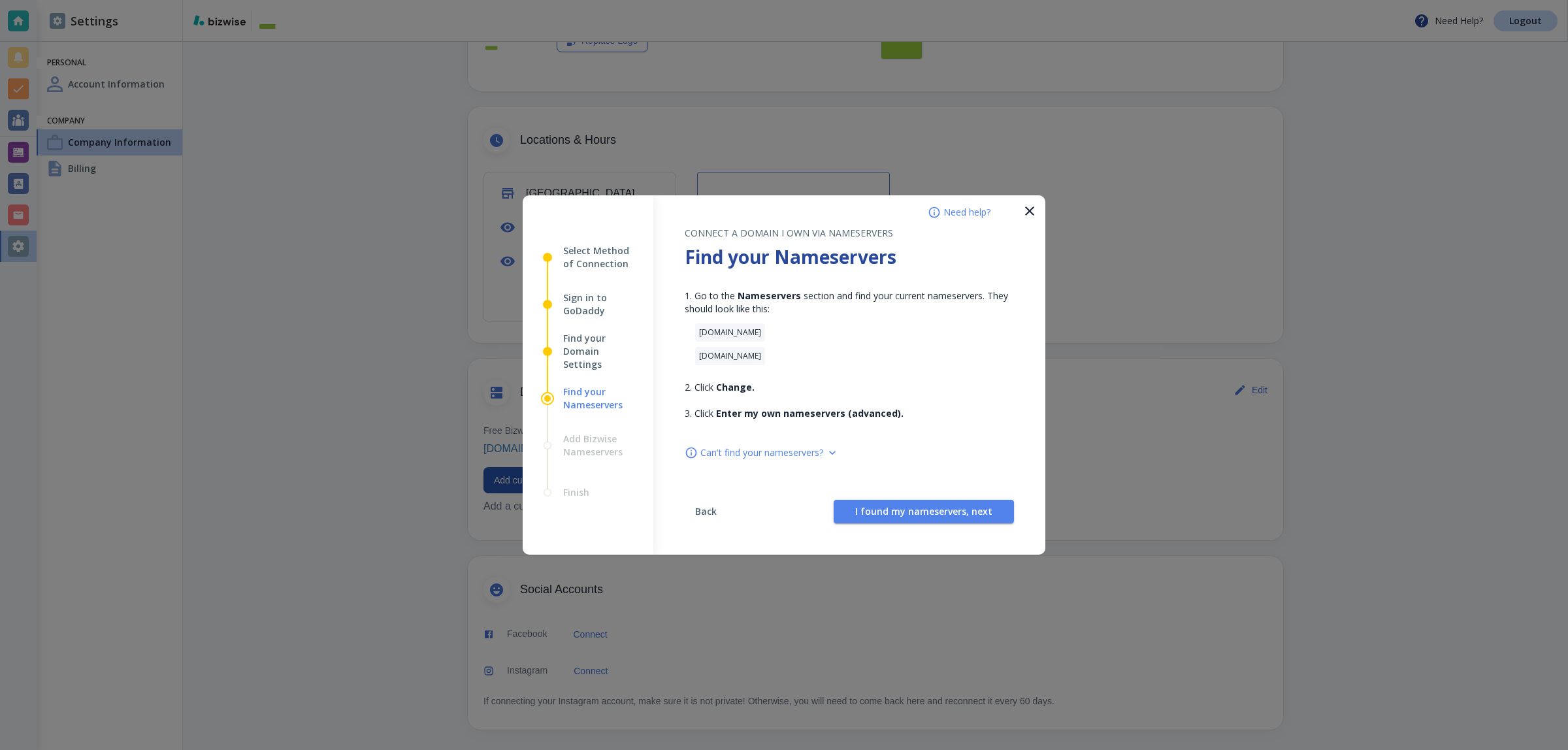
click at [705, 514] on span "Back" at bounding box center [705, 512] width 31 height 9
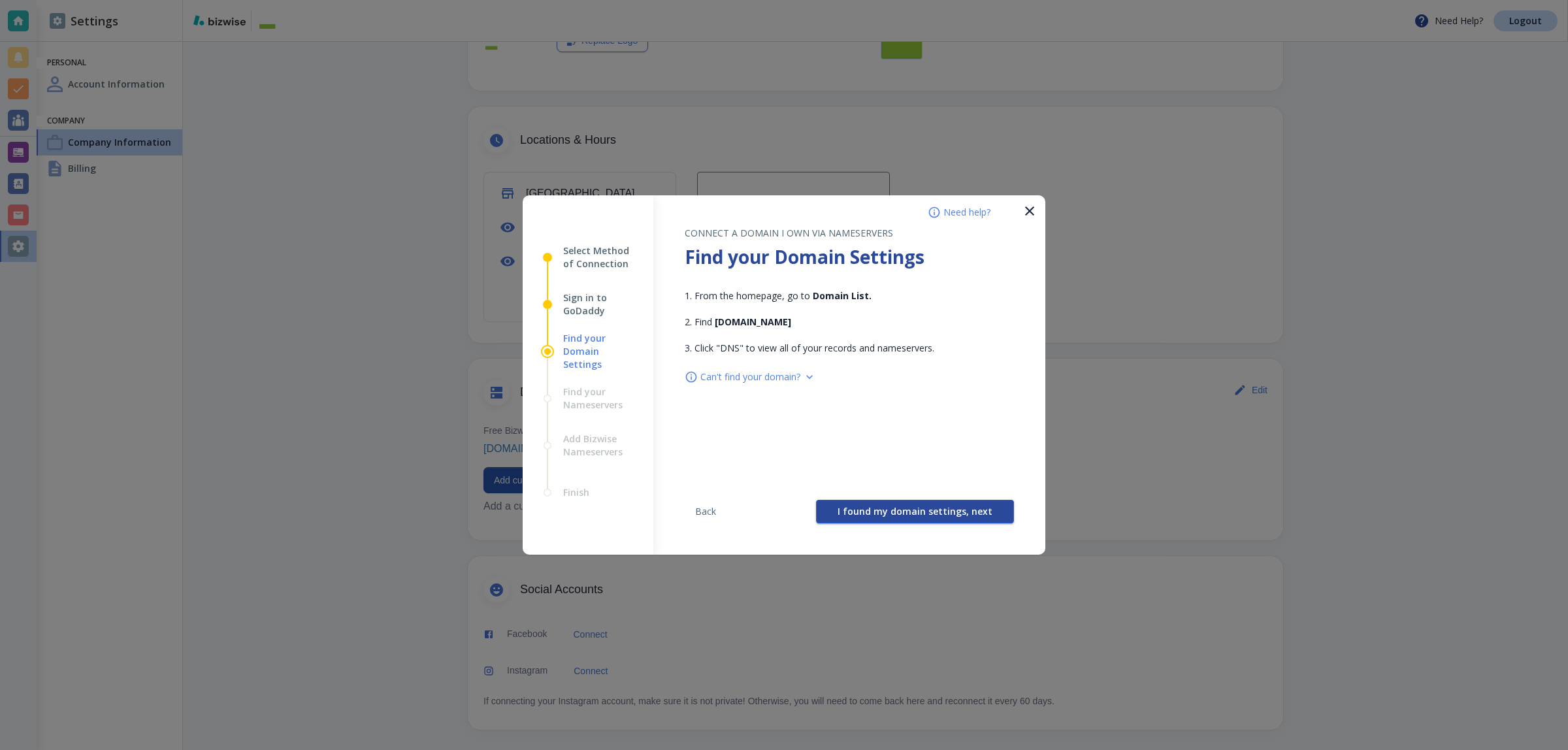
click at [914, 513] on span "I found my domain settings, next" at bounding box center [914, 512] width 155 height 9
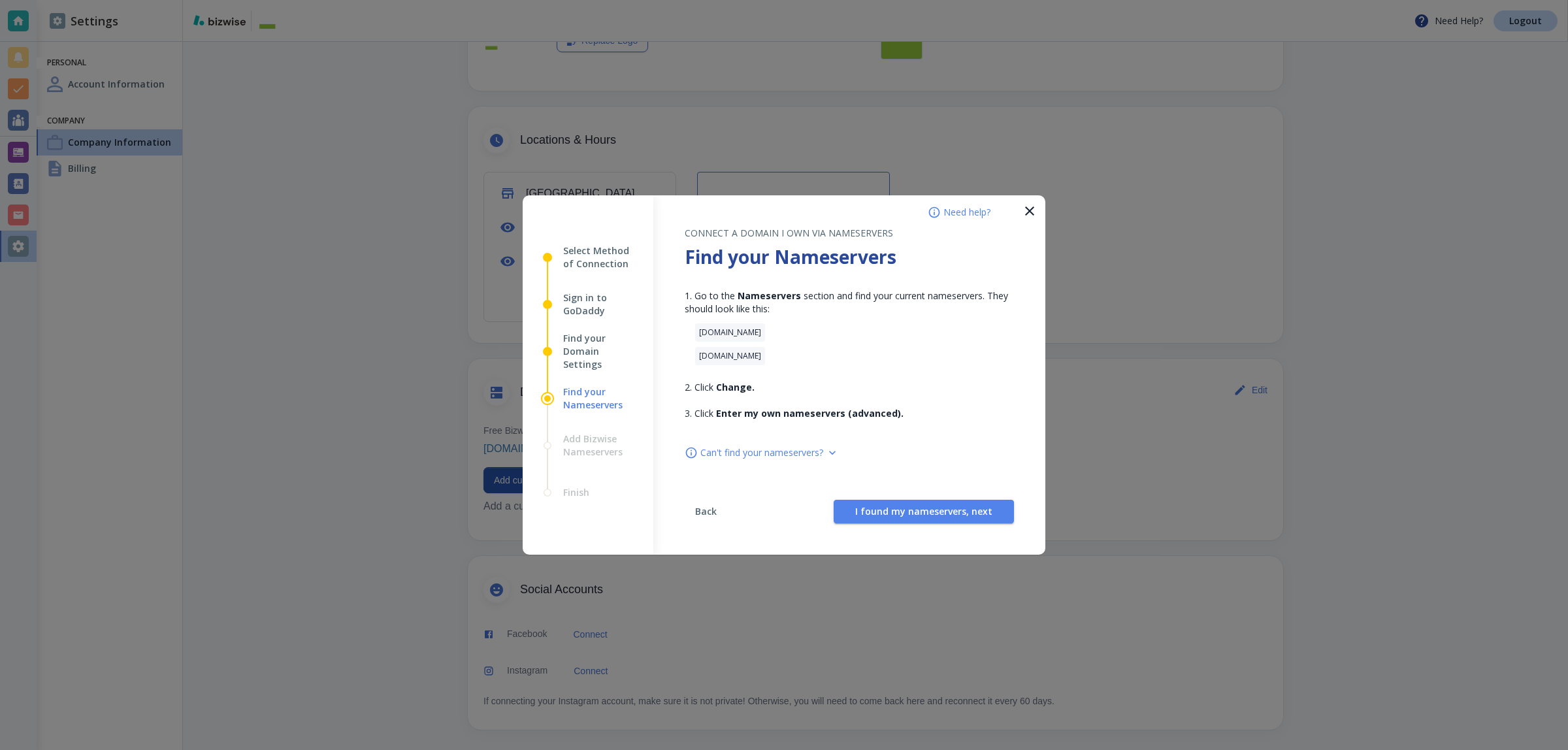
click at [697, 518] on button "Back" at bounding box center [705, 512] width 42 height 17
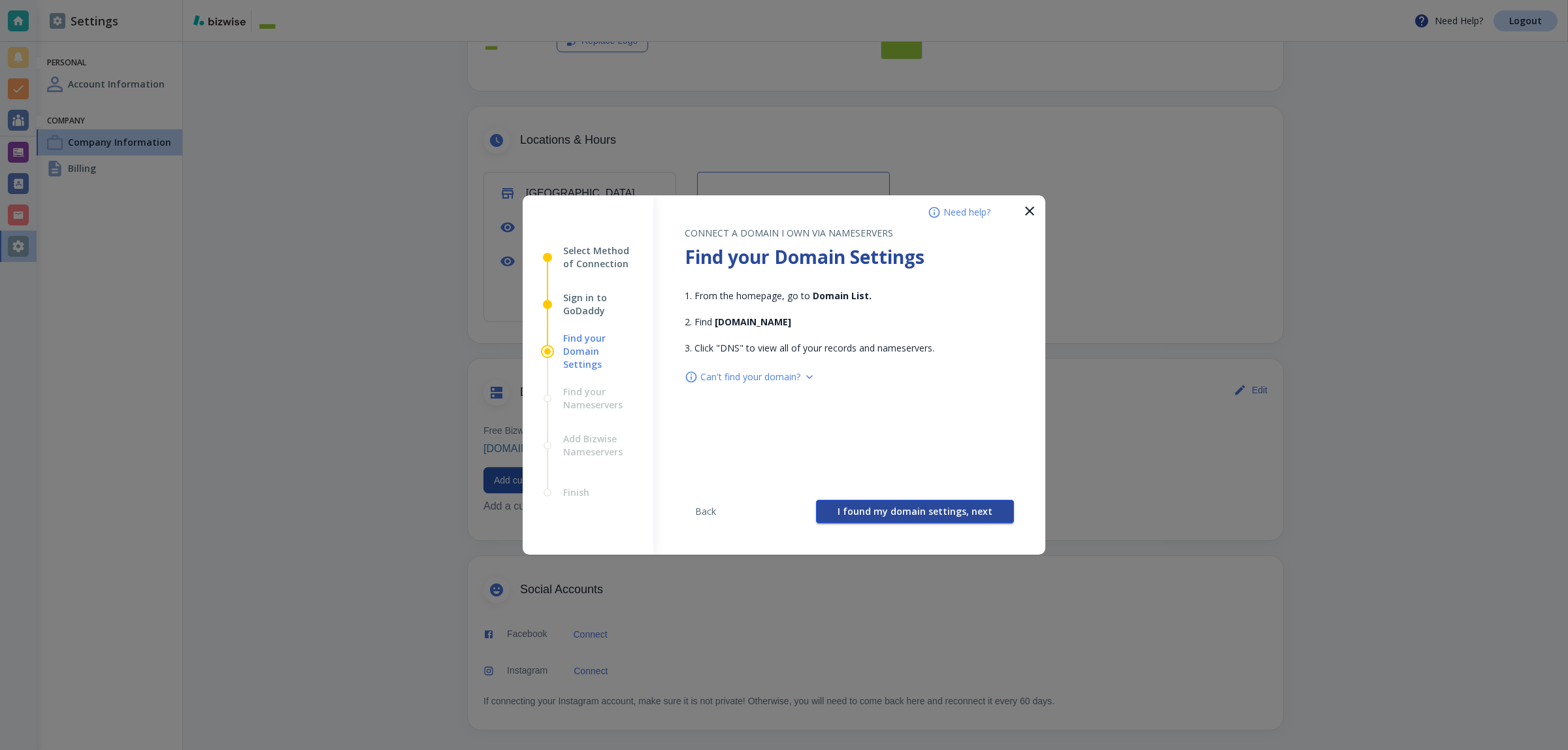
click at [876, 509] on span "I found my domain settings, next" at bounding box center [914, 512] width 155 height 9
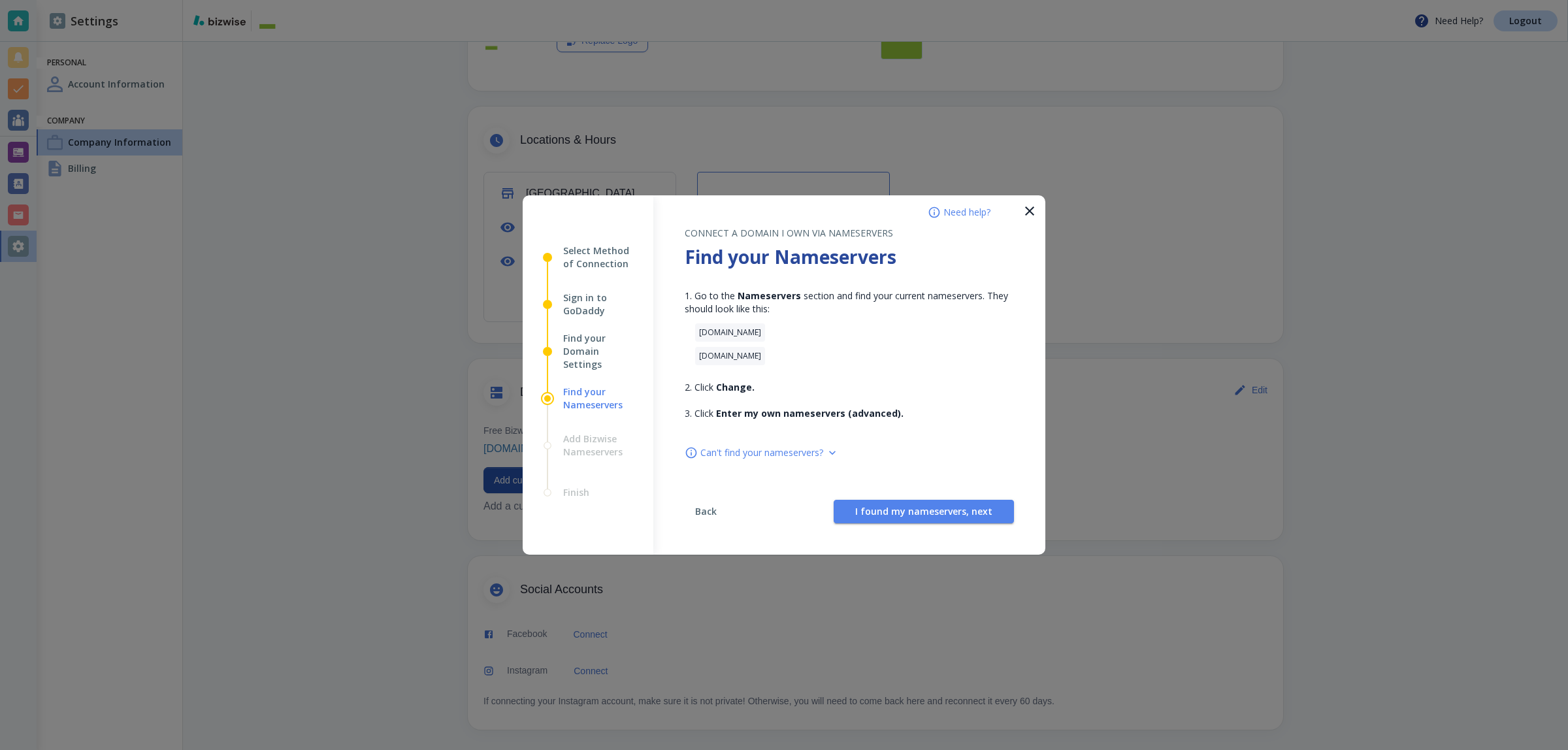
click at [693, 507] on span "Back" at bounding box center [705, 512] width 31 height 9
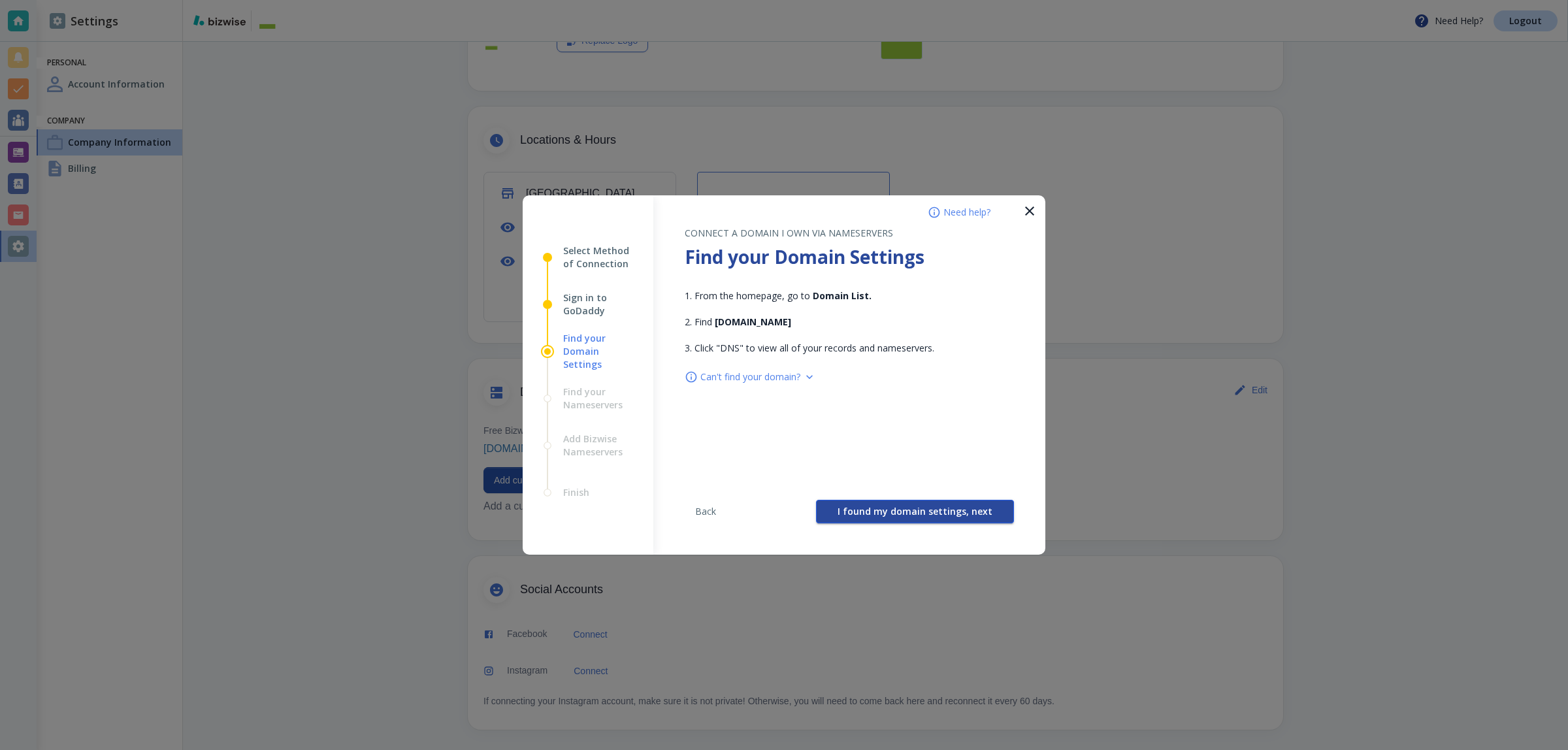
click at [897, 510] on span "I found my domain settings, next" at bounding box center [914, 512] width 155 height 9
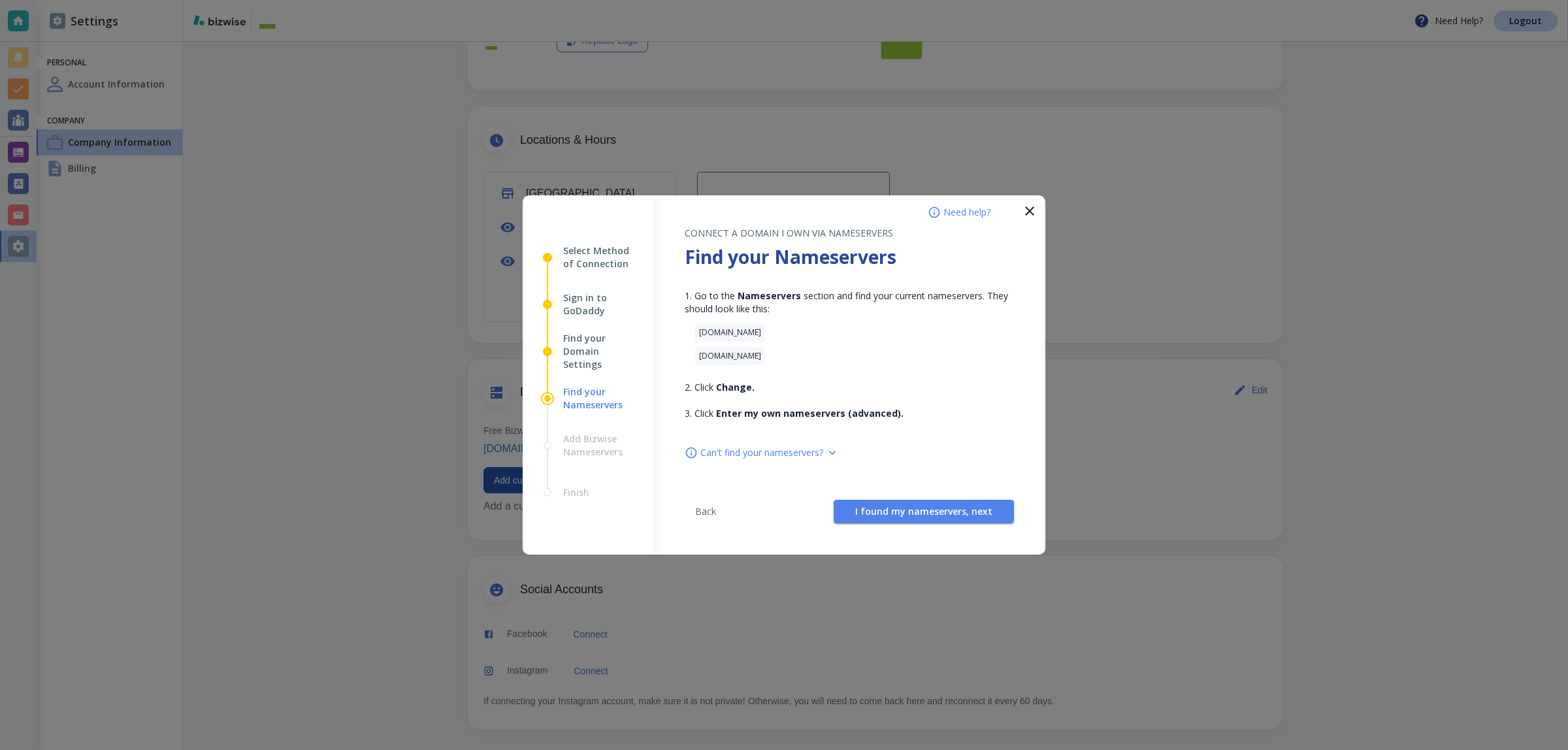
click at [948, 345] on div "ns17.domaincontrol.com ns18.domaincontrol.com" at bounding box center [854, 344] width 319 height 42
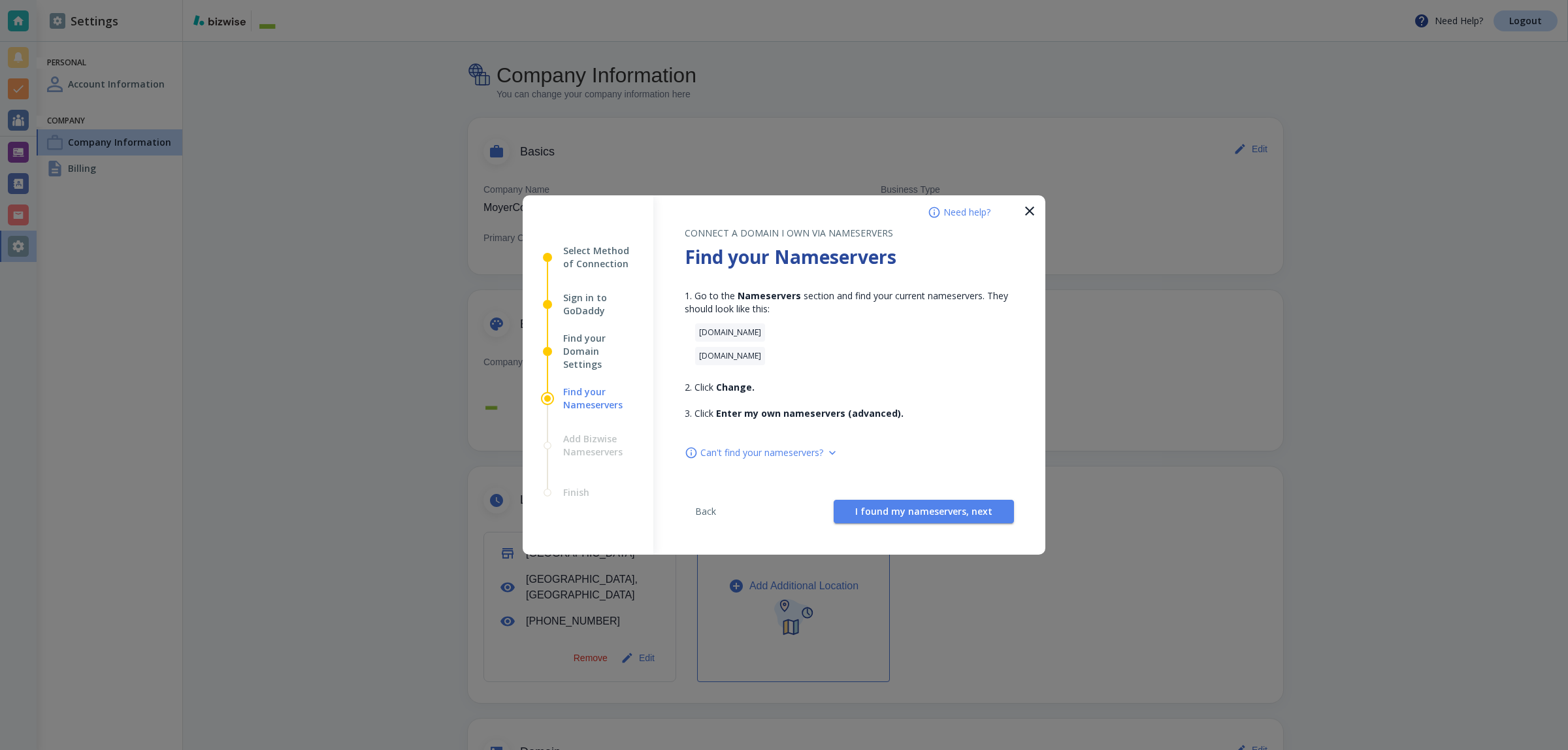
click at [1022, 209] on icon "button" at bounding box center [1030, 211] width 16 height 16
click at [893, 507] on span "I found my nameservers, next" at bounding box center [923, 512] width 137 height 9
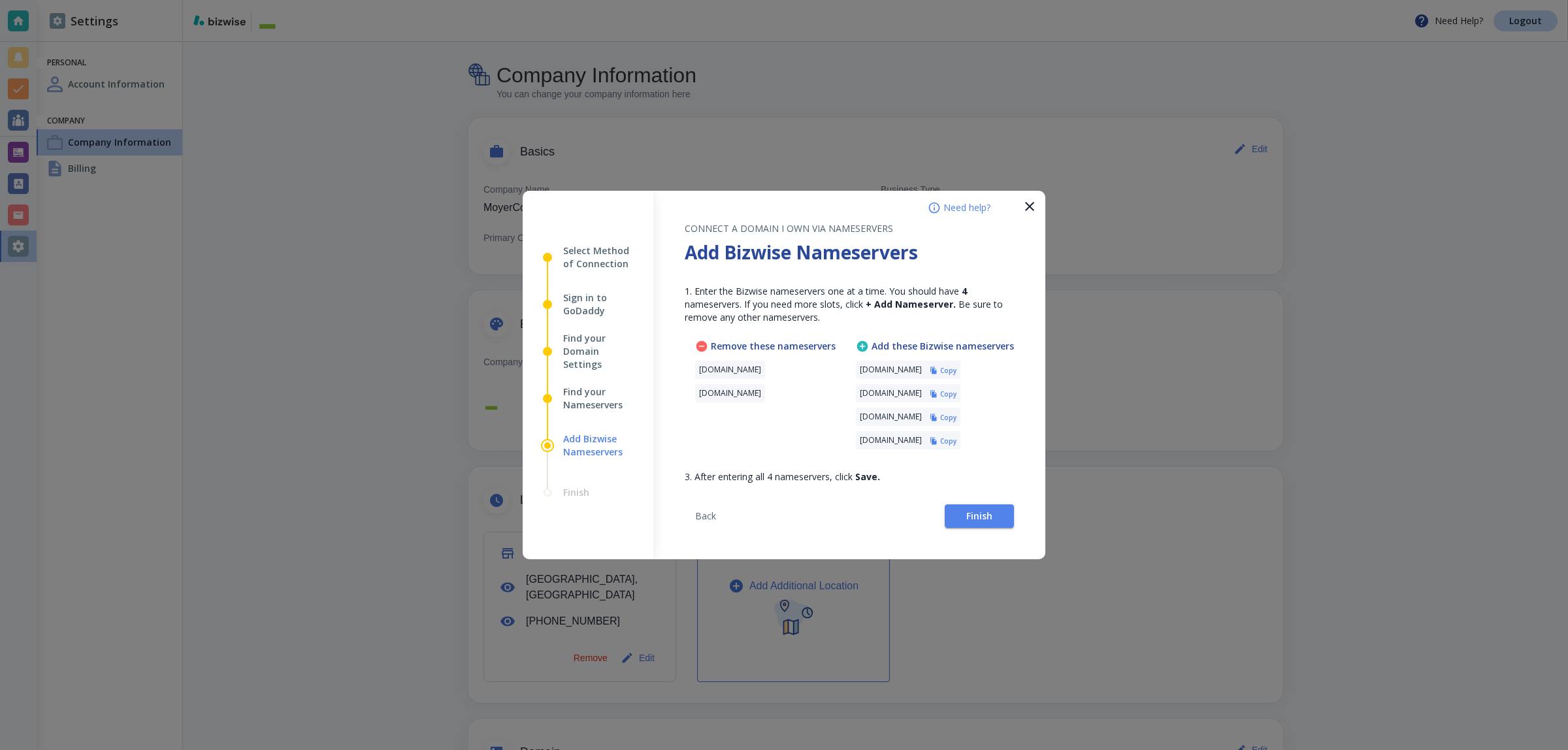
click at [957, 366] on h6 "Copy" at bounding box center [948, 370] width 17 height 9
click at [1023, 211] on icon "button" at bounding box center [1030, 206] width 16 height 16
